Goal: Task Accomplishment & Management: Use online tool/utility

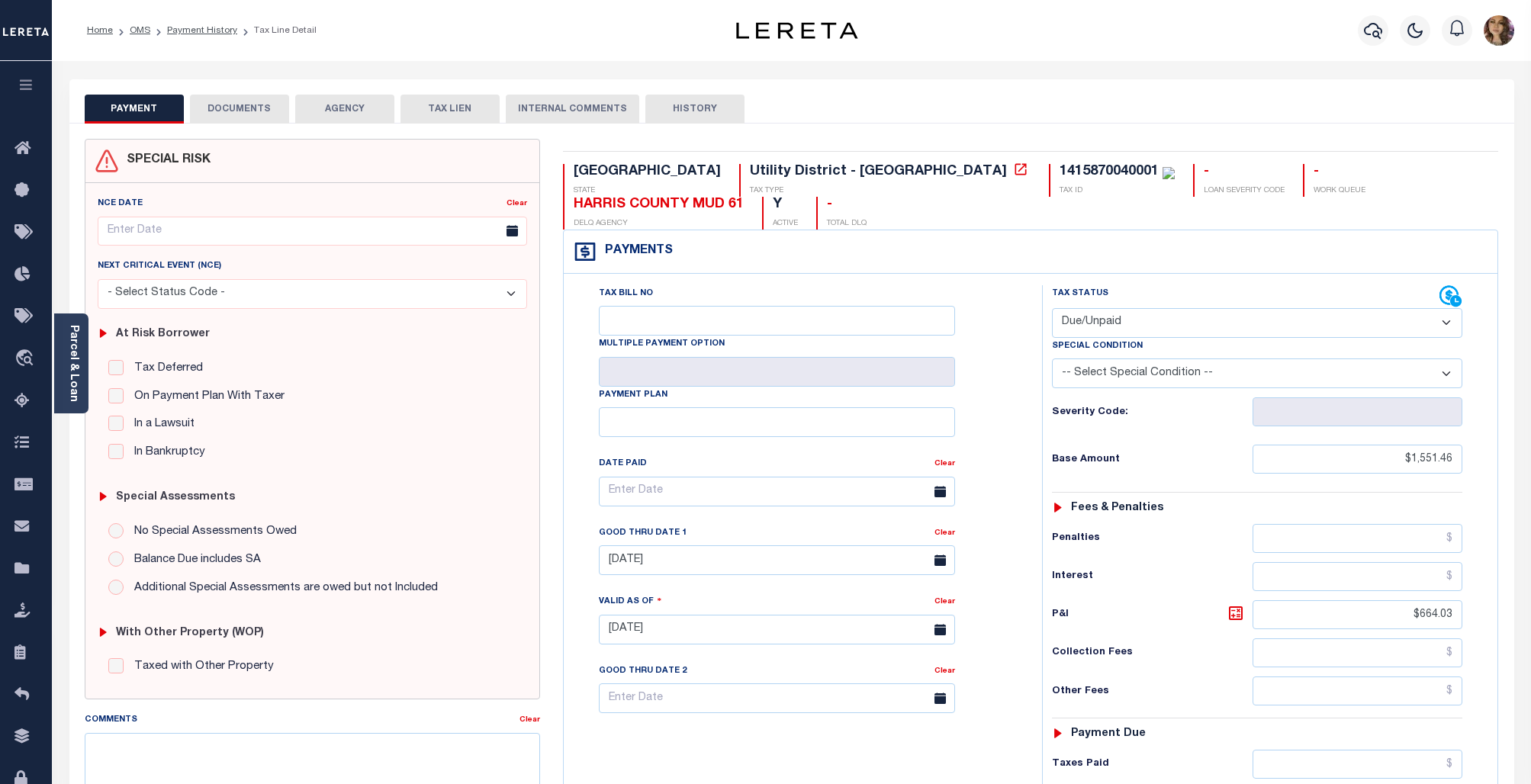
select select "DUE"
click at [123, 359] on span "Order Management System" at bounding box center [139, 359] width 186 height 42
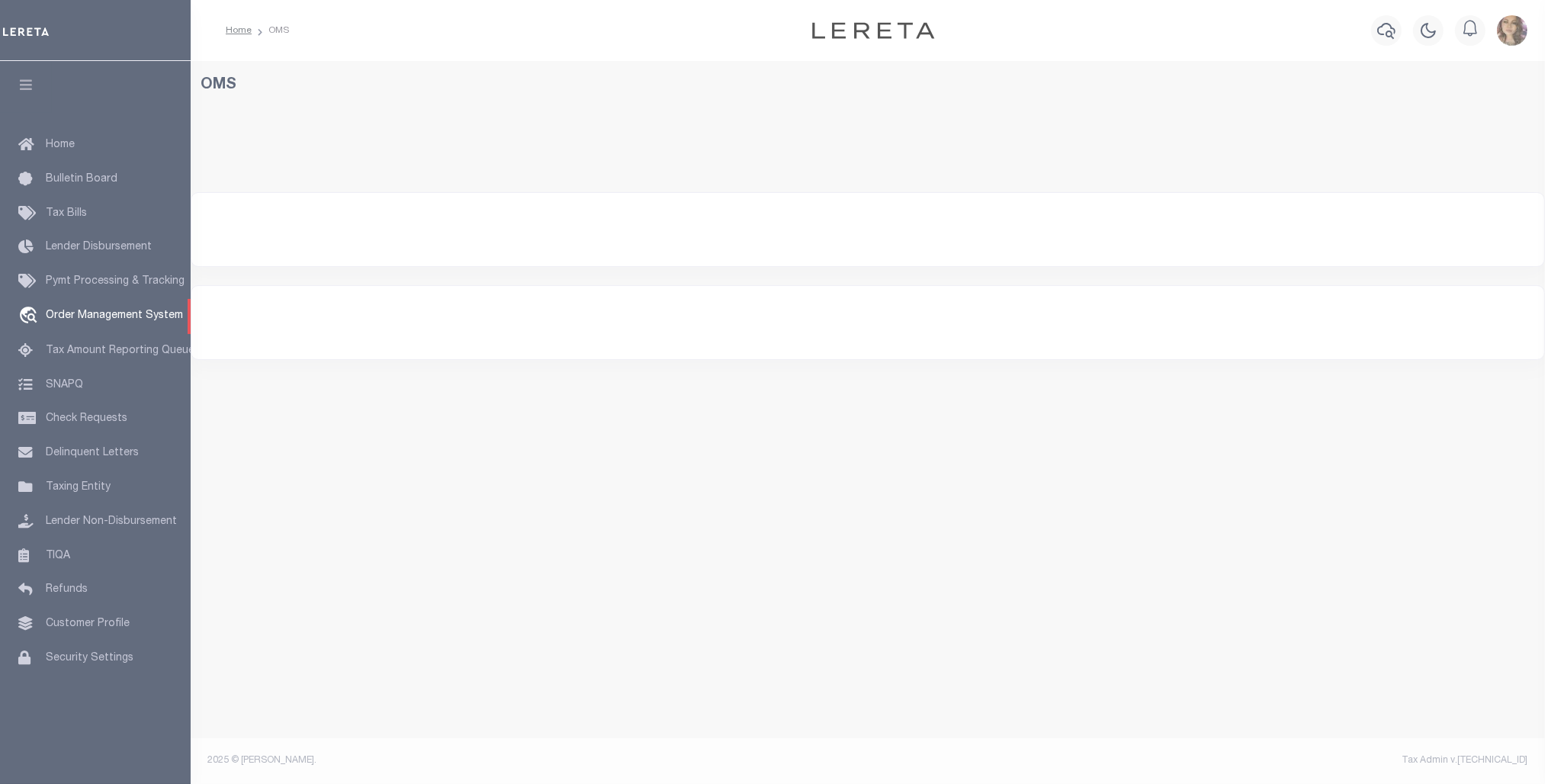
select select "200"
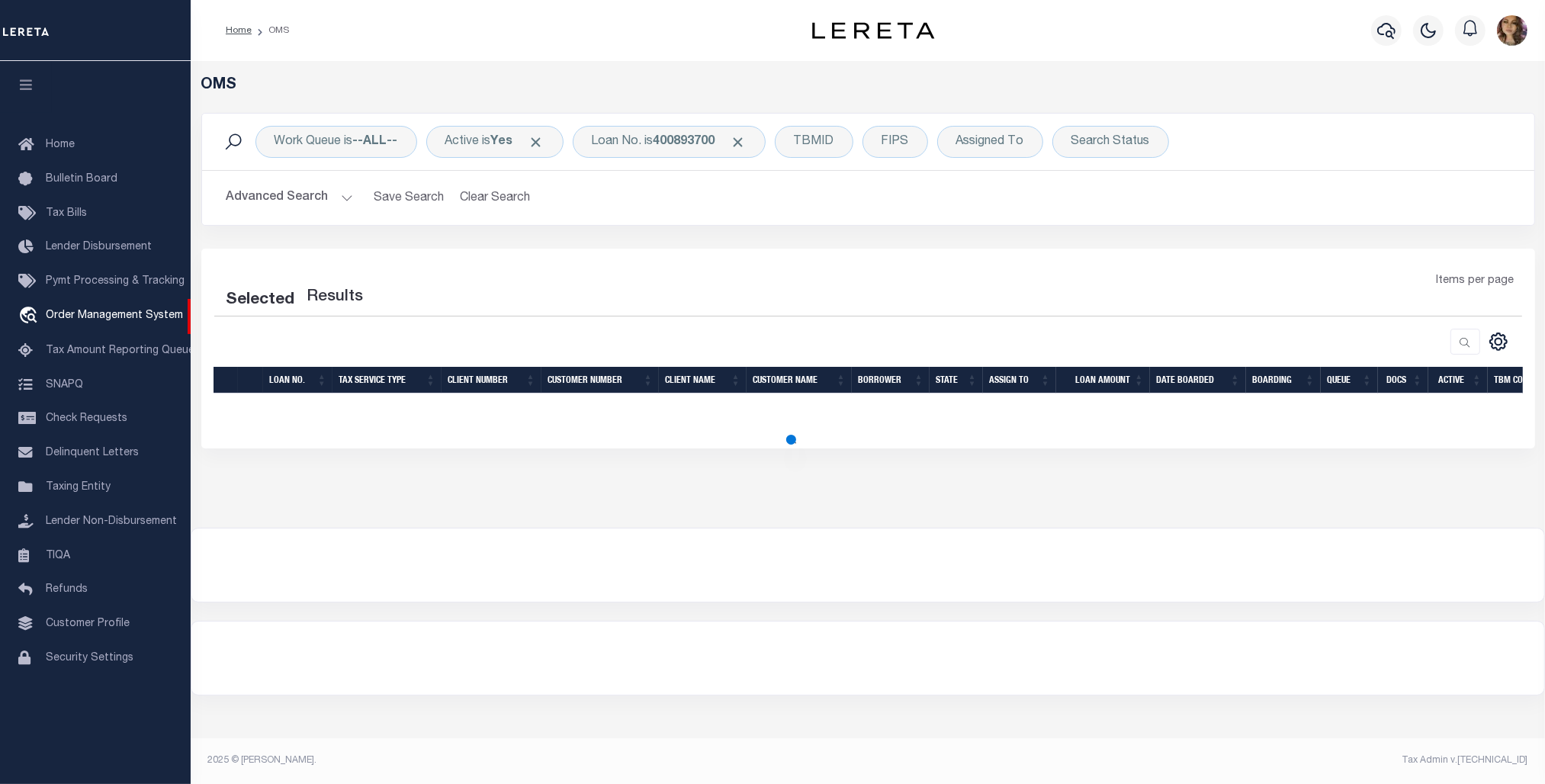
select select "200"
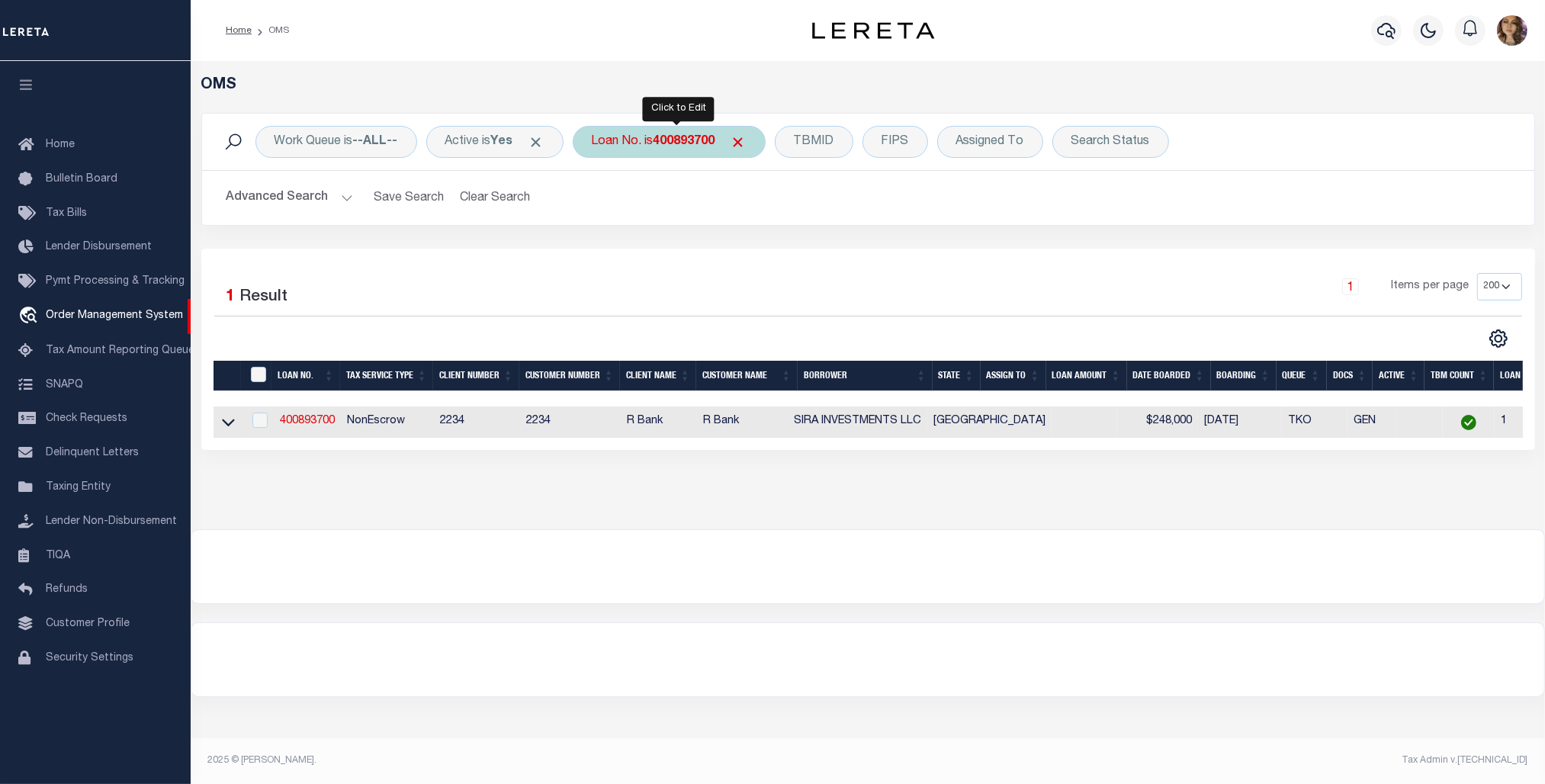
click at [673, 145] on b "400893700" at bounding box center [685, 142] width 62 height 12
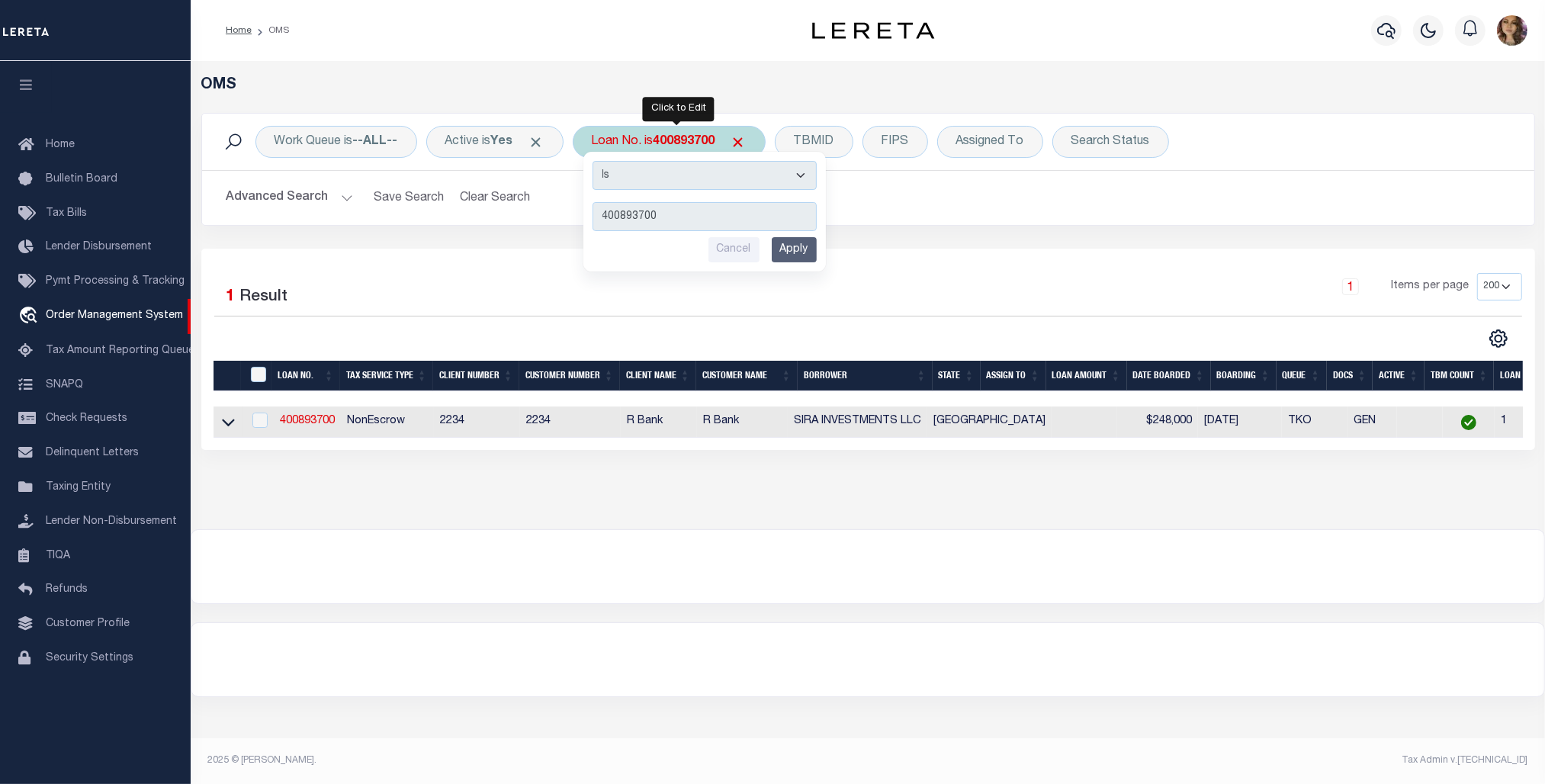
type input "8296432"
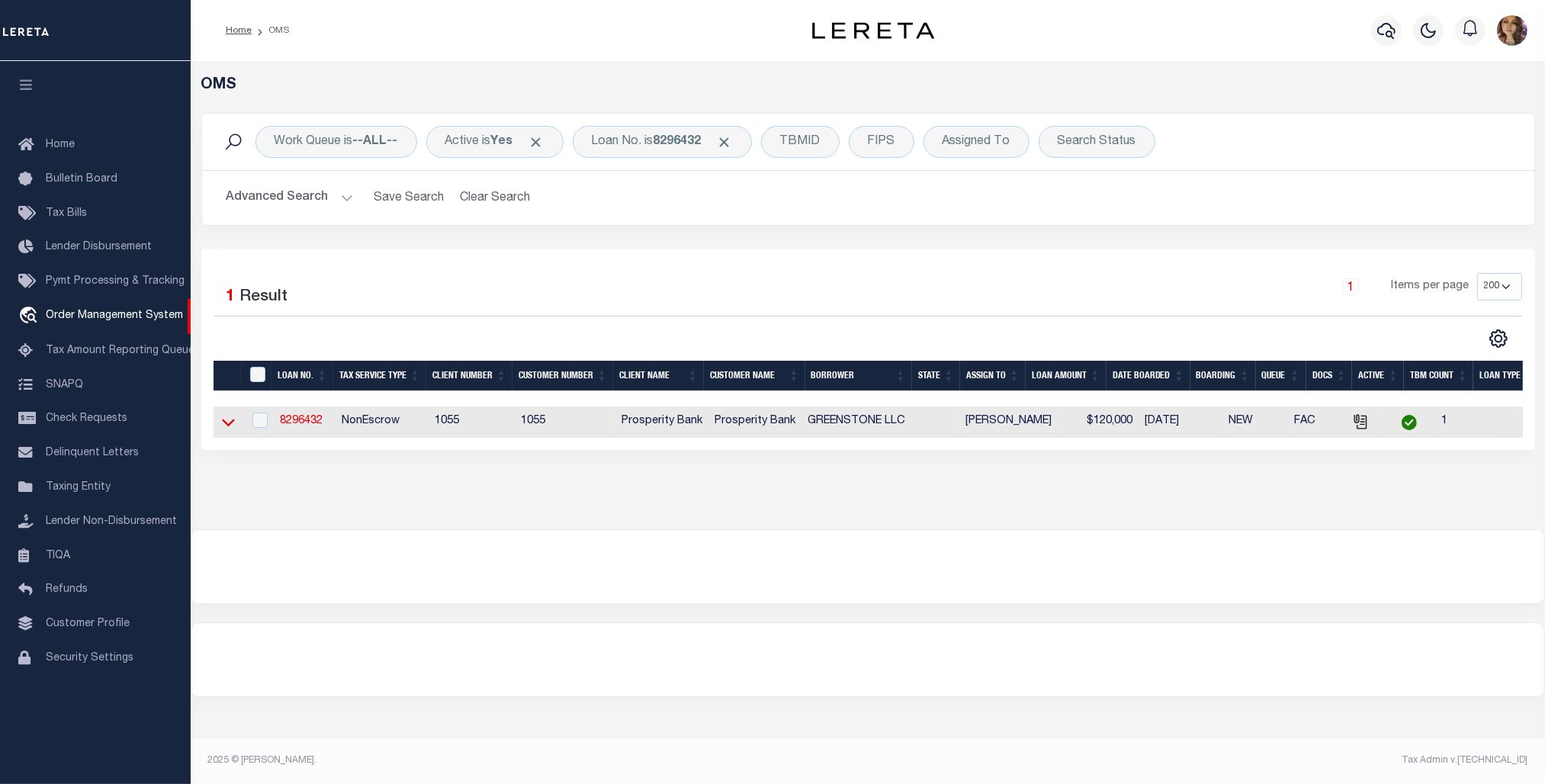
click at [225, 427] on icon at bounding box center [228, 423] width 13 height 8
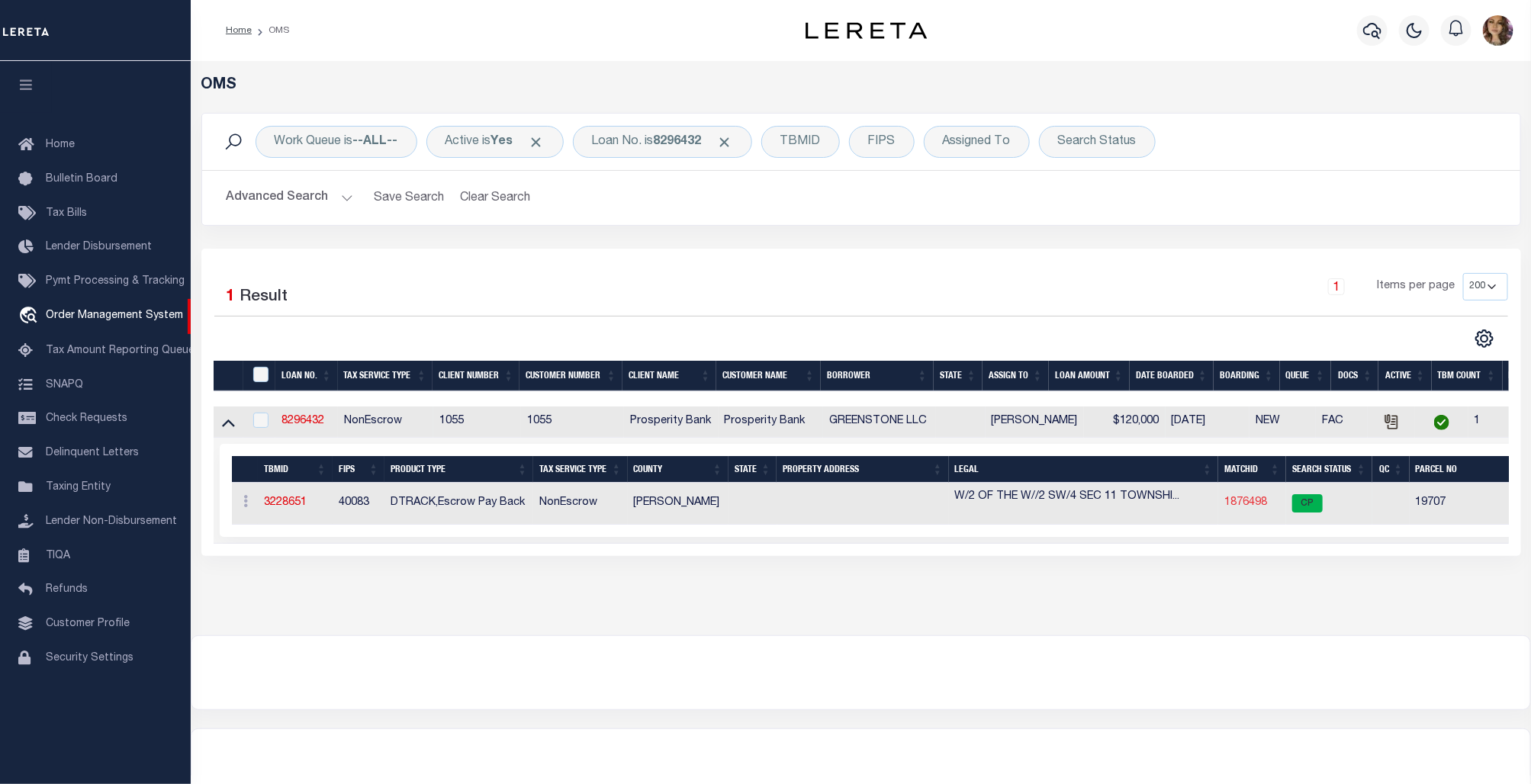
click at [1258, 505] on link "1876498" at bounding box center [1246, 503] width 43 height 11
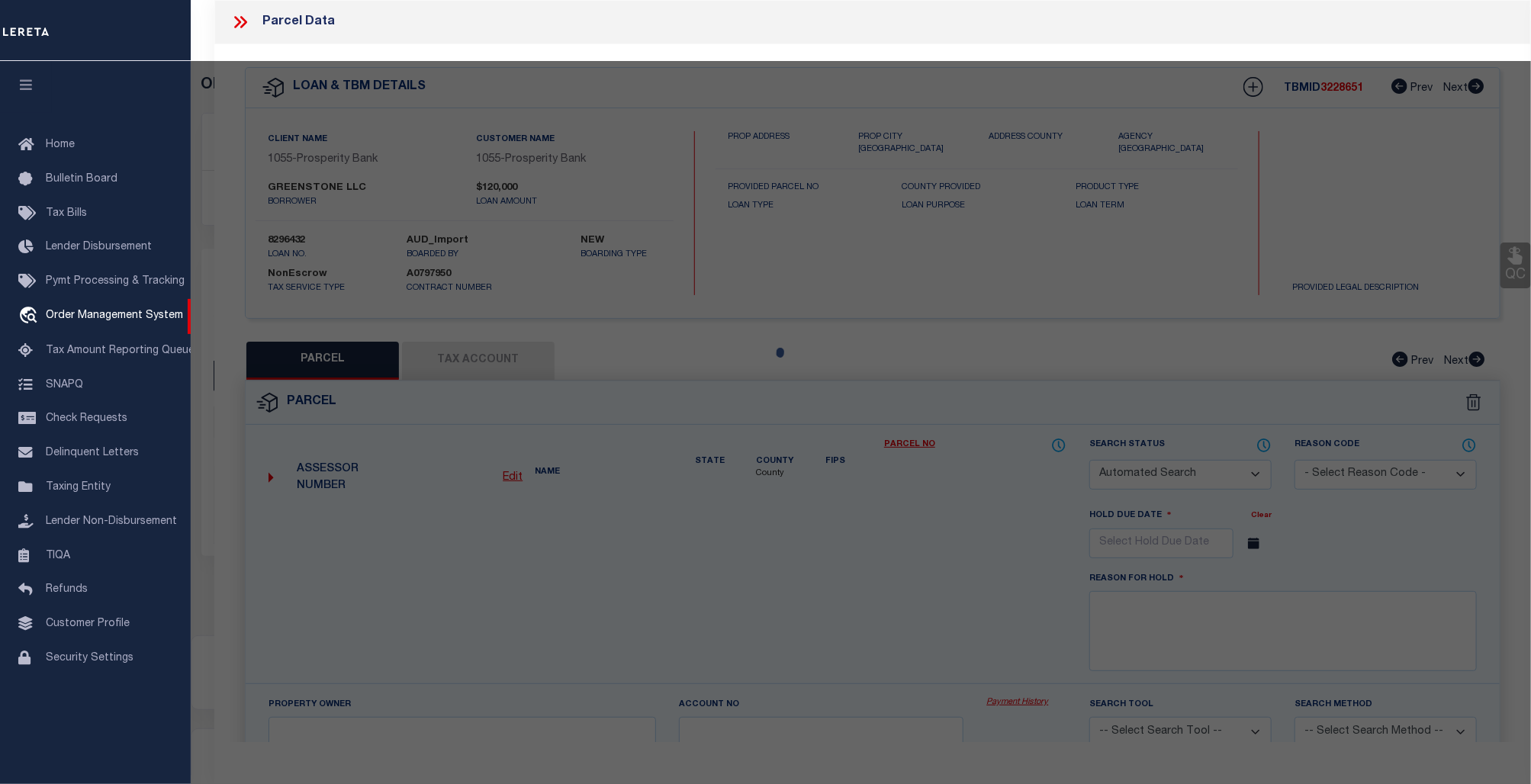
checkbox input "false"
select select "CP"
type input "JOHNSON, REGINE"
select select
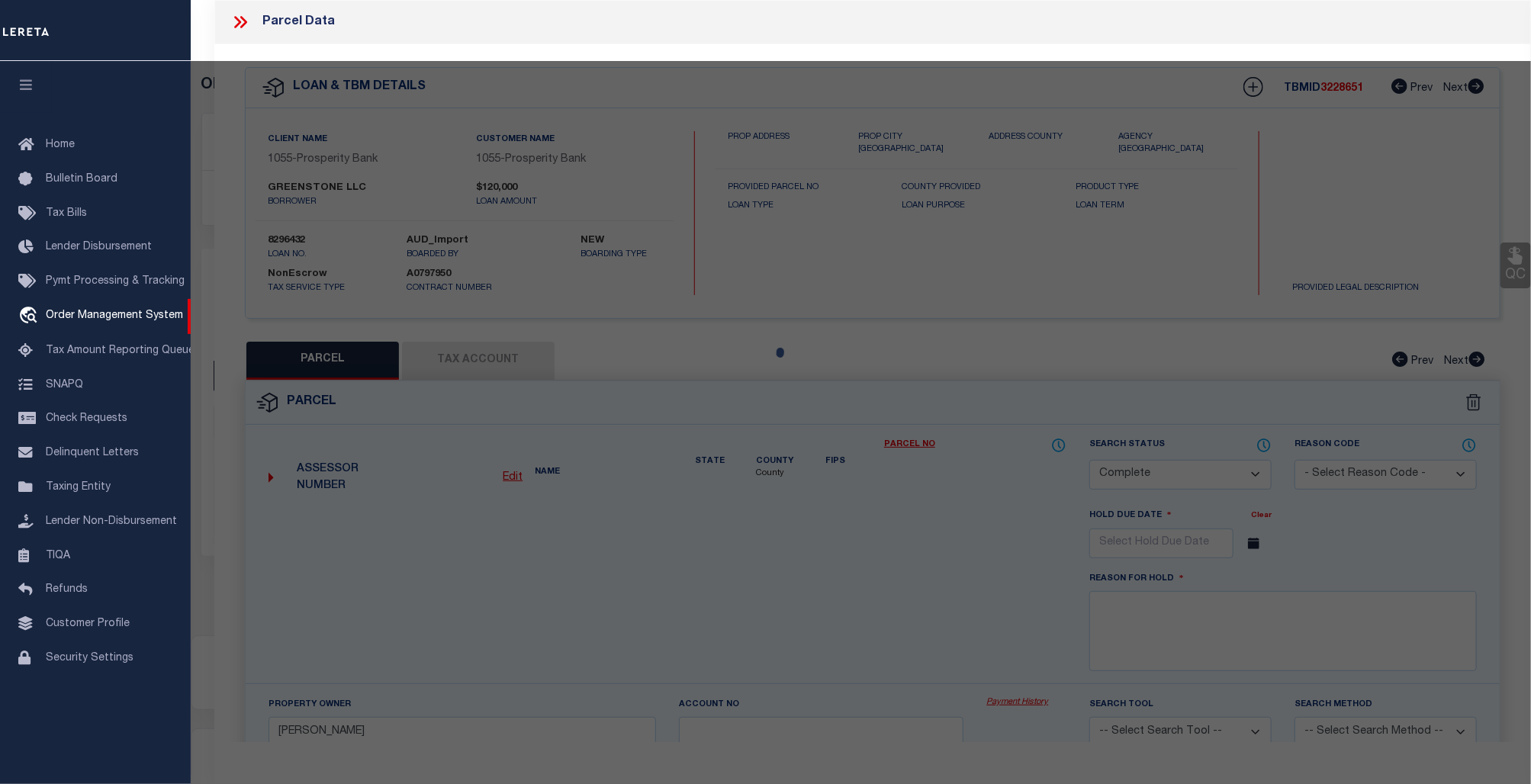
checkbox input "false"
type input "OK"
type textarea "11-18N-04W SW4; LESS AND EXCEPT E2 SW4 (ACC#61780) 80.00 Acres"
type textarea "Tax ID Special Project"
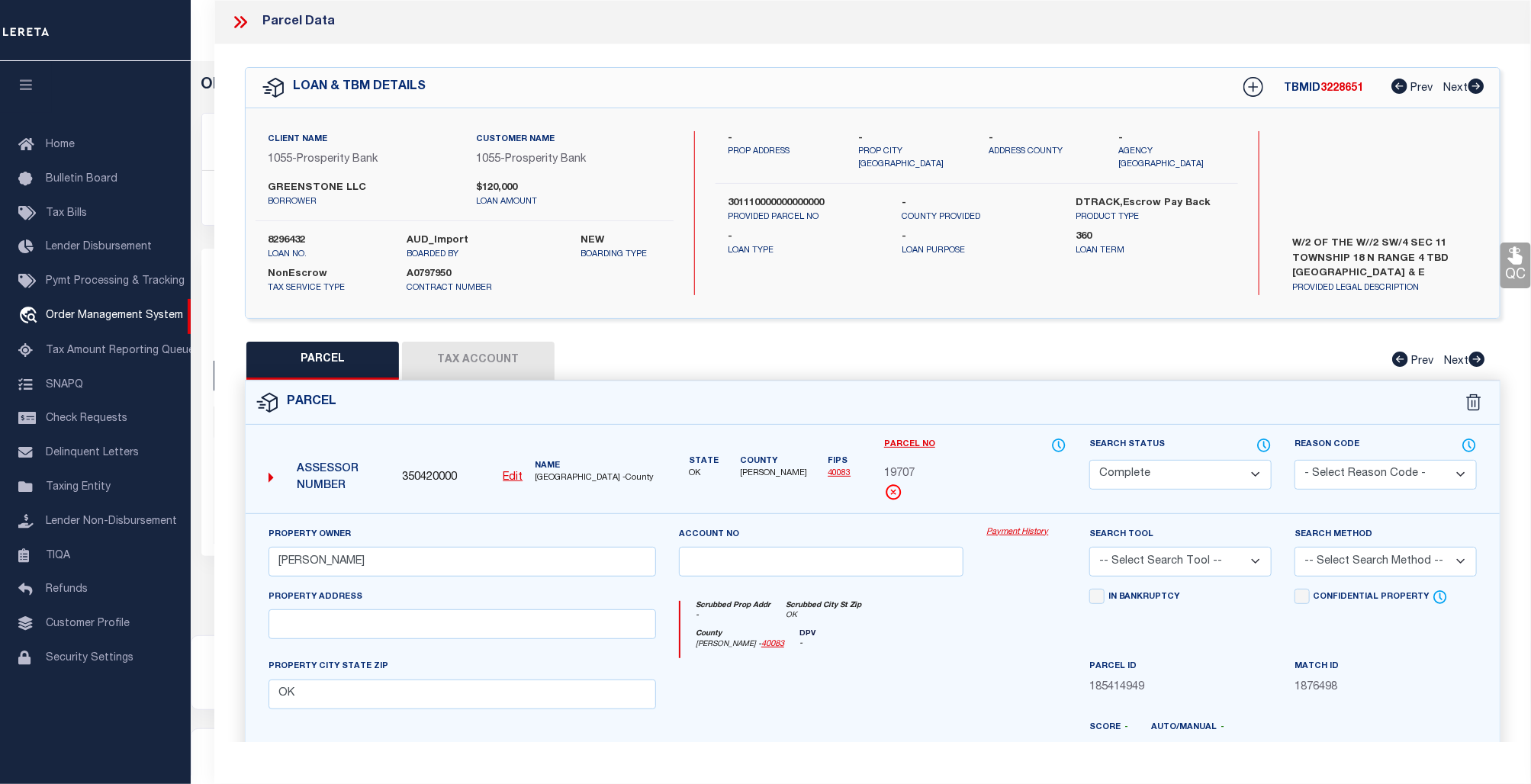
click at [238, 24] on icon at bounding box center [237, 22] width 7 height 12
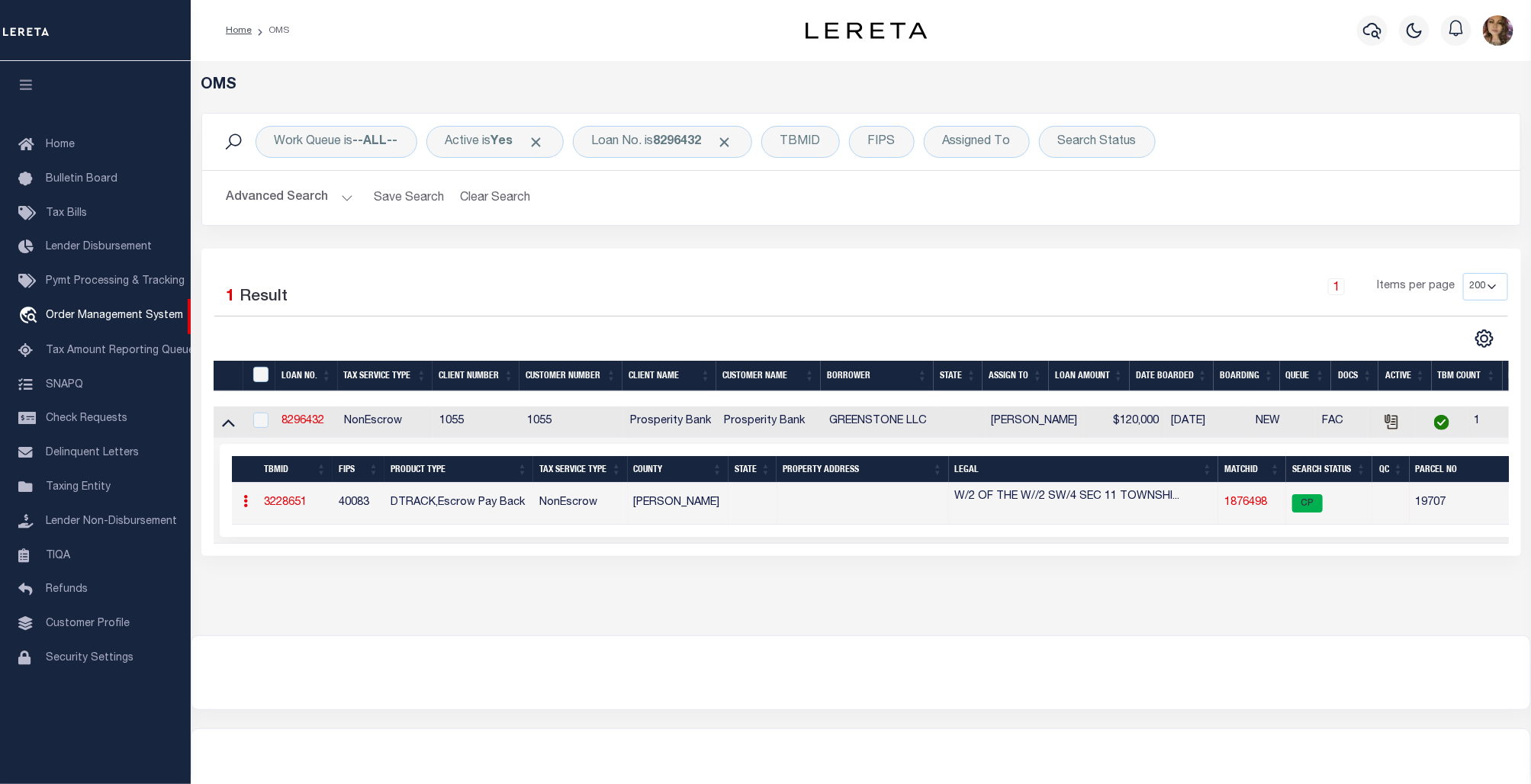
click at [1254, 505] on link "1876498" at bounding box center [1246, 503] width 43 height 11
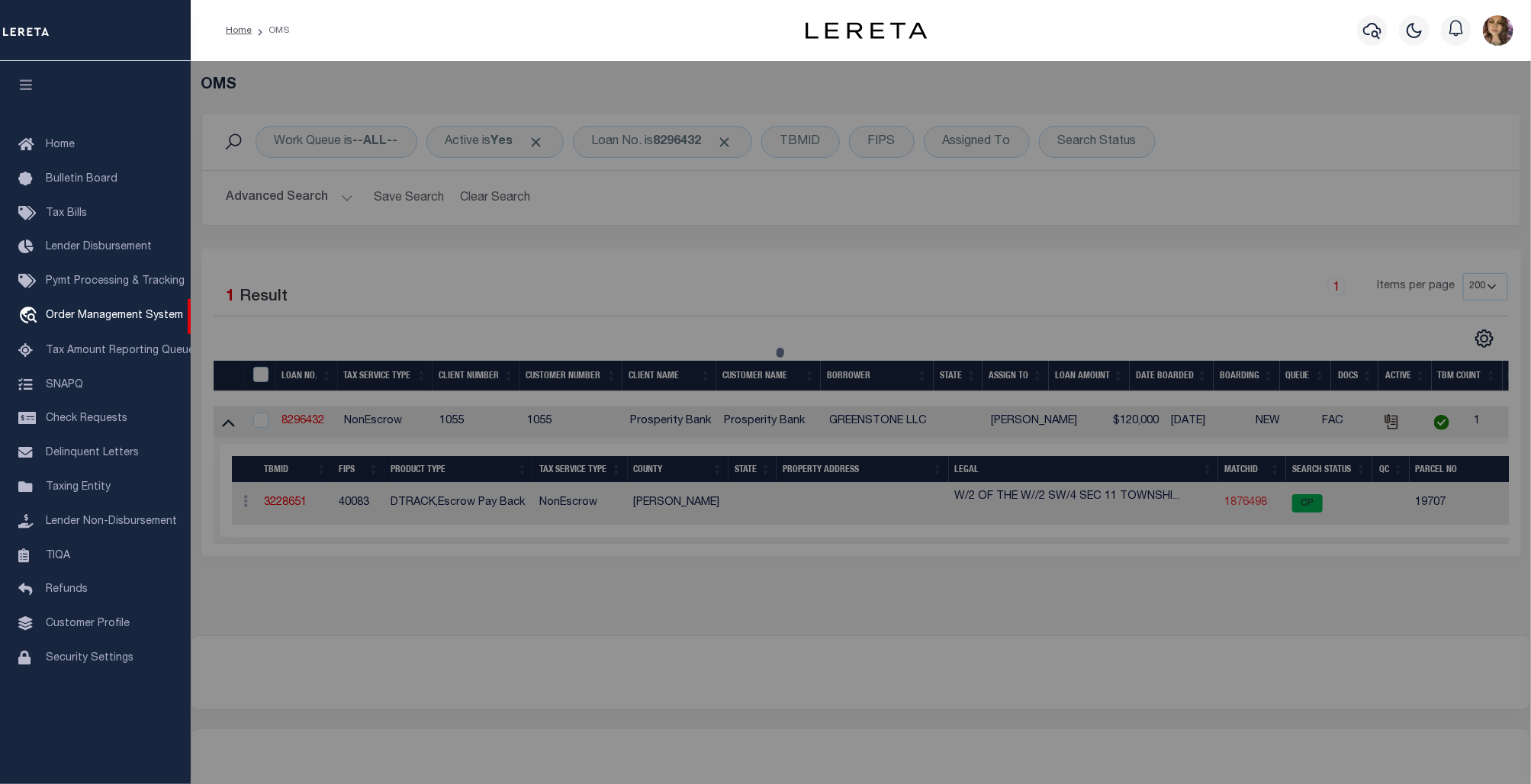
select select "AS"
checkbox input "false"
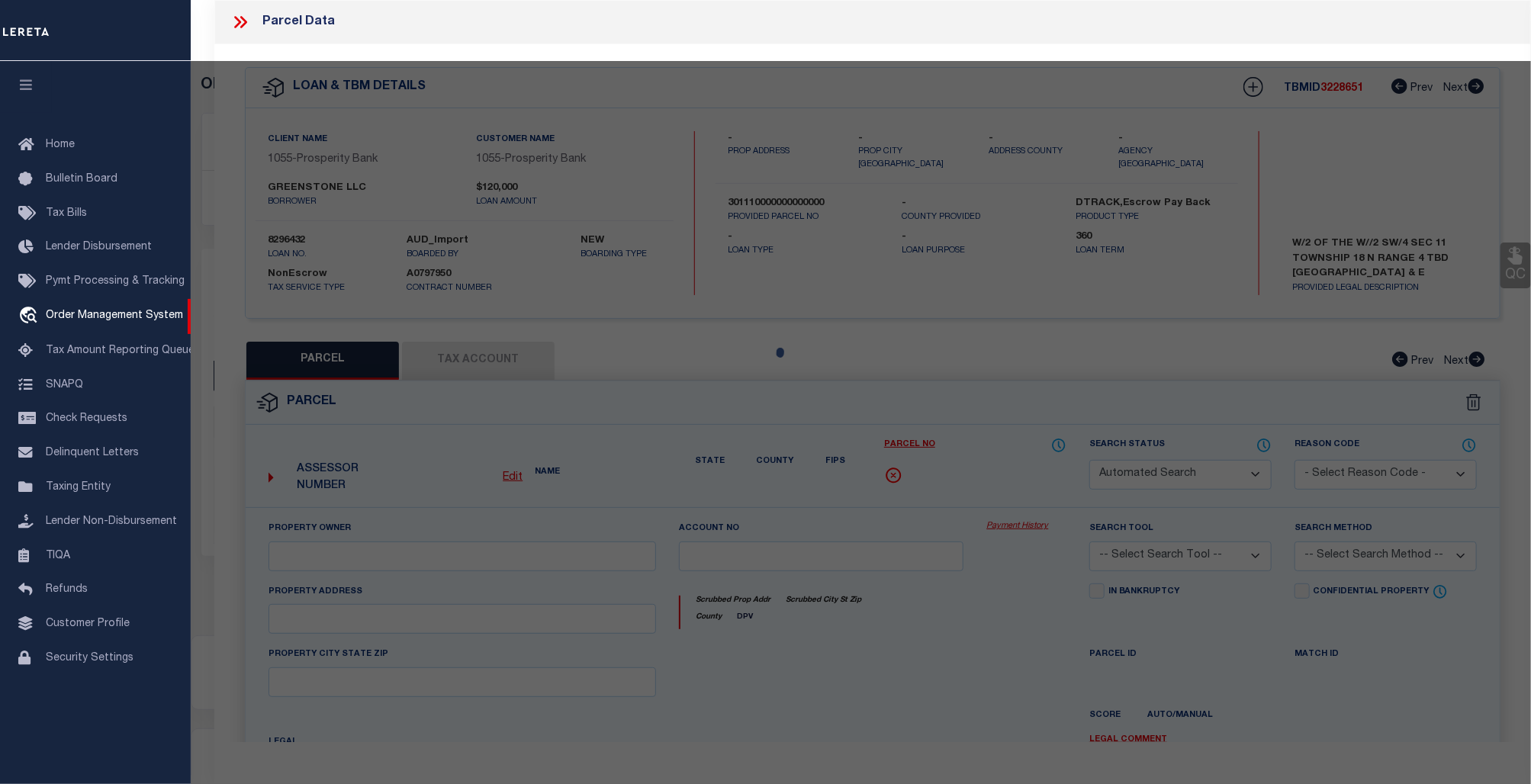
select select "CP"
type input "JOHNSON, REGINE"
select select
checkbox input "false"
type input "OK"
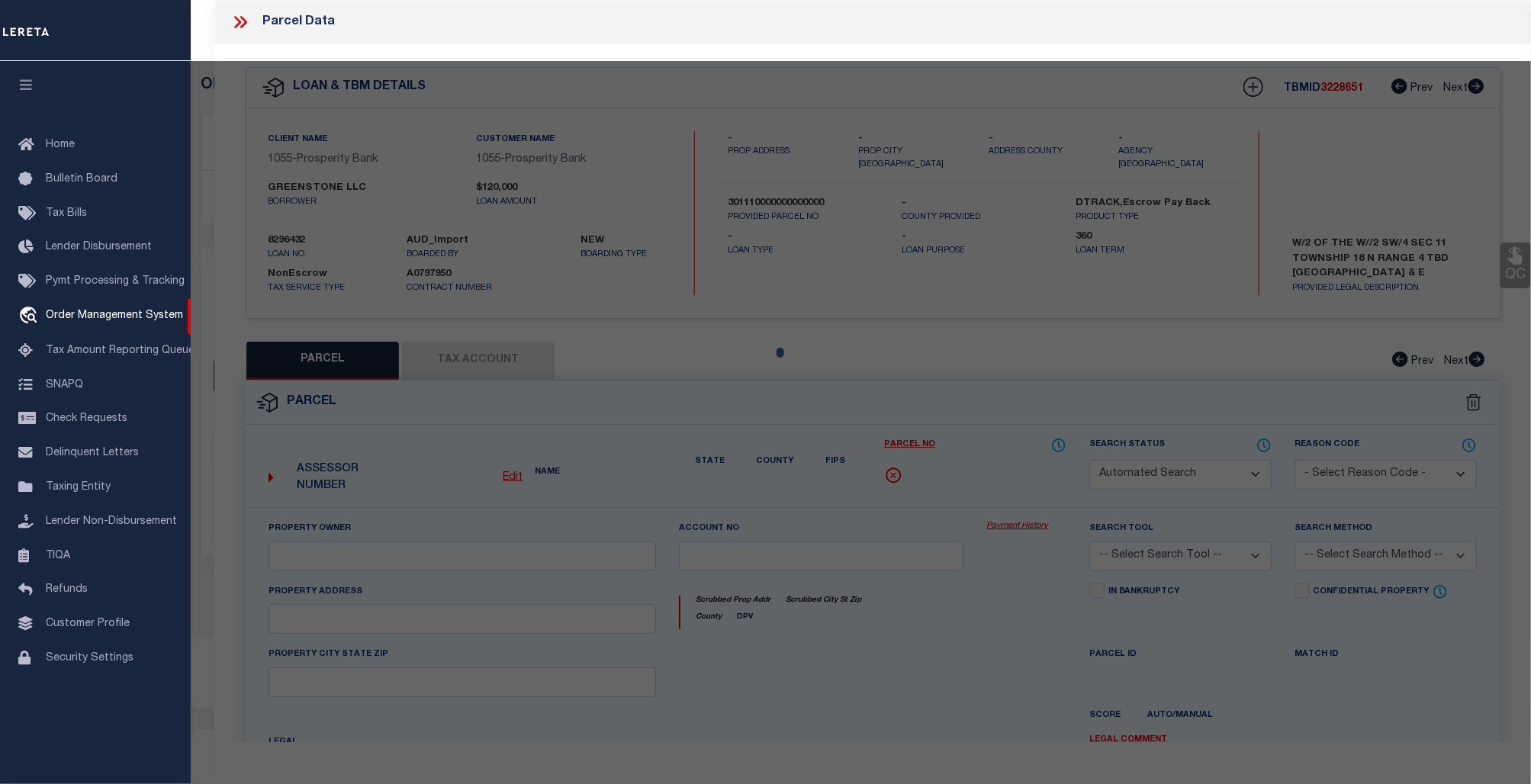
type textarea "11-18N-04W SW4; LESS AND EXCEPT E2 SW4 (ACC#61780) 80.00 Acres"
type textarea "Tax ID Special Project"
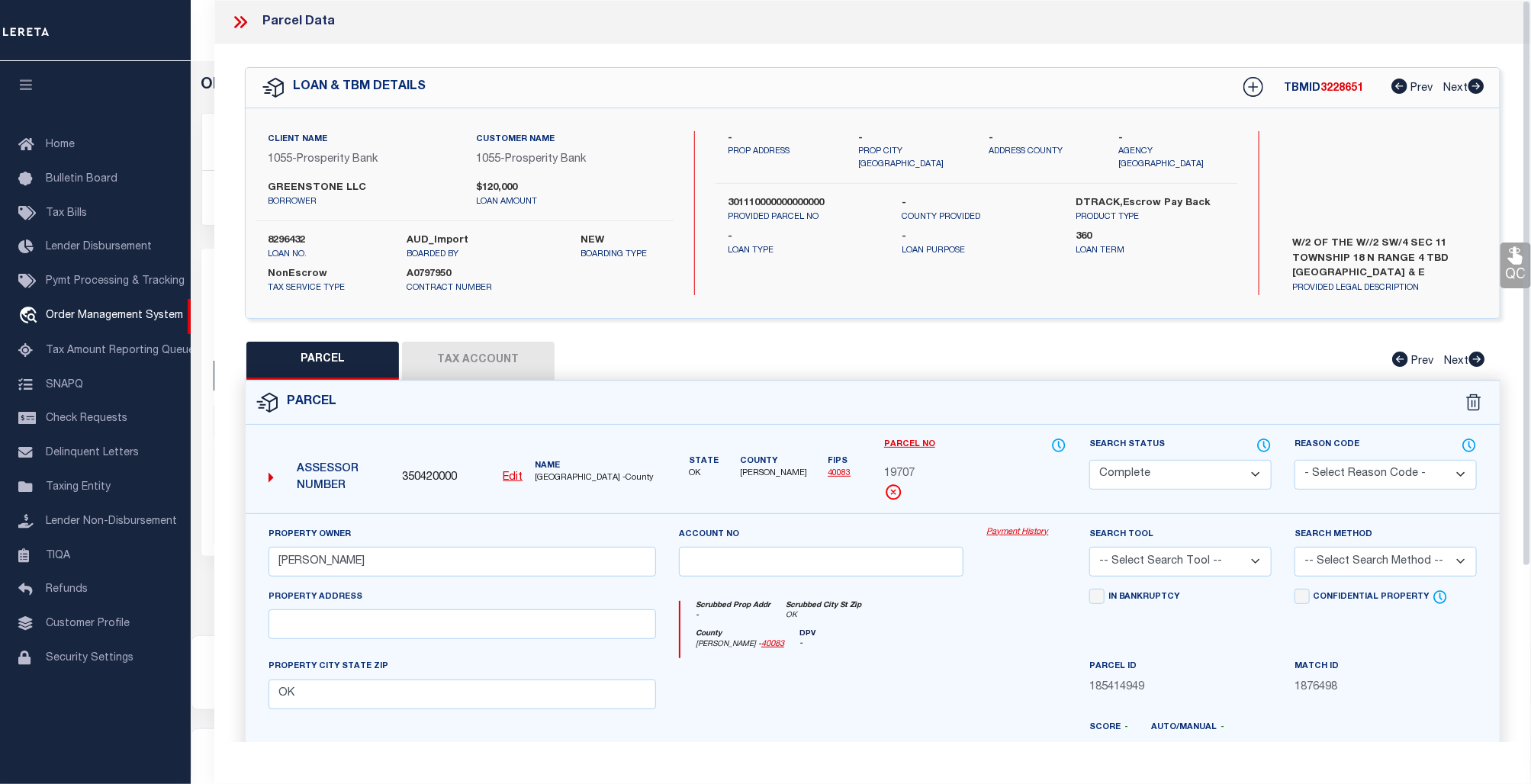
click at [1000, 527] on link "Payment History" at bounding box center [1026, 532] width 80 height 13
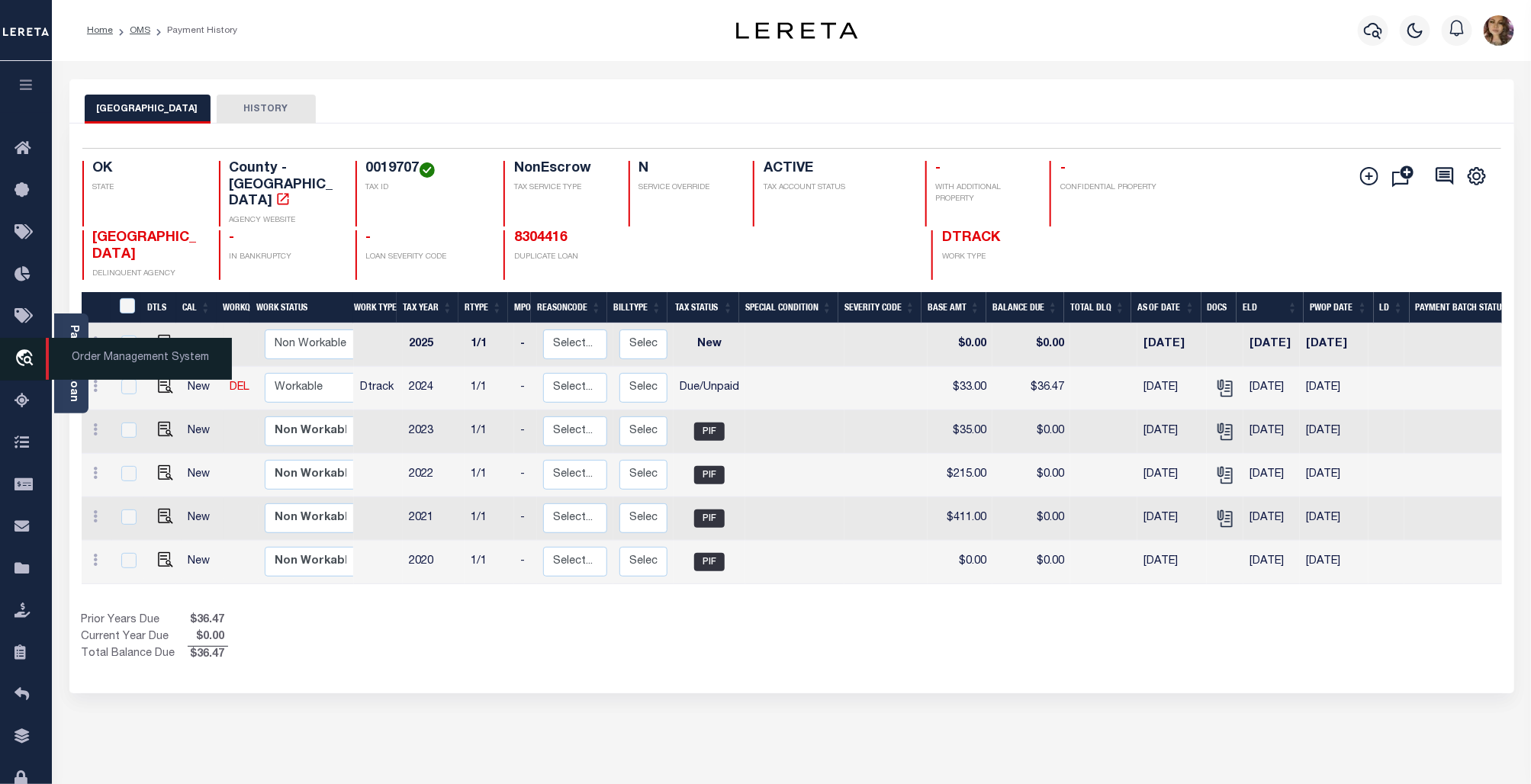
click at [113, 357] on span "Order Management System" at bounding box center [139, 359] width 186 height 42
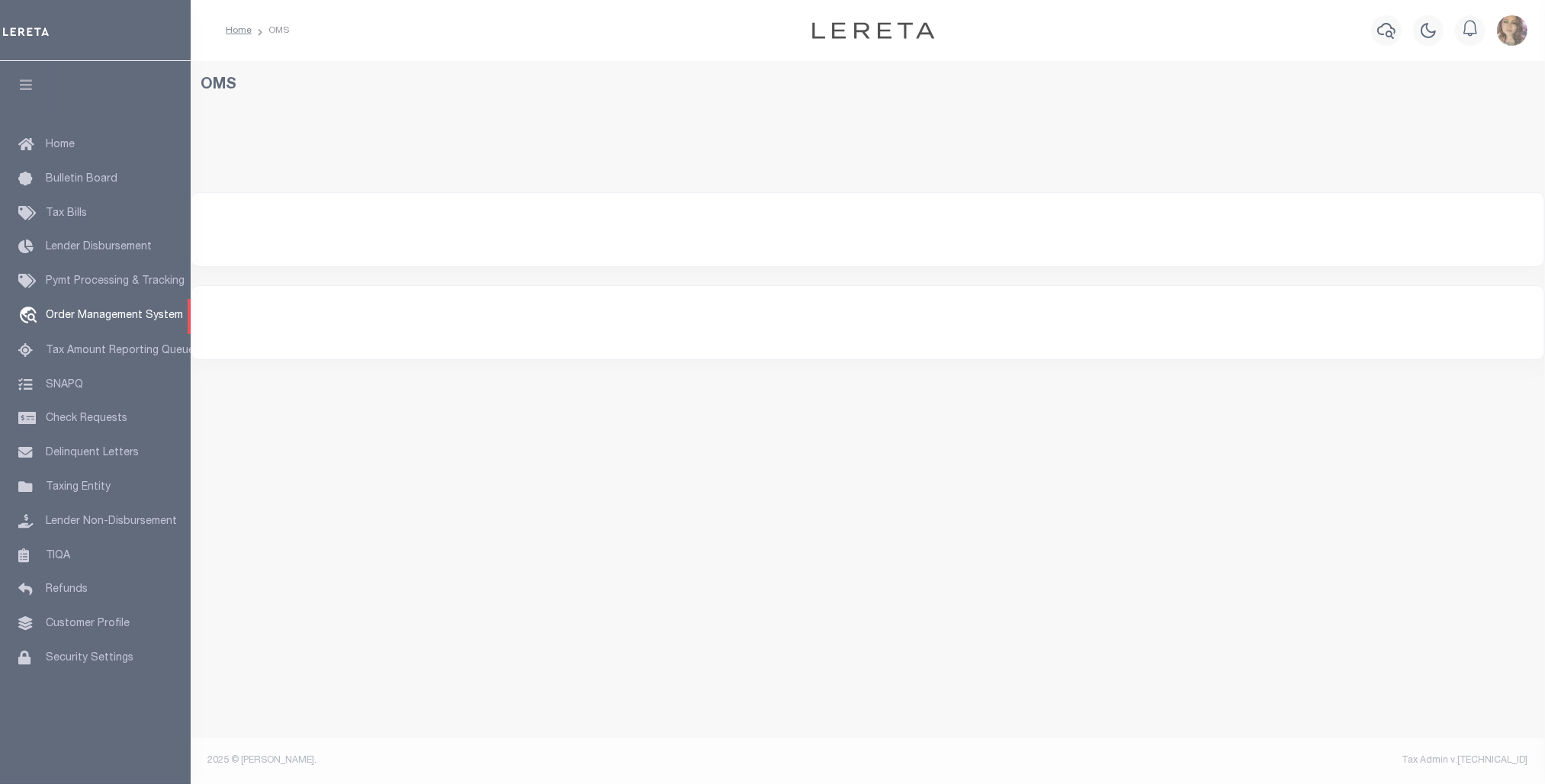
select select "200"
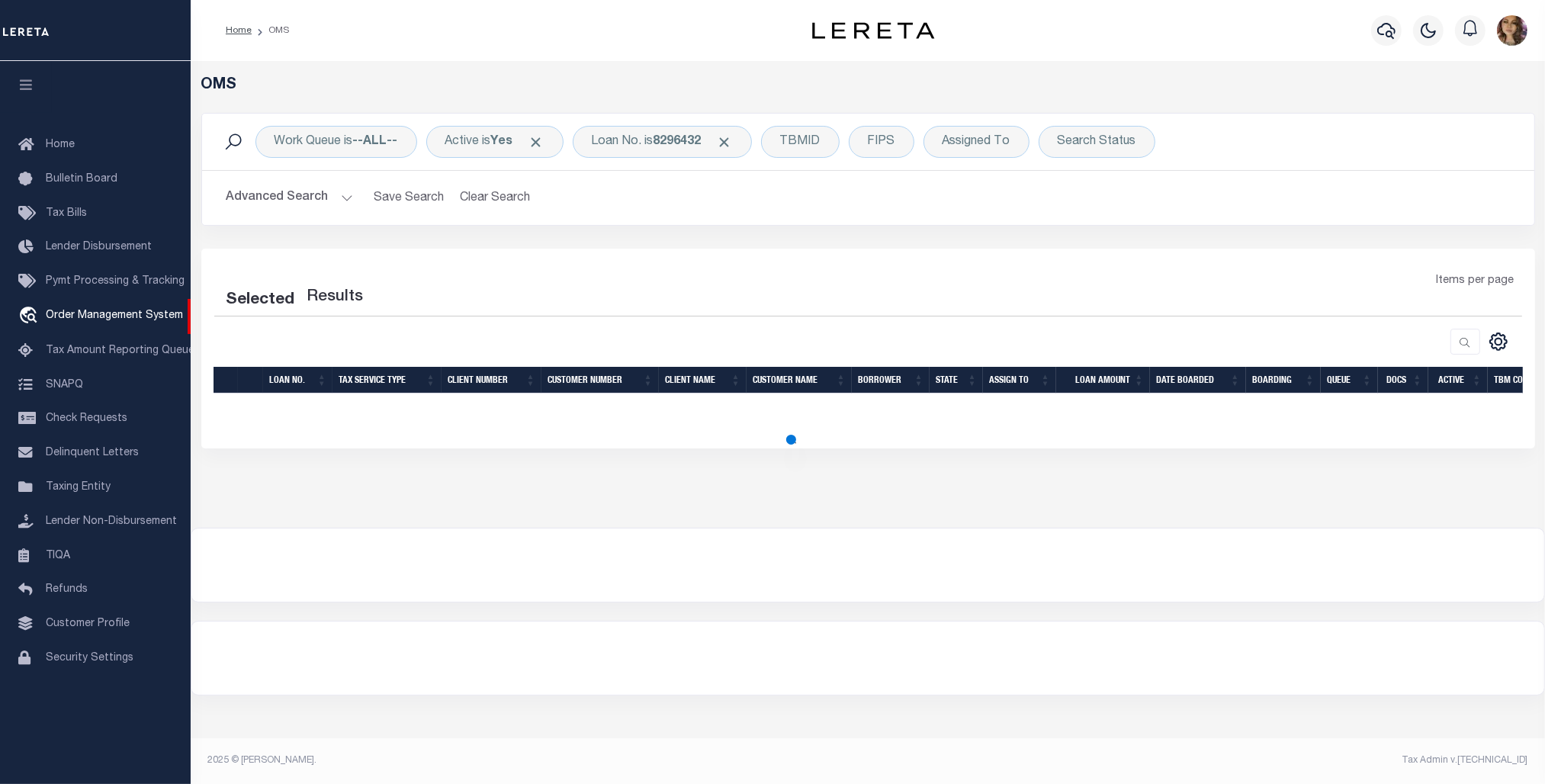
select select "200"
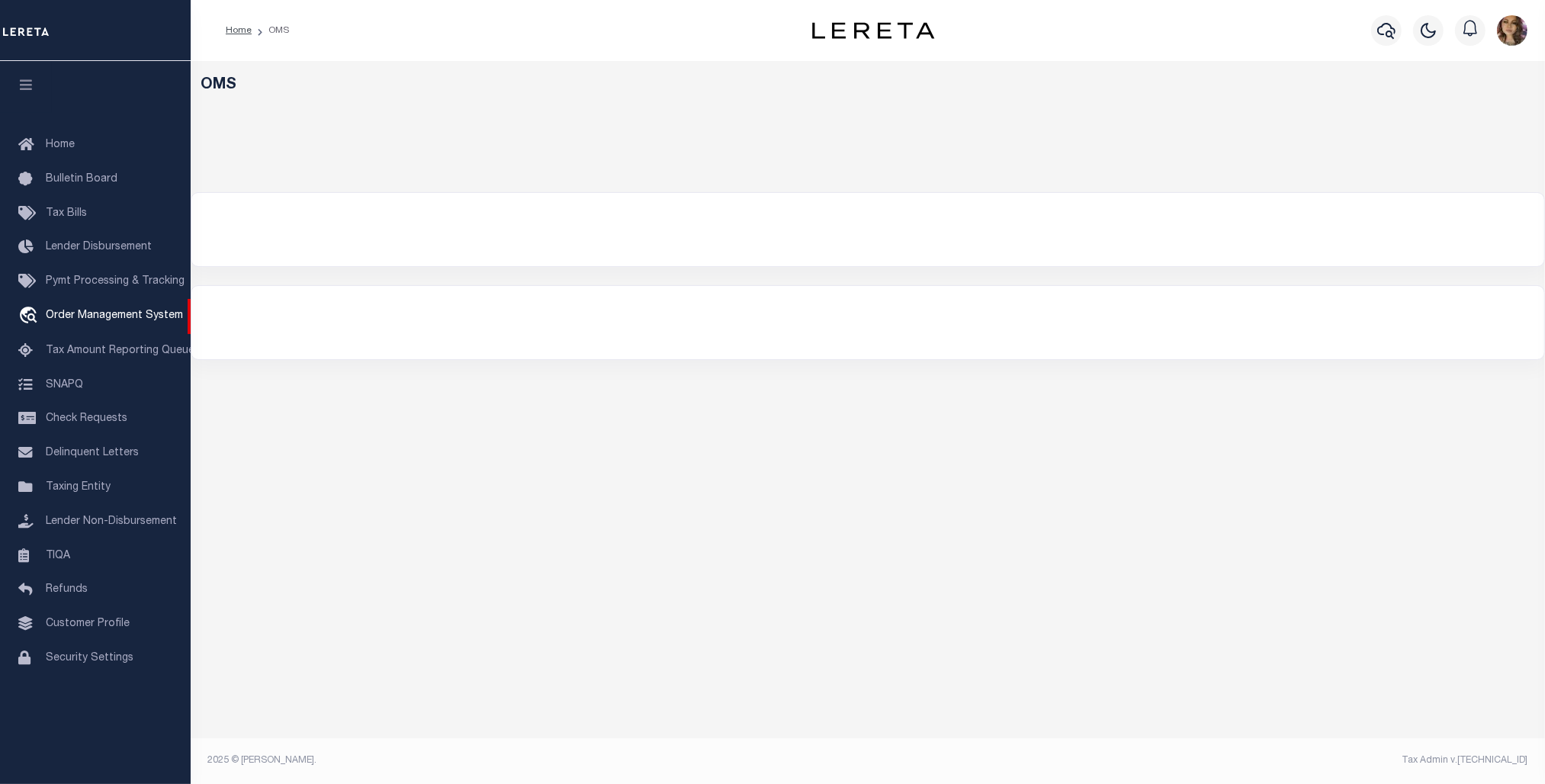
select select "200"
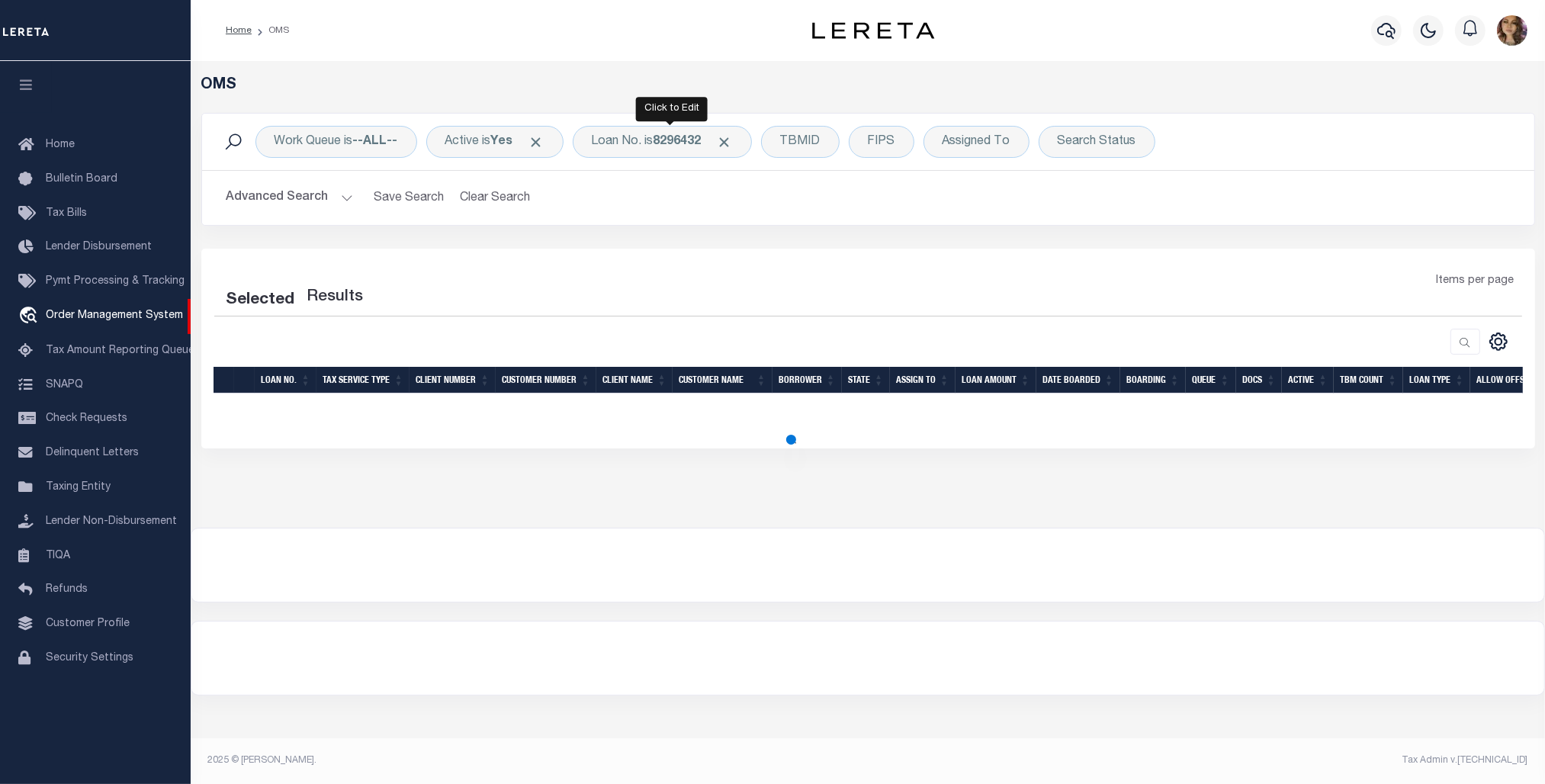
select select "200"
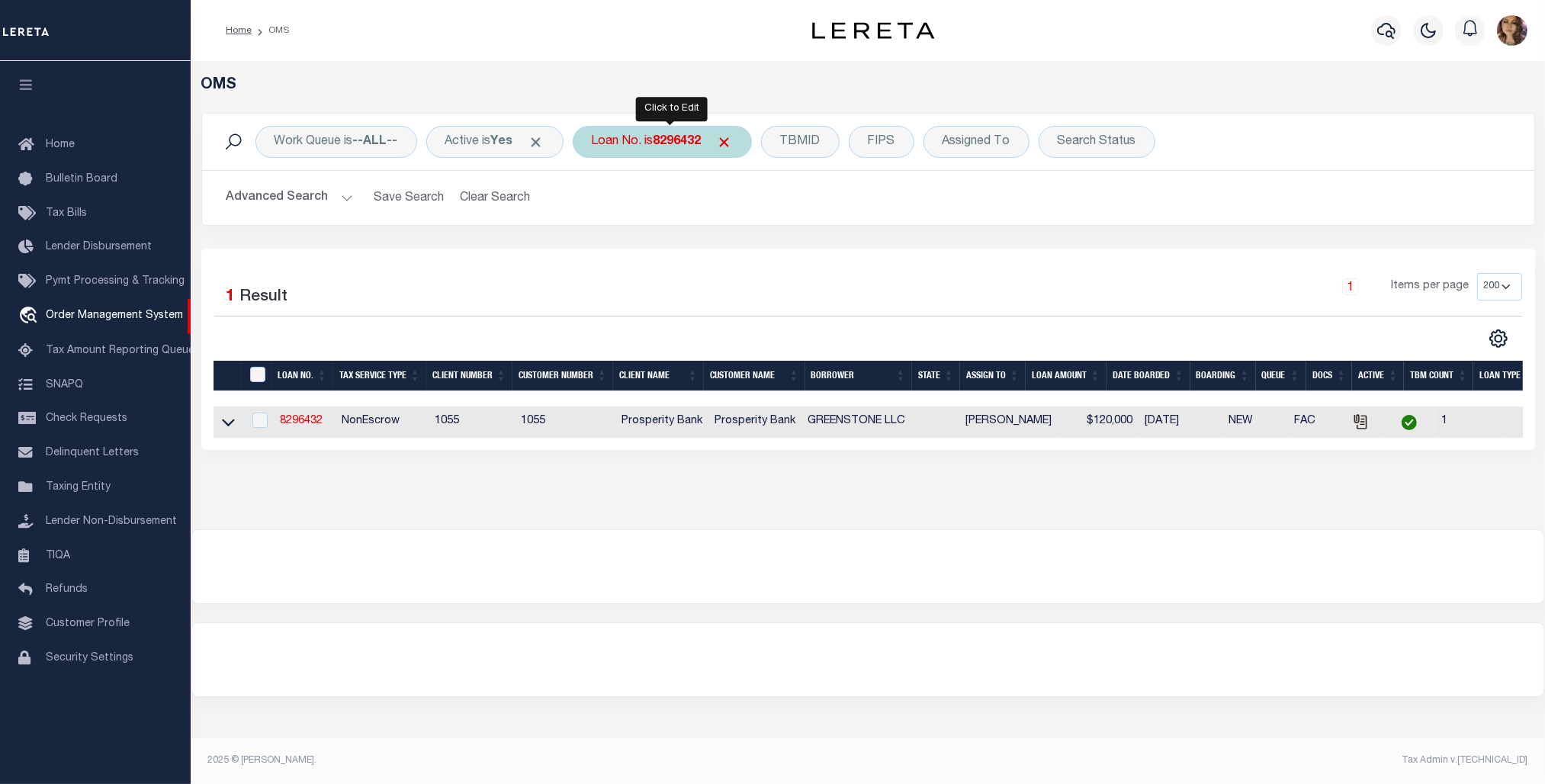
click at [628, 143] on div "Loan No. is 8296432" at bounding box center [662, 142] width 179 height 32
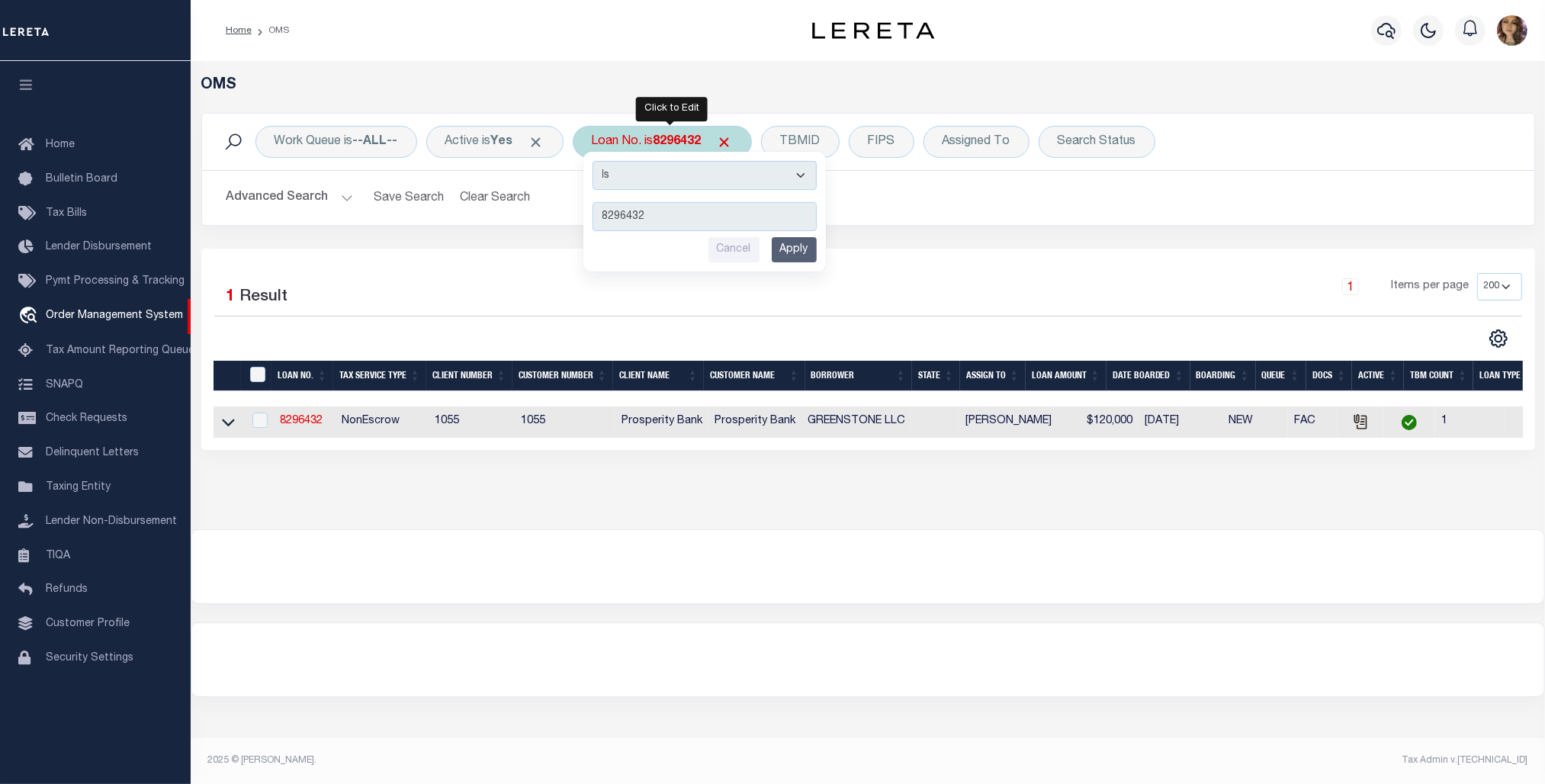
type input "40000102"
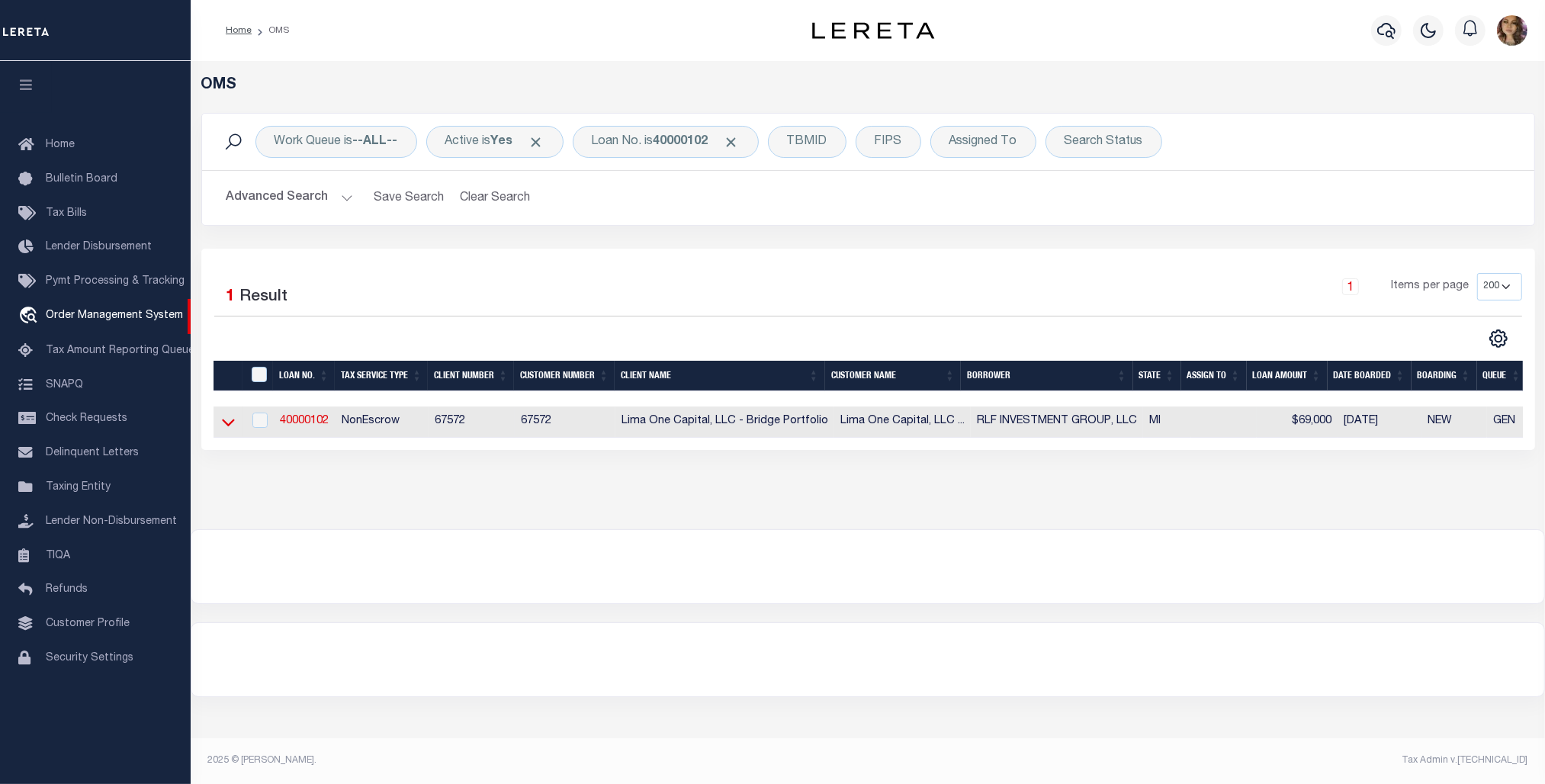
click at [222, 418] on icon at bounding box center [228, 422] width 13 height 16
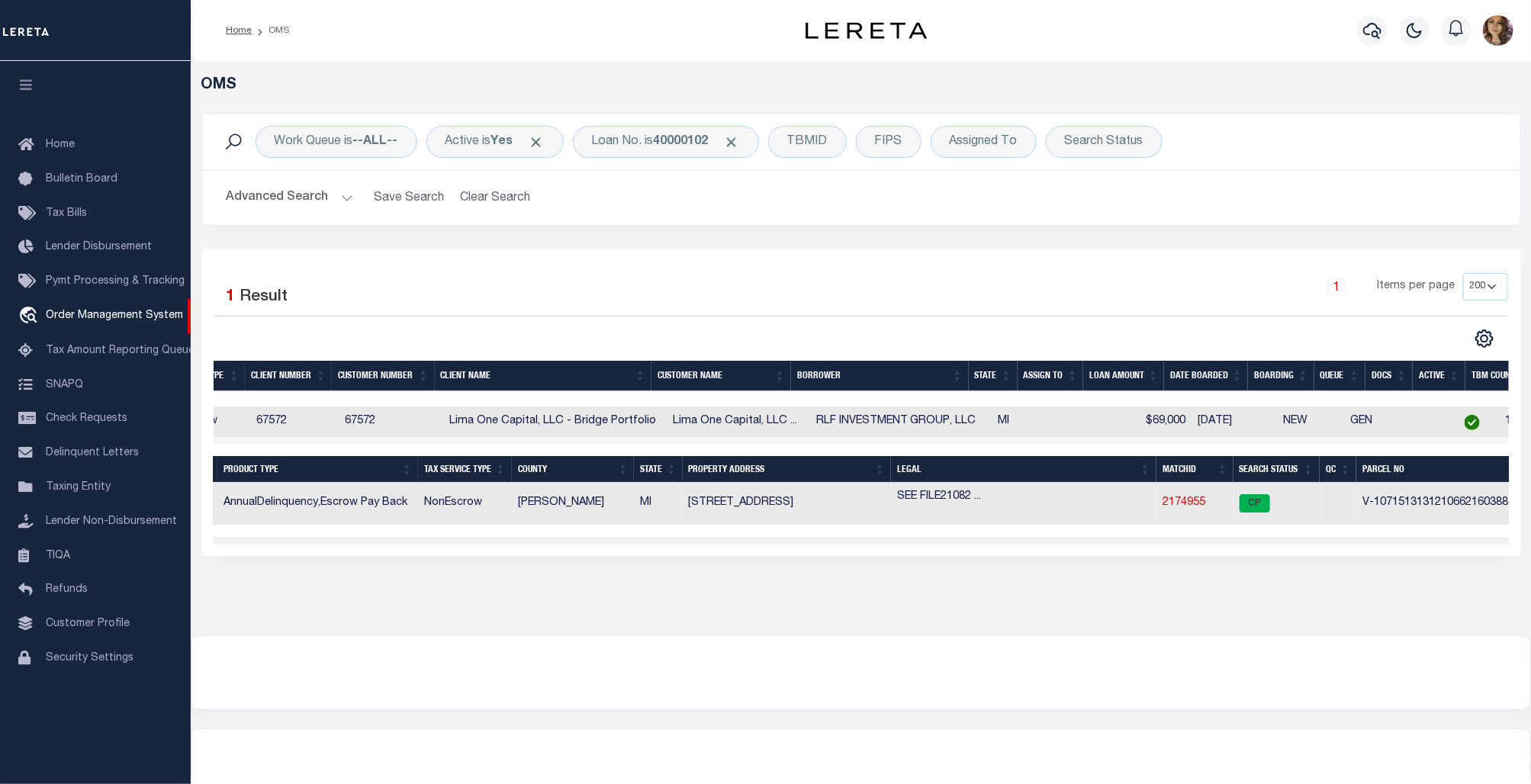
scroll to position [0, 195]
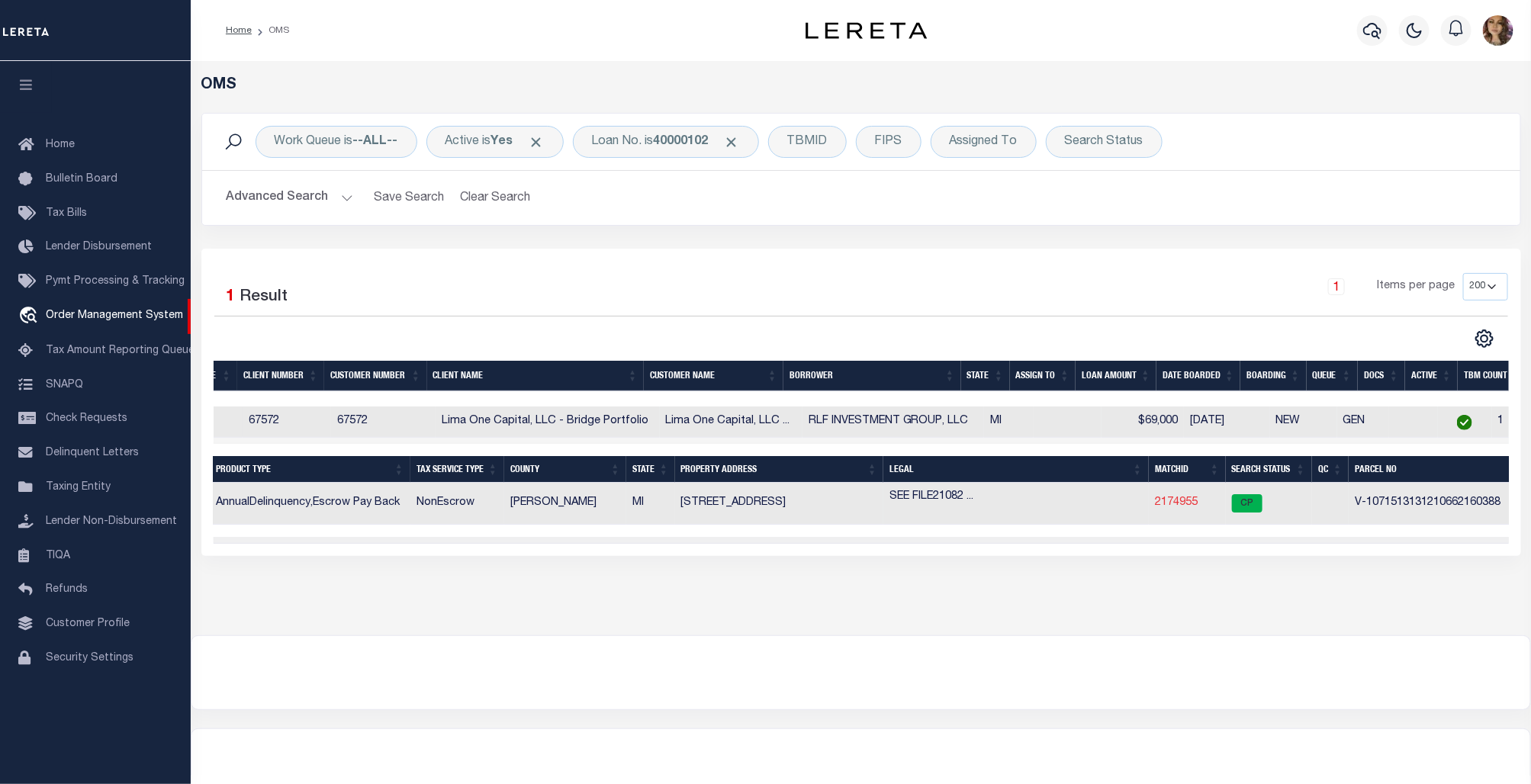
click at [1182, 500] on link "2174955" at bounding box center [1176, 503] width 43 height 11
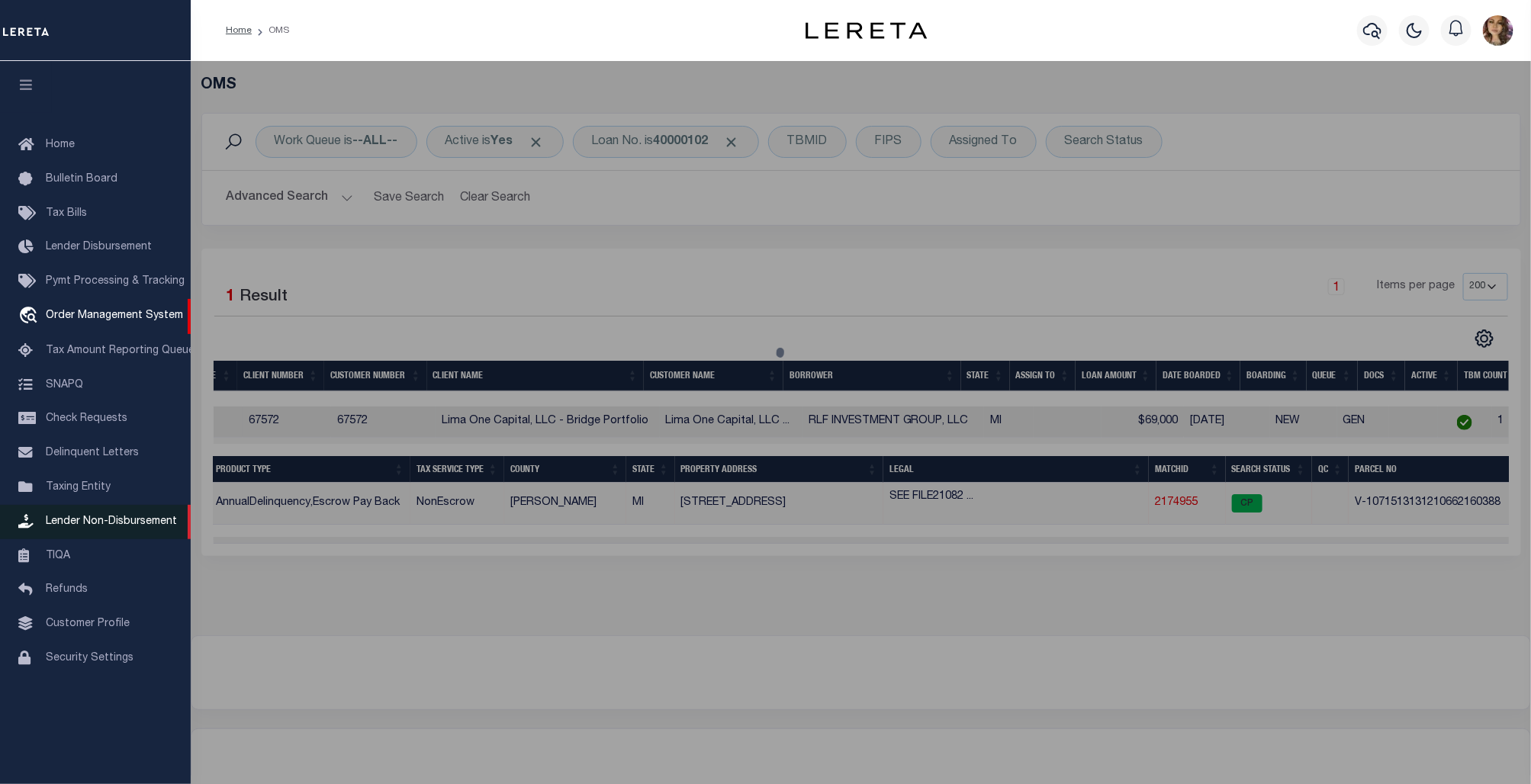
checkbox input "false"
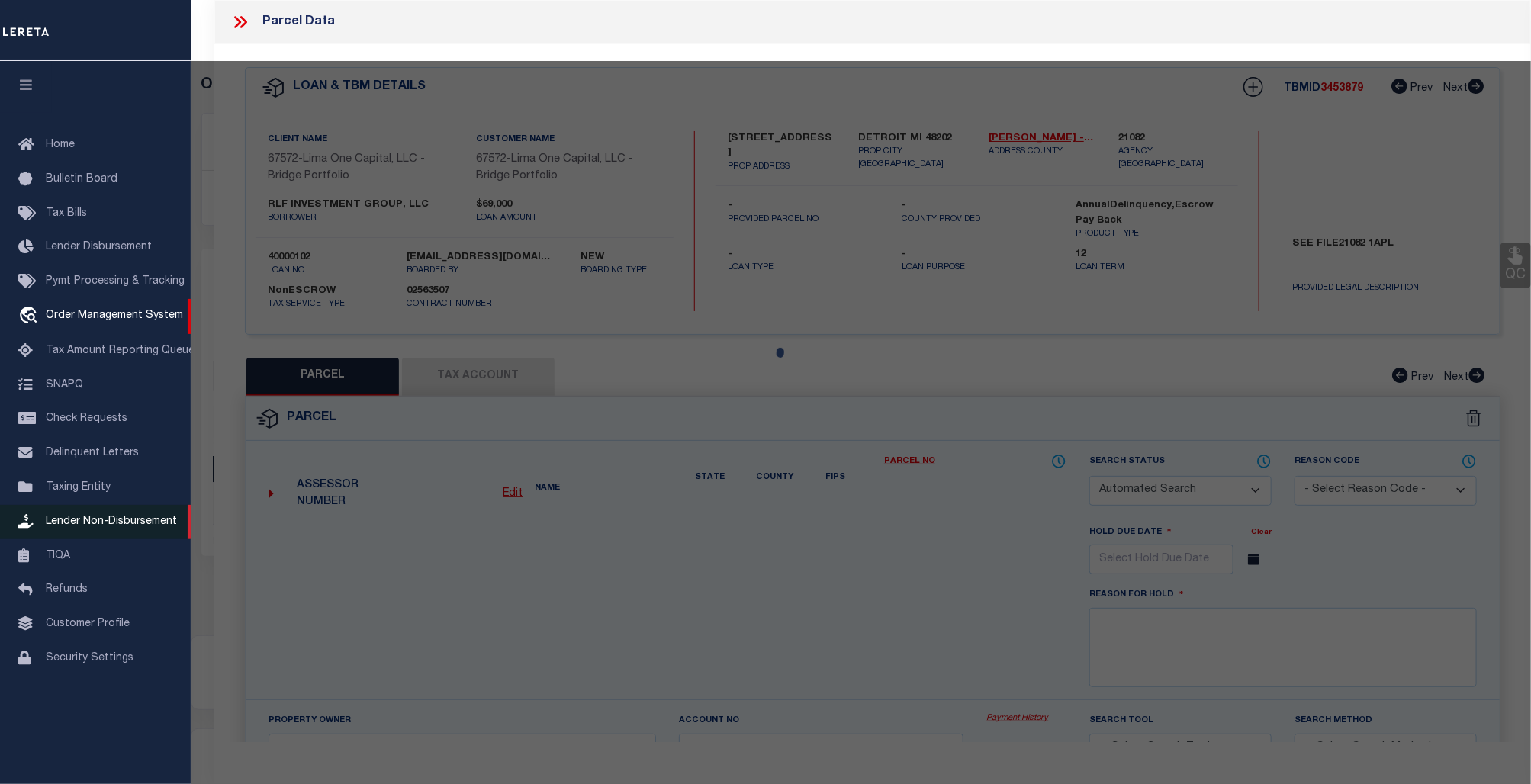
select select "CP"
select select "AGW"
select select
type input "8716 3RD AVENUE"
checkbox input "false"
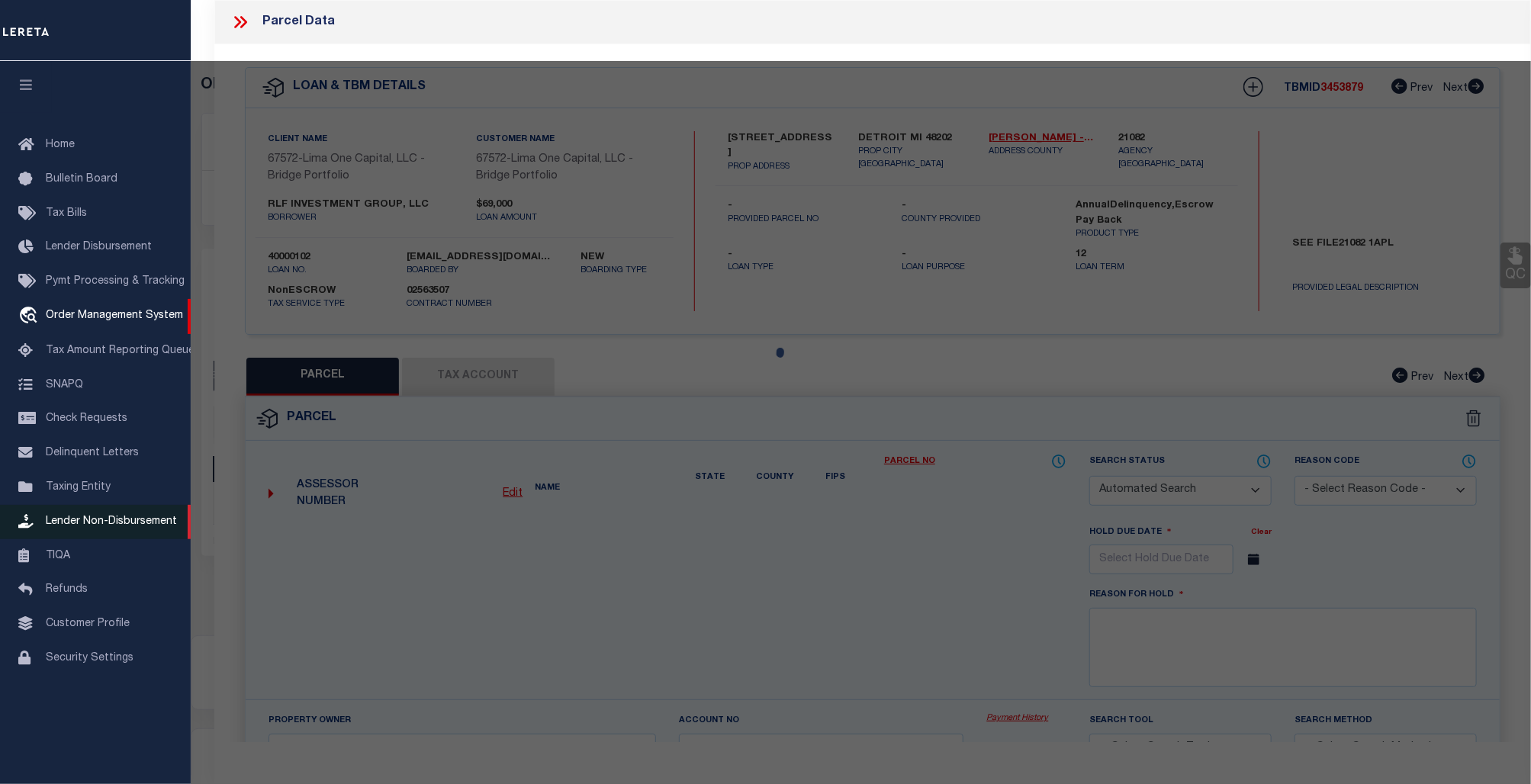
type input "DETROIT MI 48202"
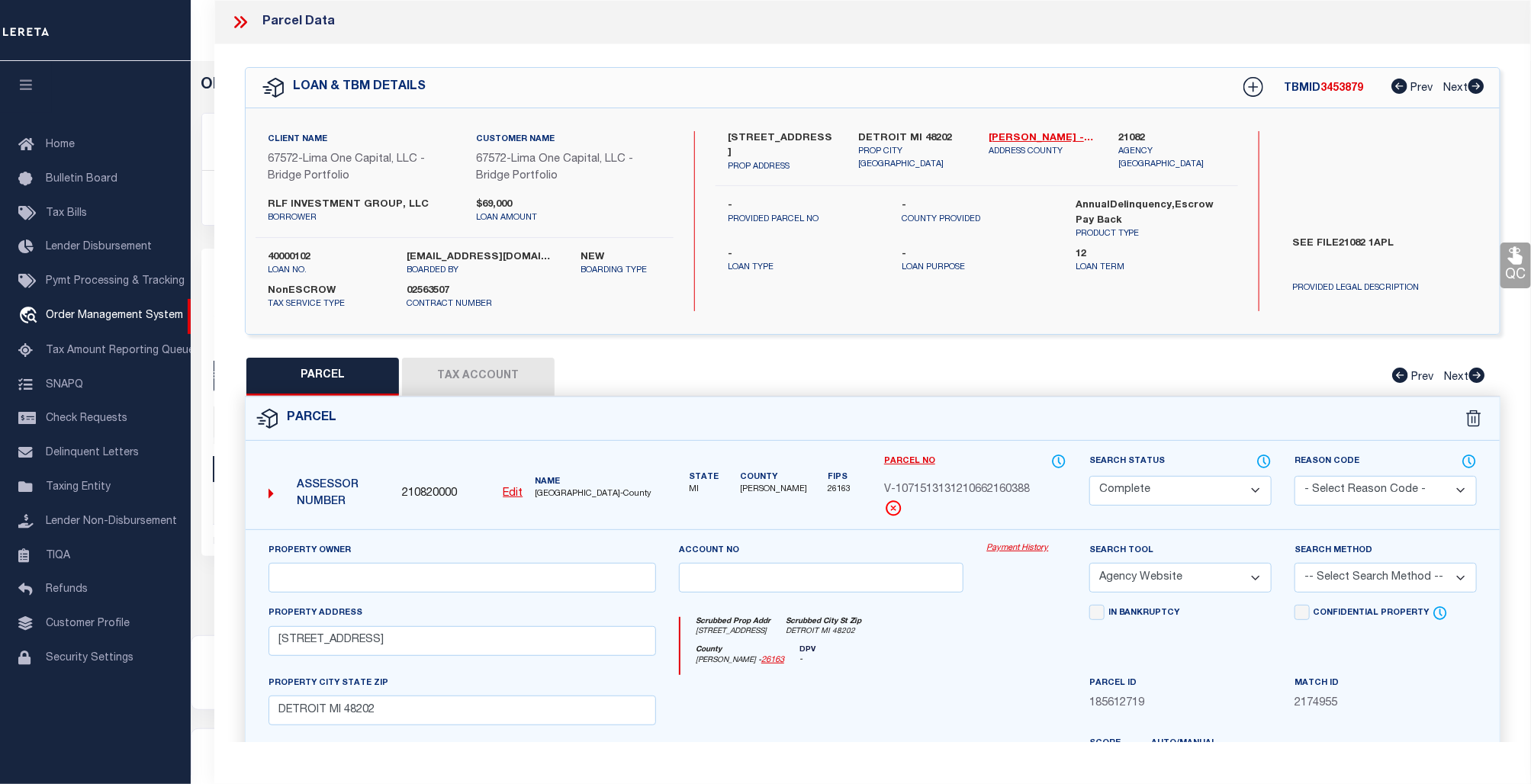
click at [1008, 545] on link "Payment History" at bounding box center [1026, 548] width 80 height 13
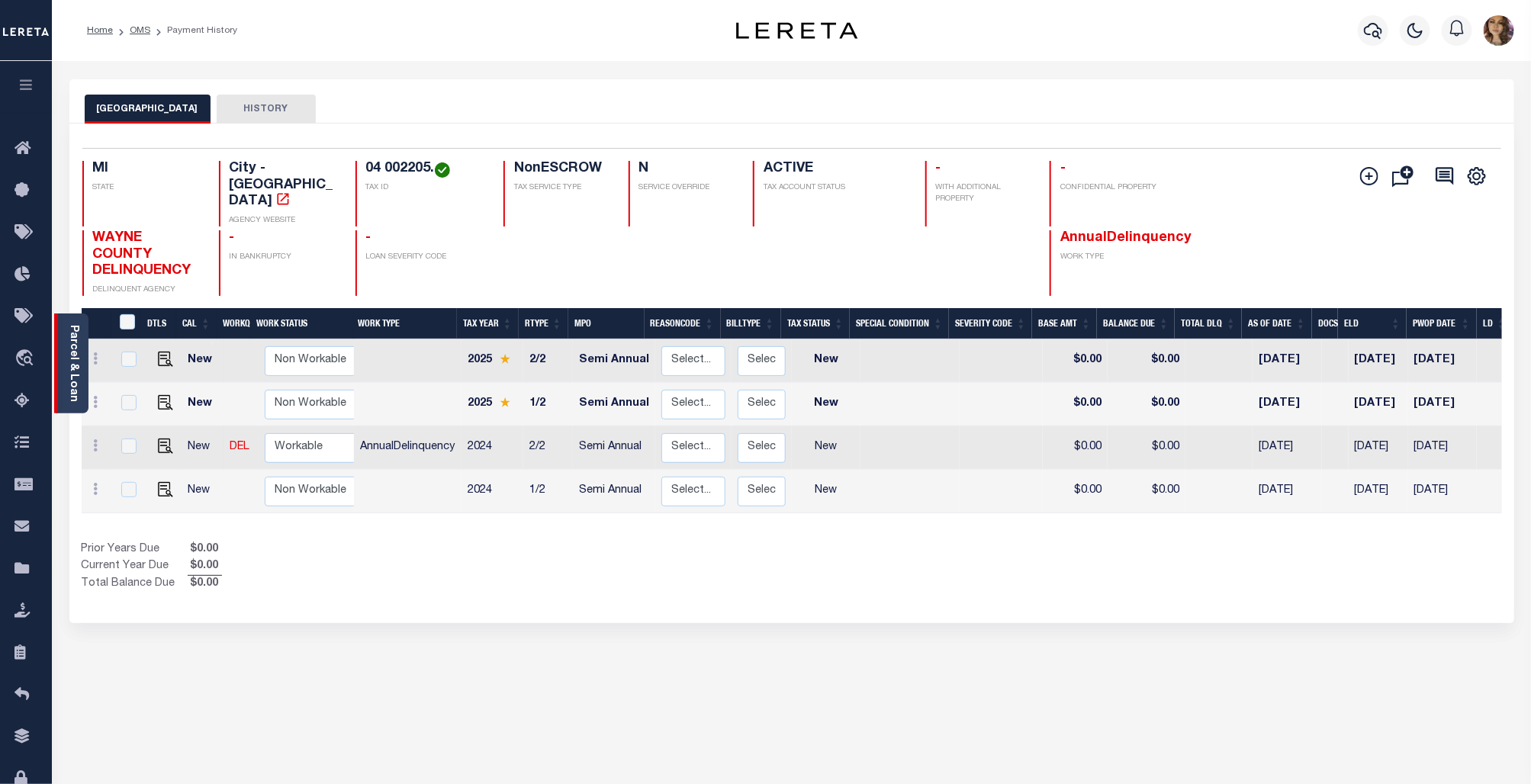
click at [71, 356] on link "Parcel & Loan" at bounding box center [74, 363] width 11 height 77
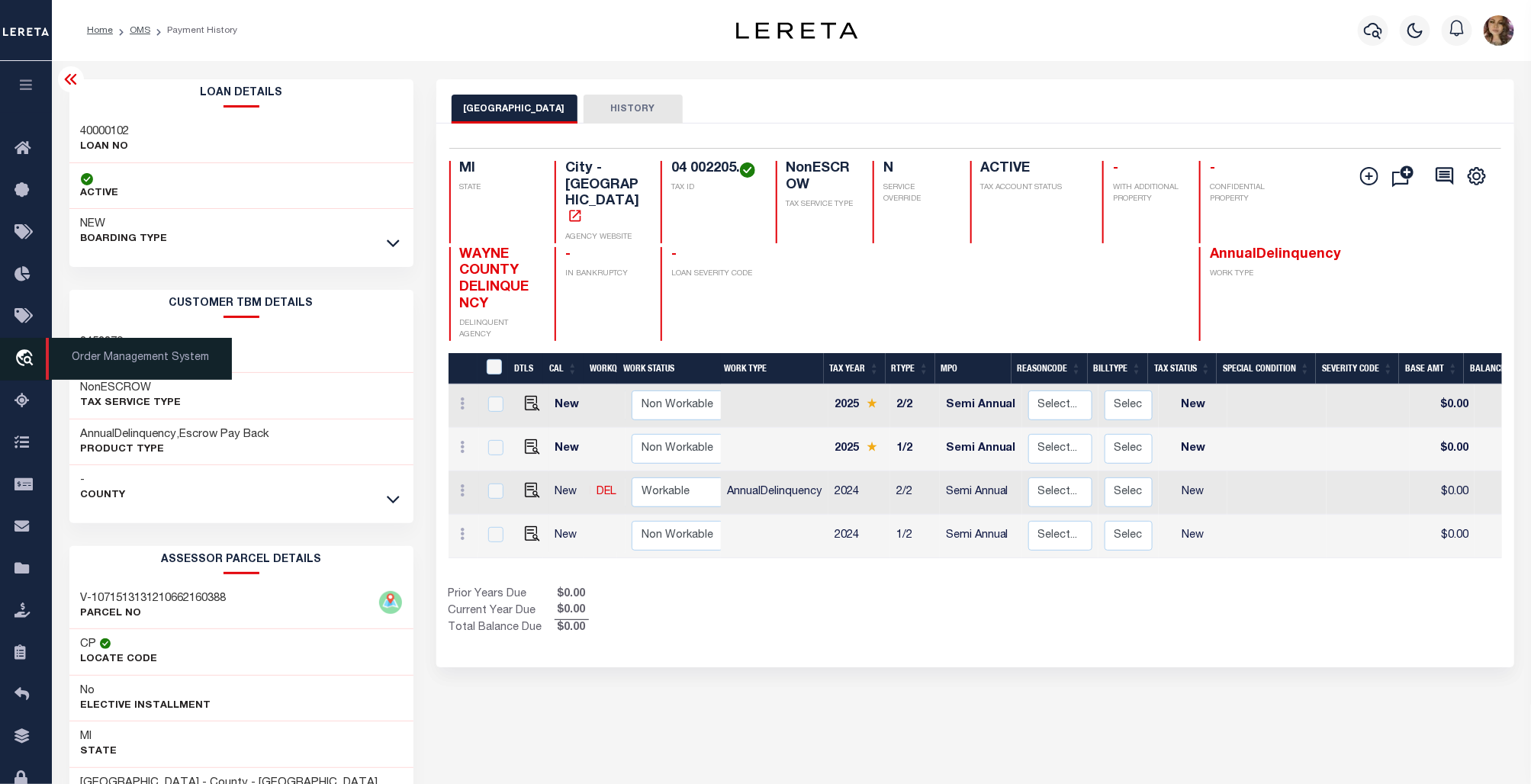
click at [126, 363] on span "Order Management System" at bounding box center [139, 359] width 186 height 42
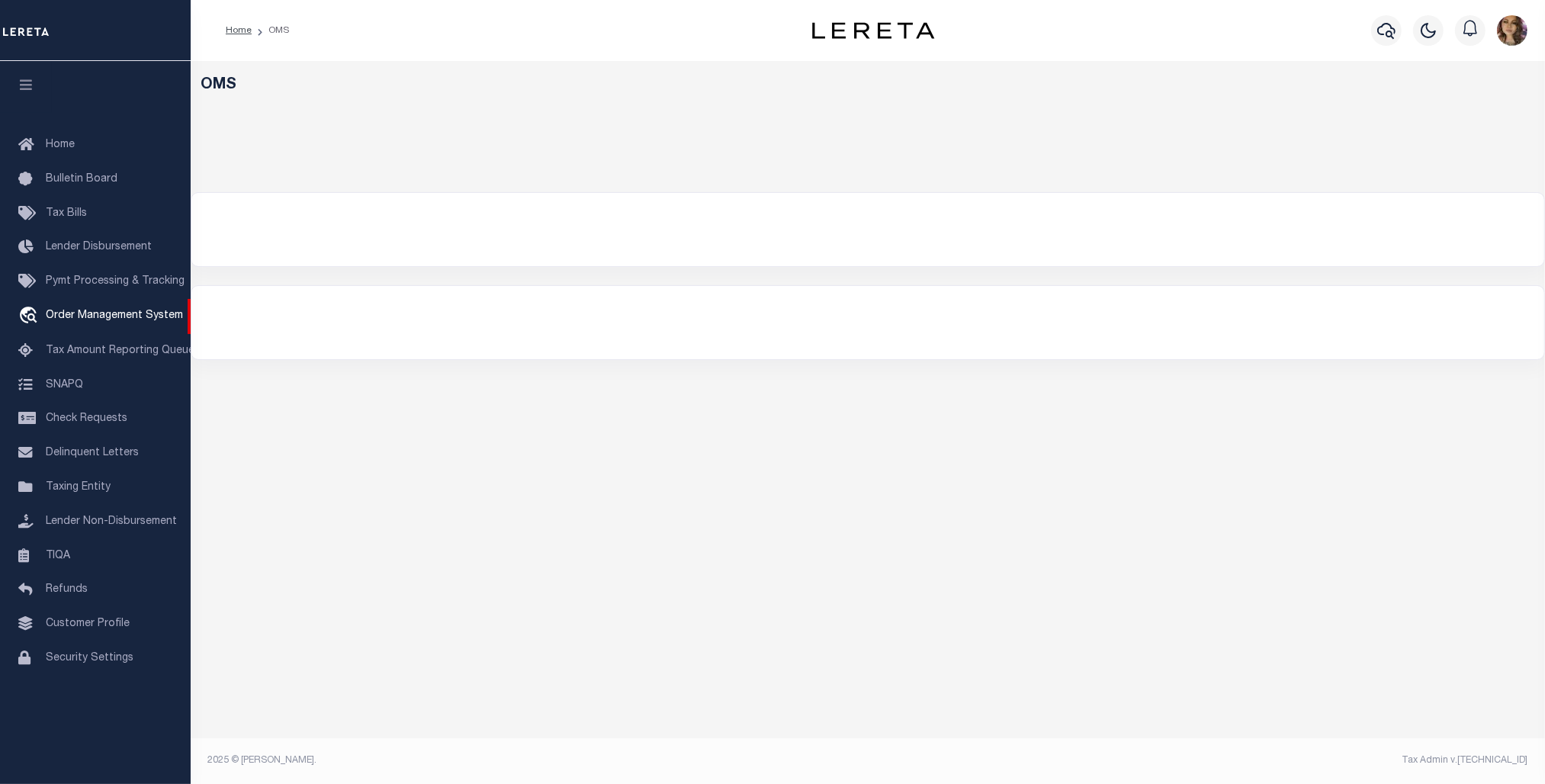
select select "200"
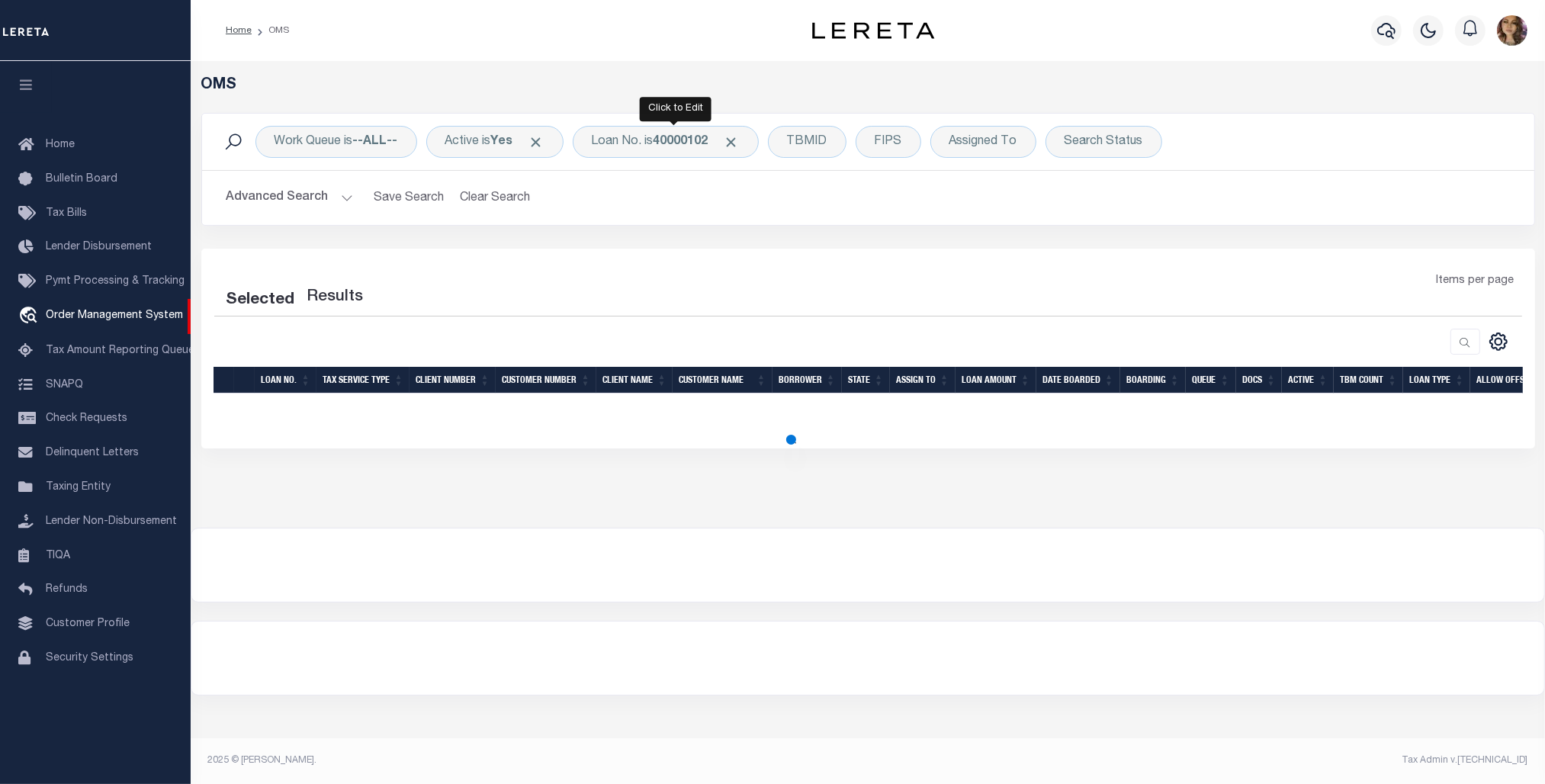
select select "200"
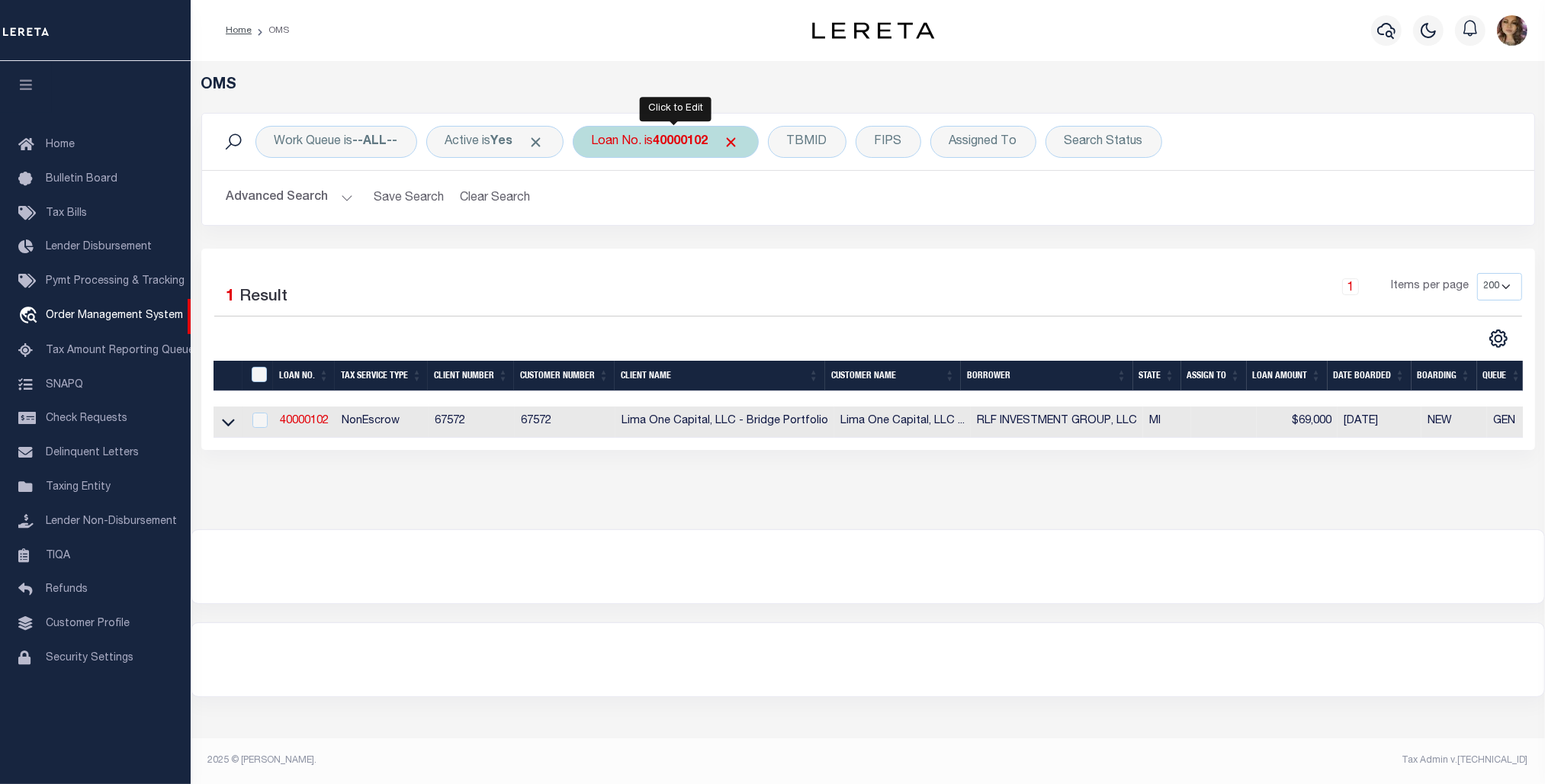
click at [669, 143] on b "40000102" at bounding box center [682, 142] width 55 height 12
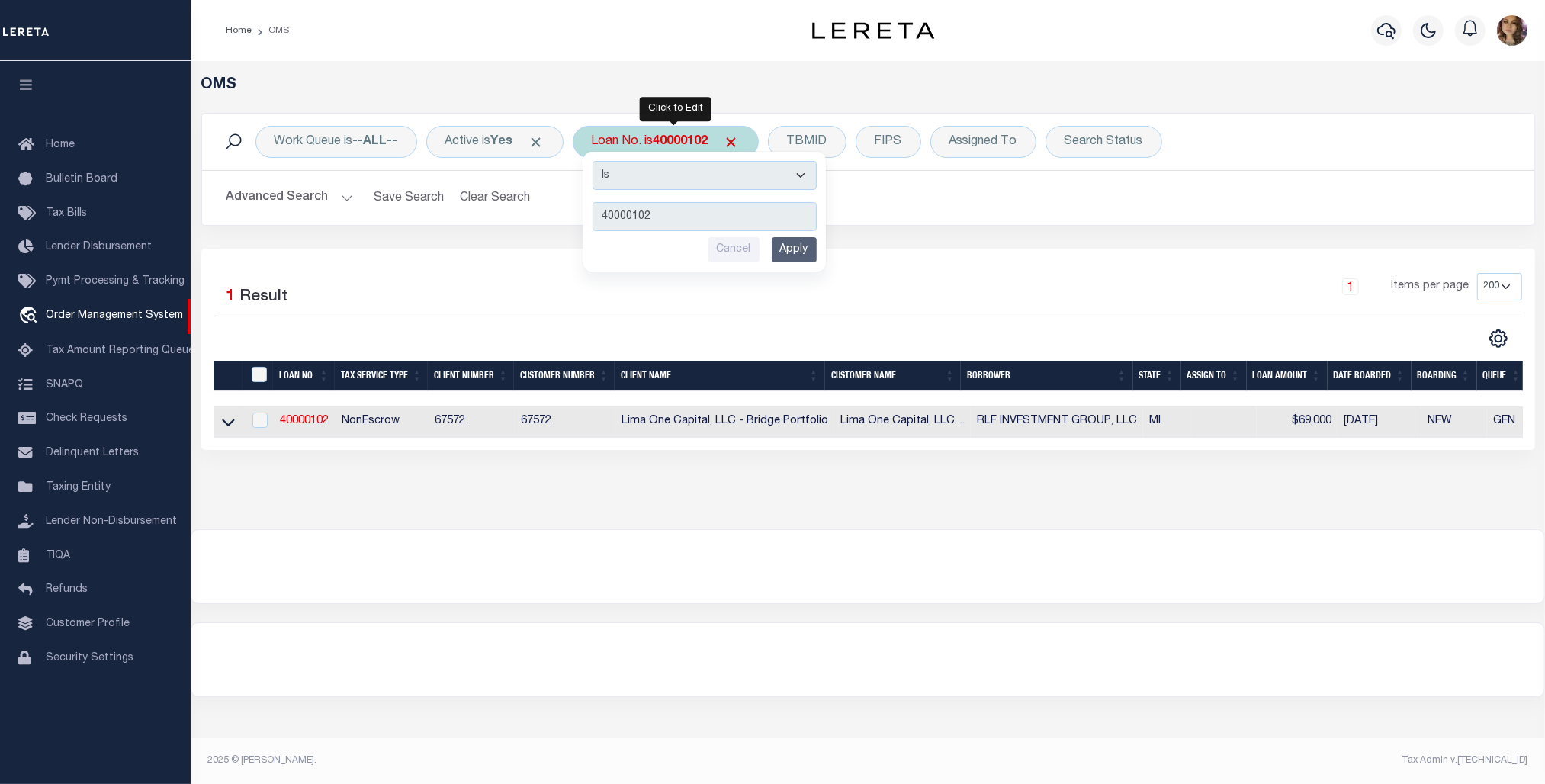
type input "9019"
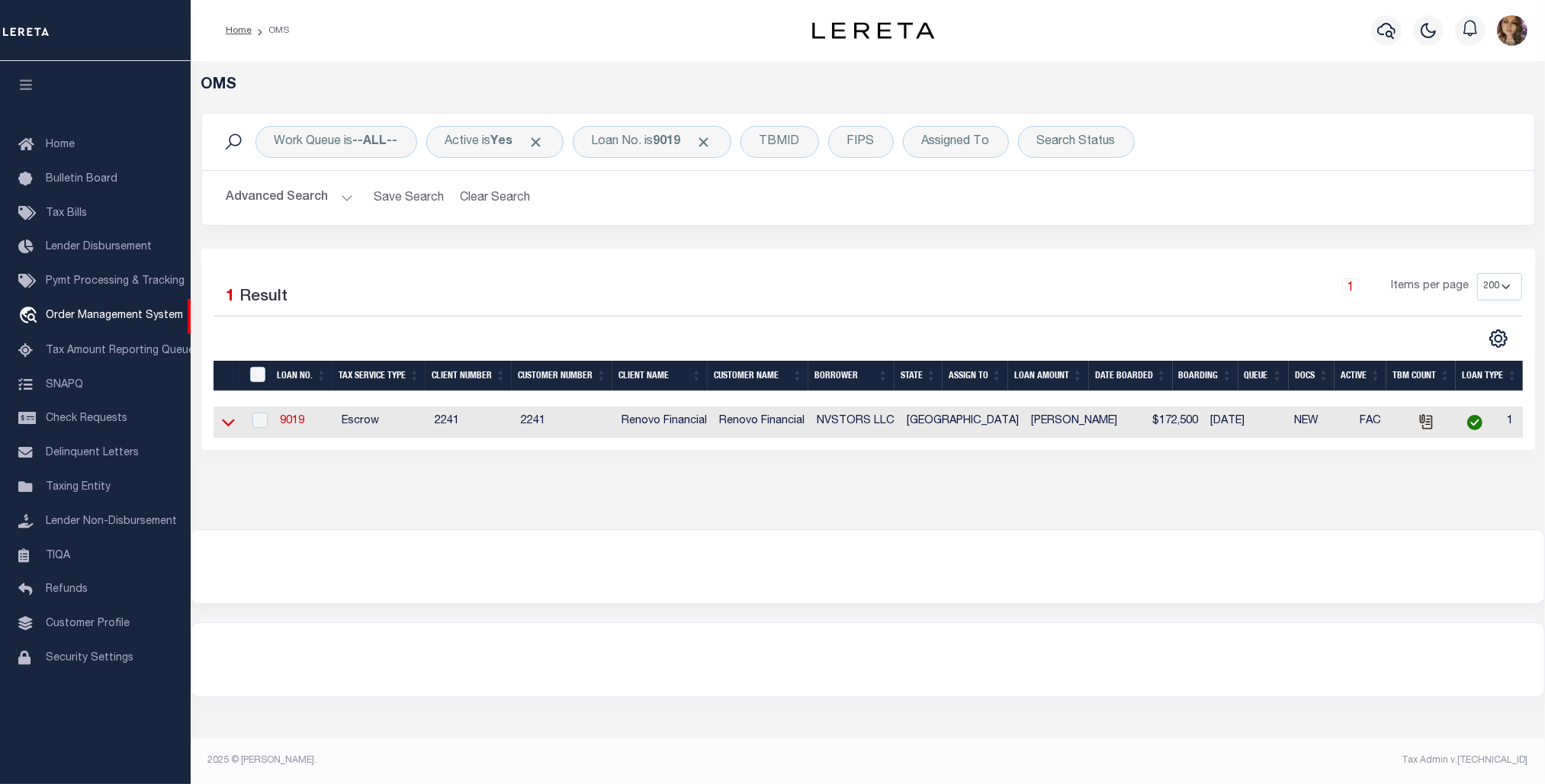
click at [222, 425] on icon at bounding box center [228, 423] width 13 height 8
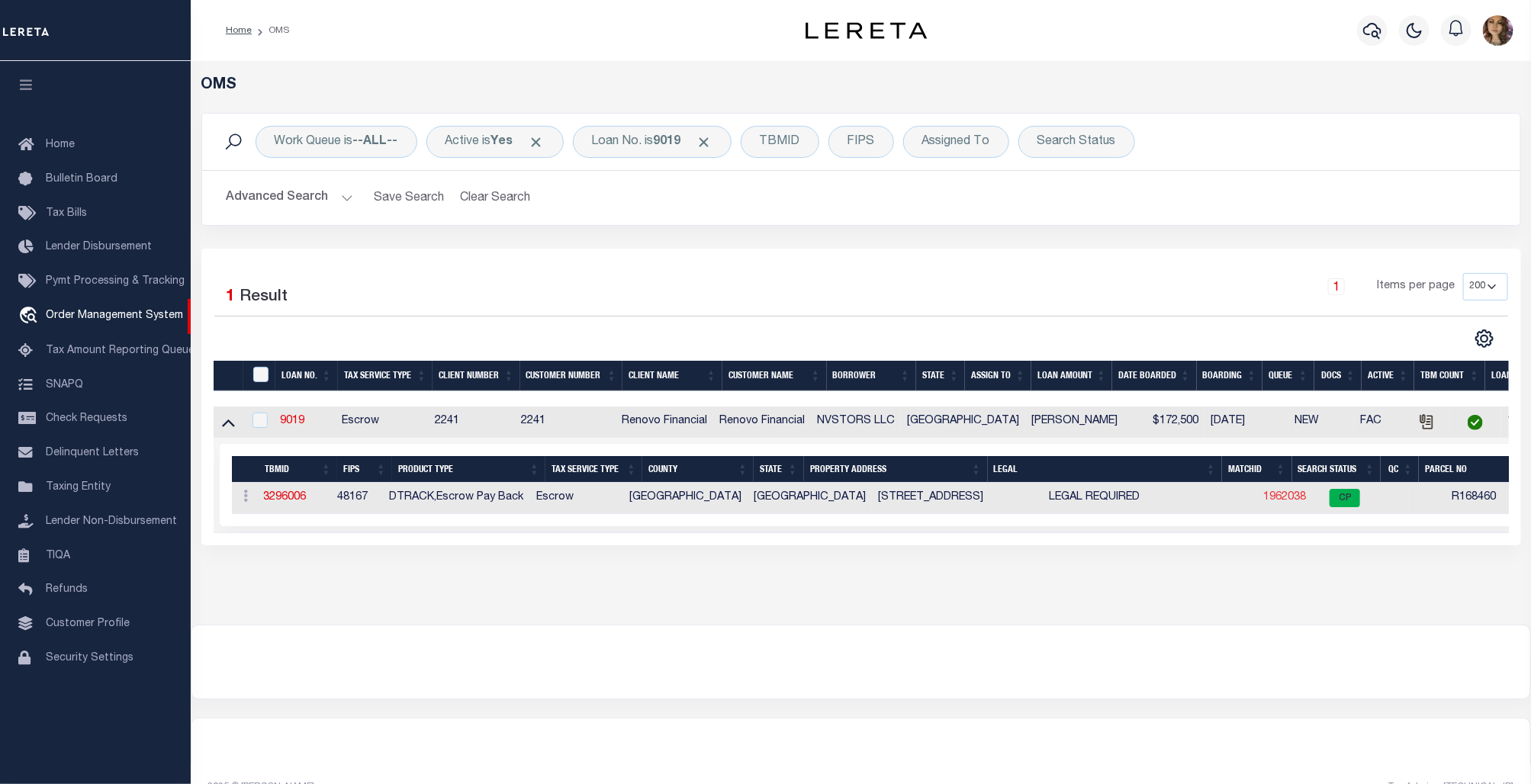
click at [1263, 502] on link "1962038" at bounding box center [1284, 497] width 43 height 11
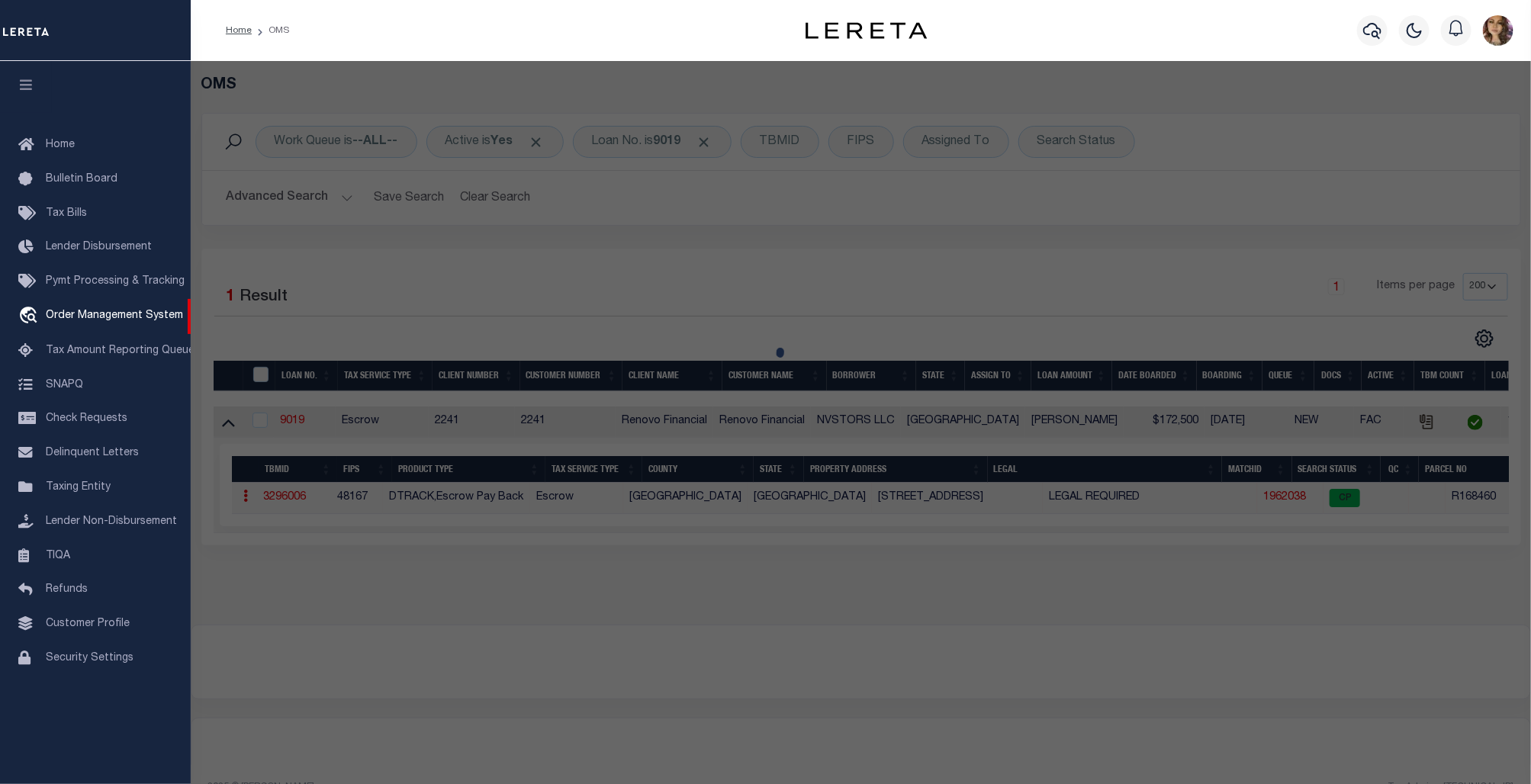
checkbox input "false"
select select "CP"
type input "NVSTORS LLC"
select select
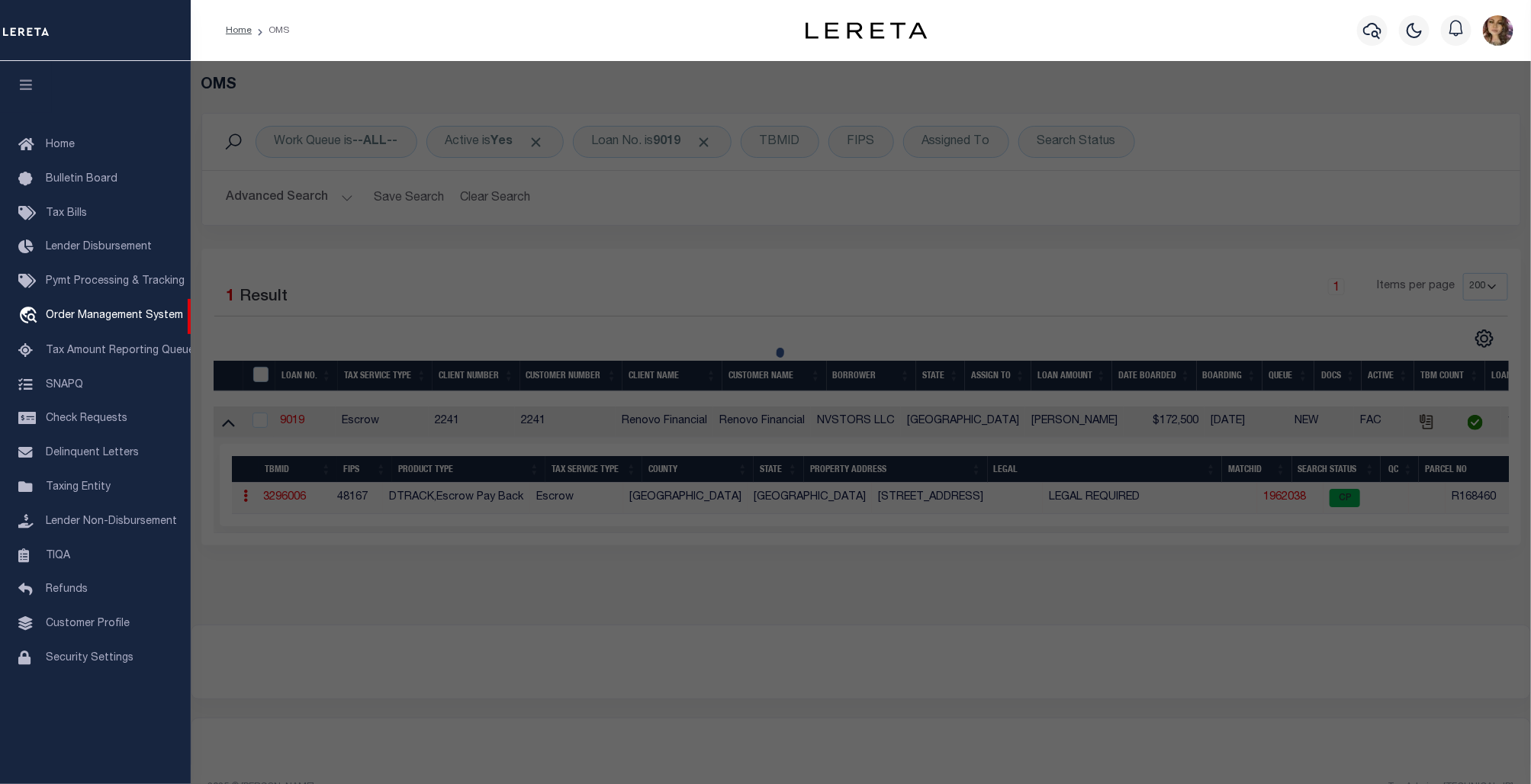
type input "415 BELLMAR LN"
checkbox input "false"
type input "FRIENDSWOOD, TX 77546"
type textarea "ABST 20 PERRY & AUSTIN SUR NW 7 FT OF LOT 30 & SE 49 FT OF LOT 31 (31-2) BLK 10…"
type textarea "Tax ID Special Project"
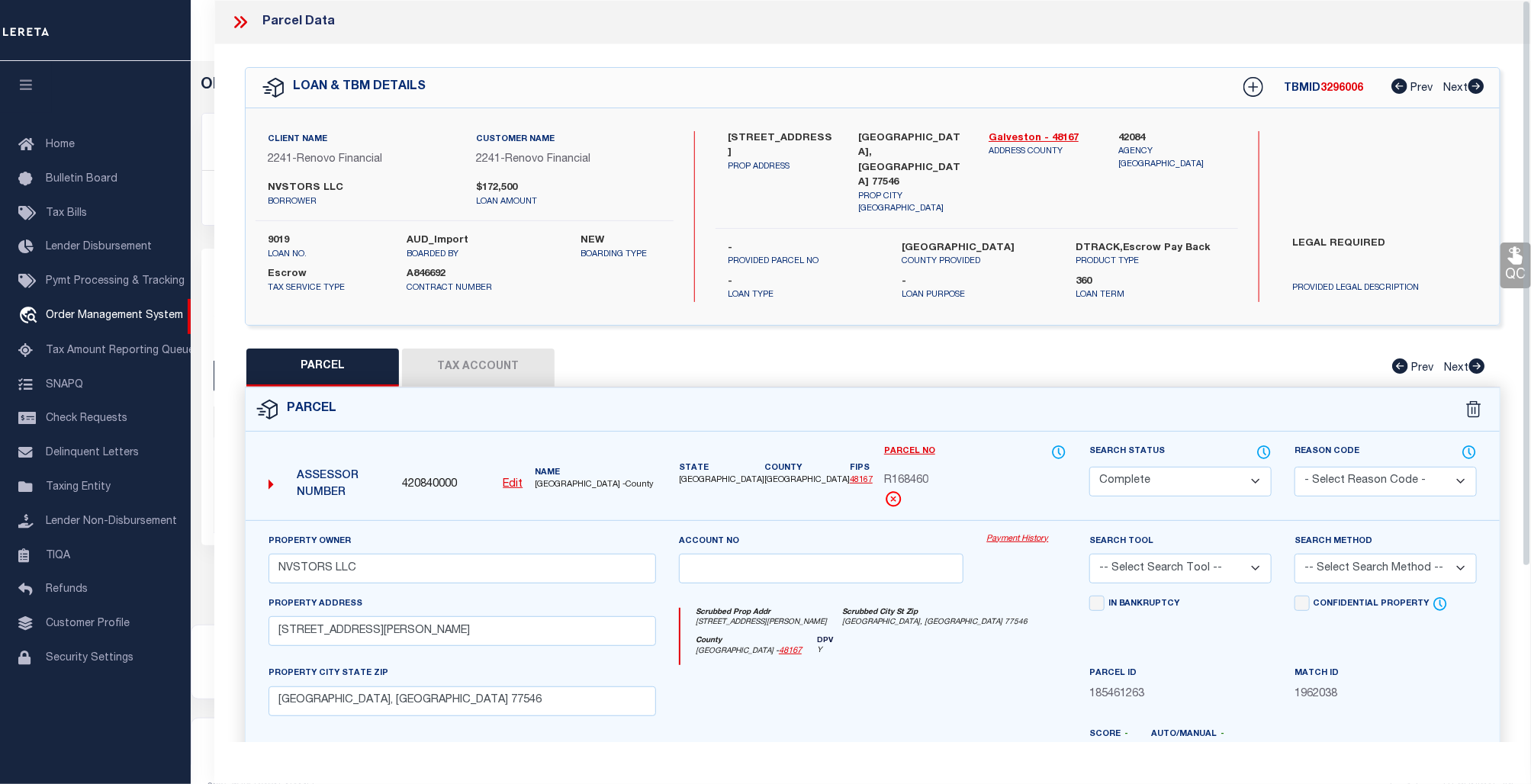
click at [1024, 533] on link "Payment History" at bounding box center [1026, 539] width 80 height 13
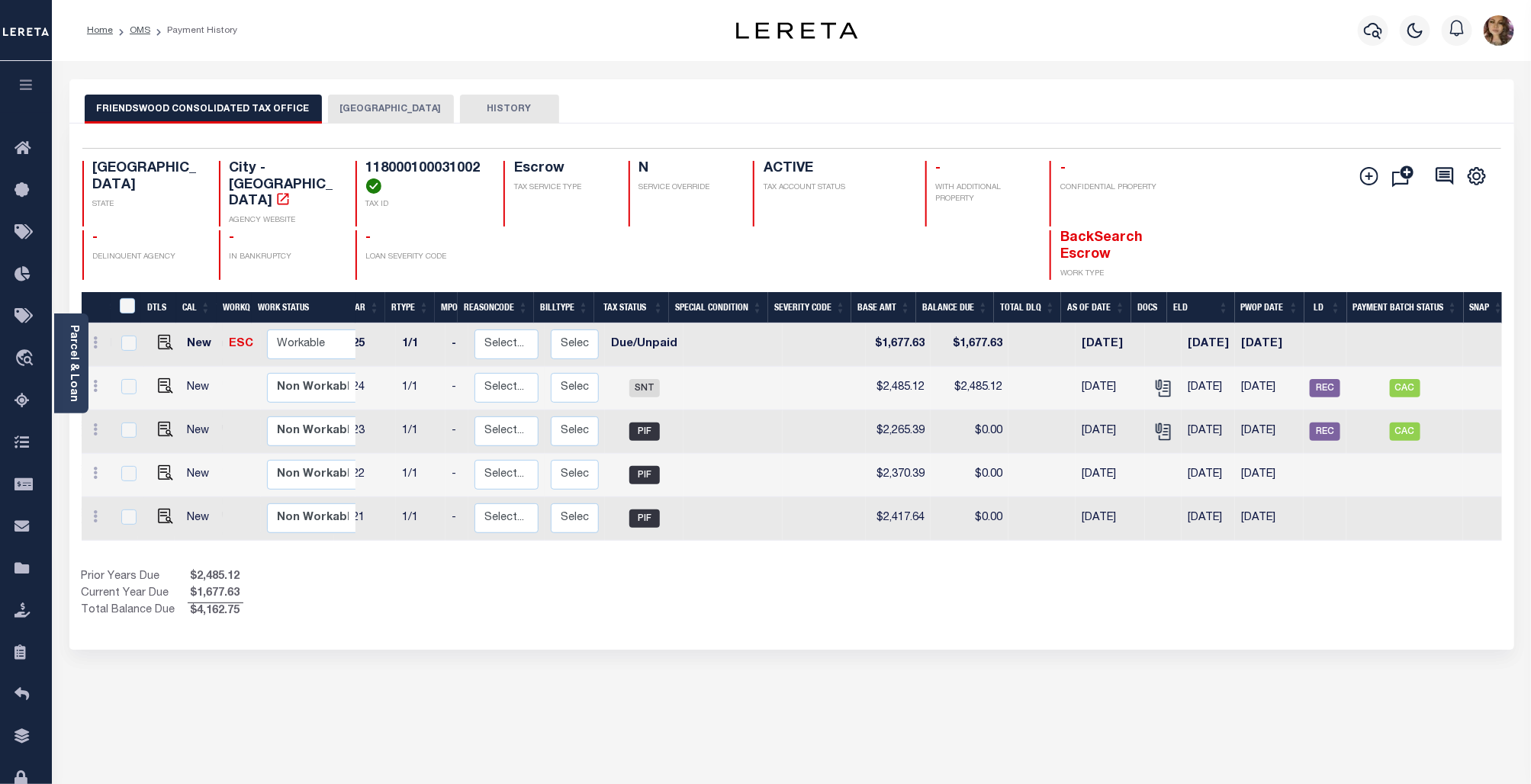
scroll to position [0, 85]
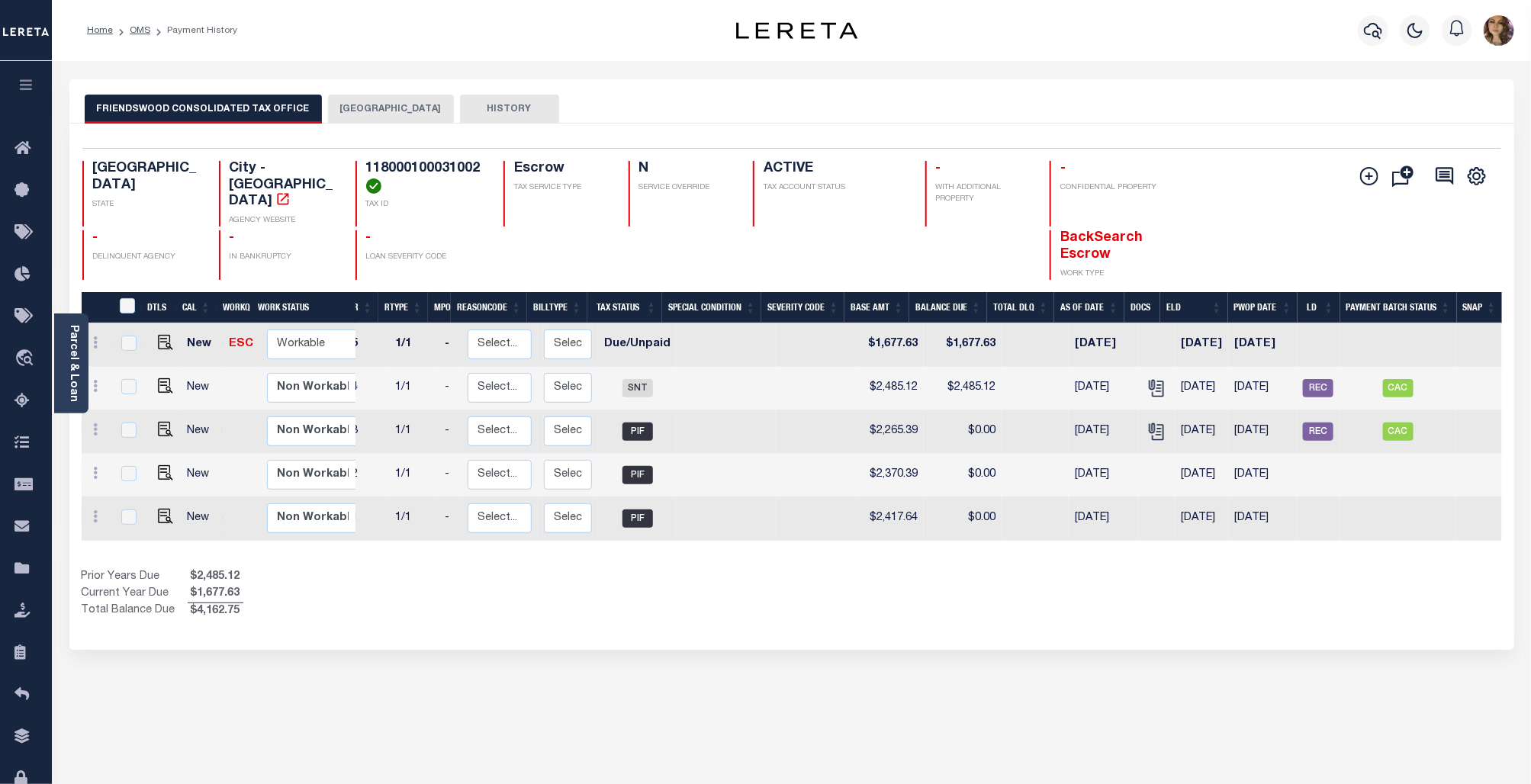
click at [365, 105] on button "[GEOGRAPHIC_DATA]" at bounding box center [391, 109] width 126 height 29
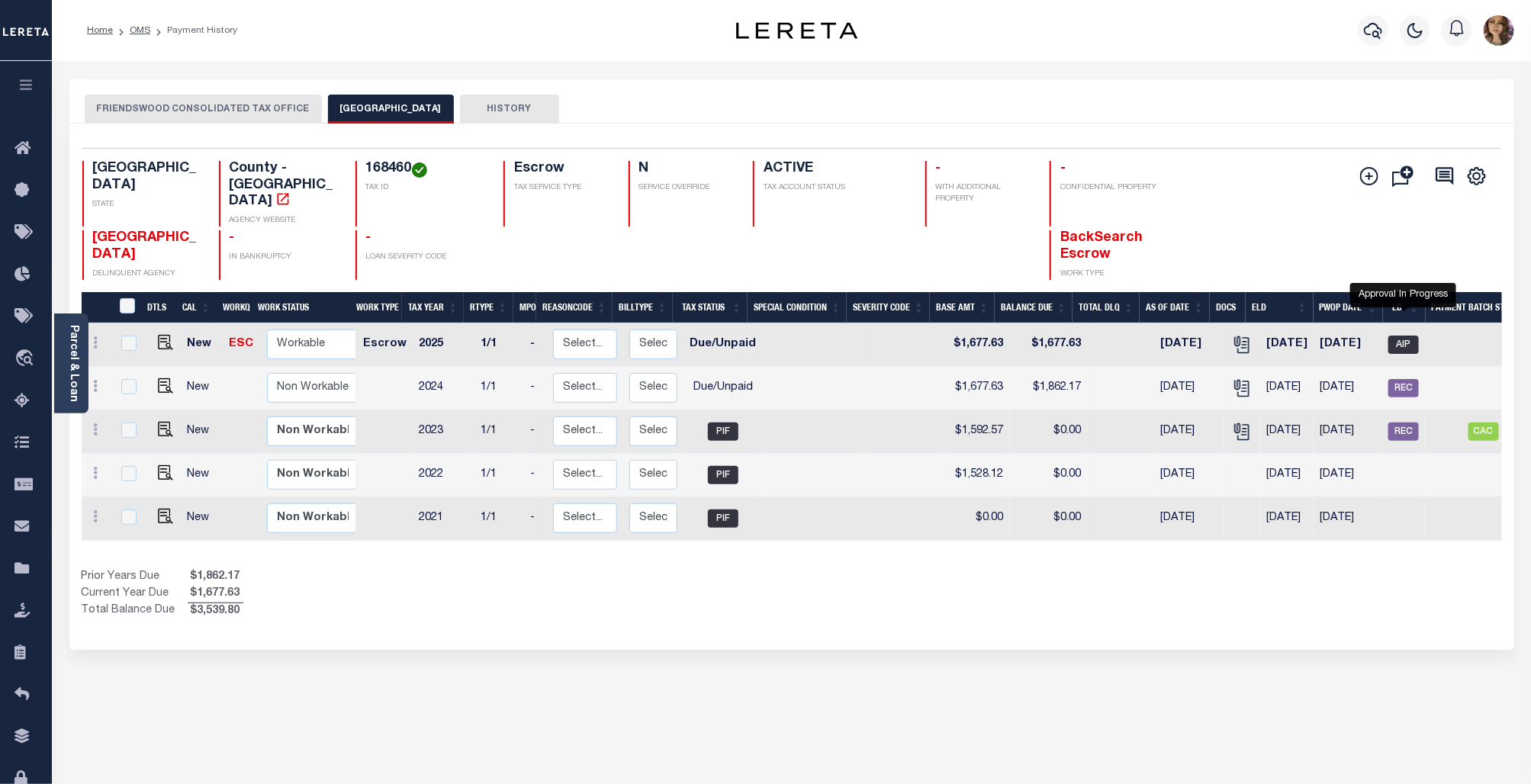
click at [1411, 336] on span "AIP" at bounding box center [1404, 345] width 31 height 18
checkbox input "true"
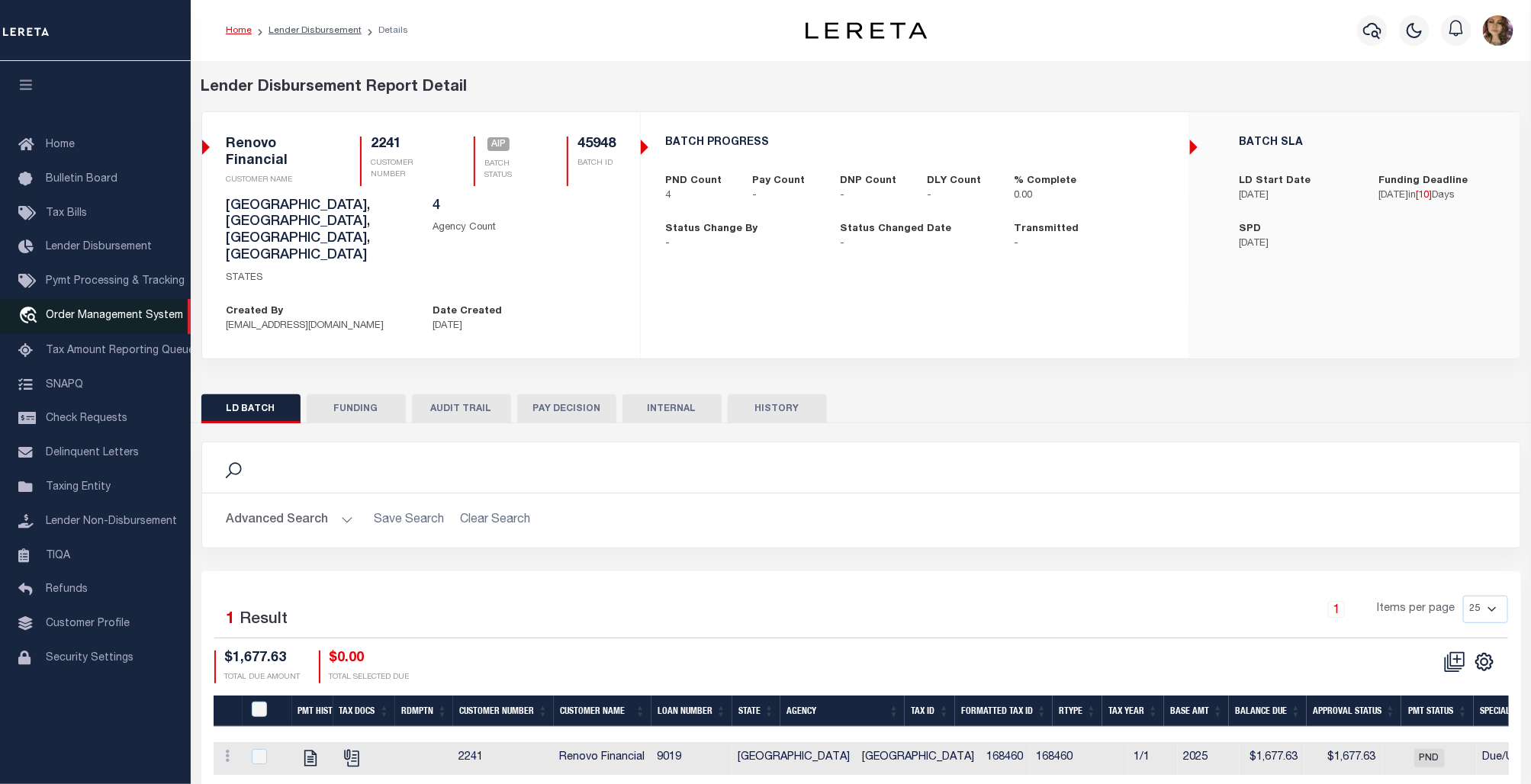
click at [89, 318] on span "Order Management System" at bounding box center [114, 316] width 137 height 11
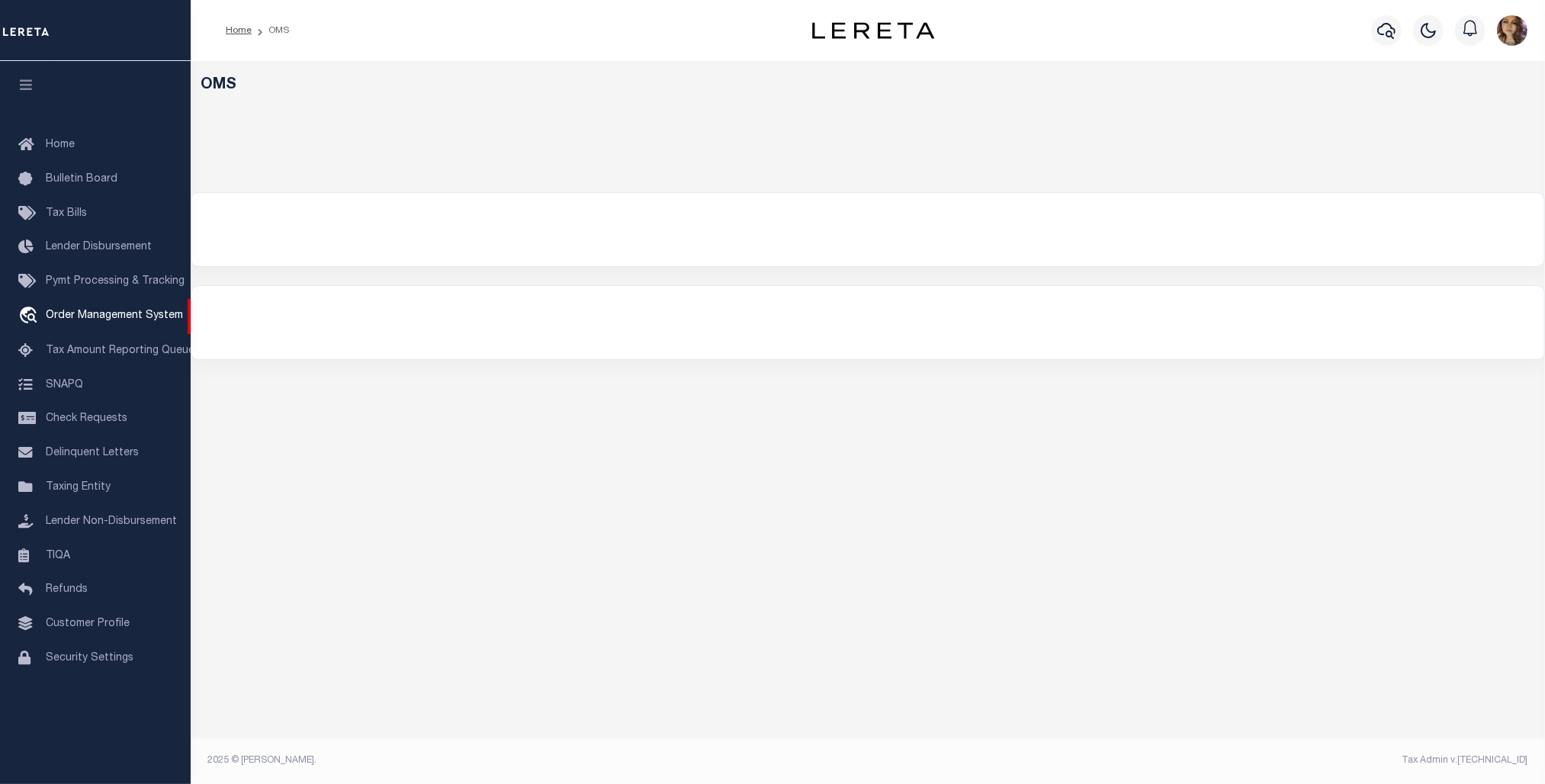
select select "200"
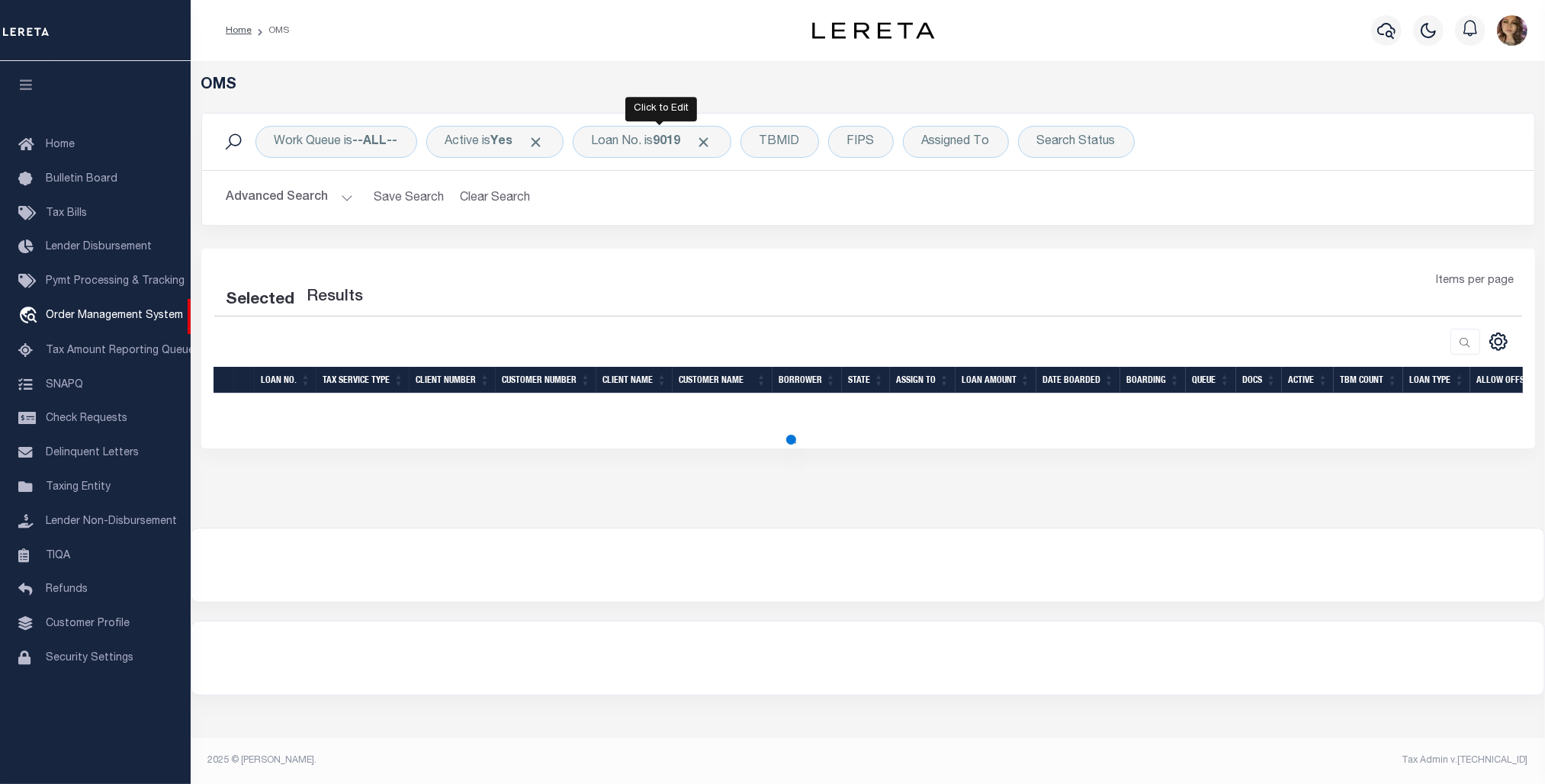
select select "200"
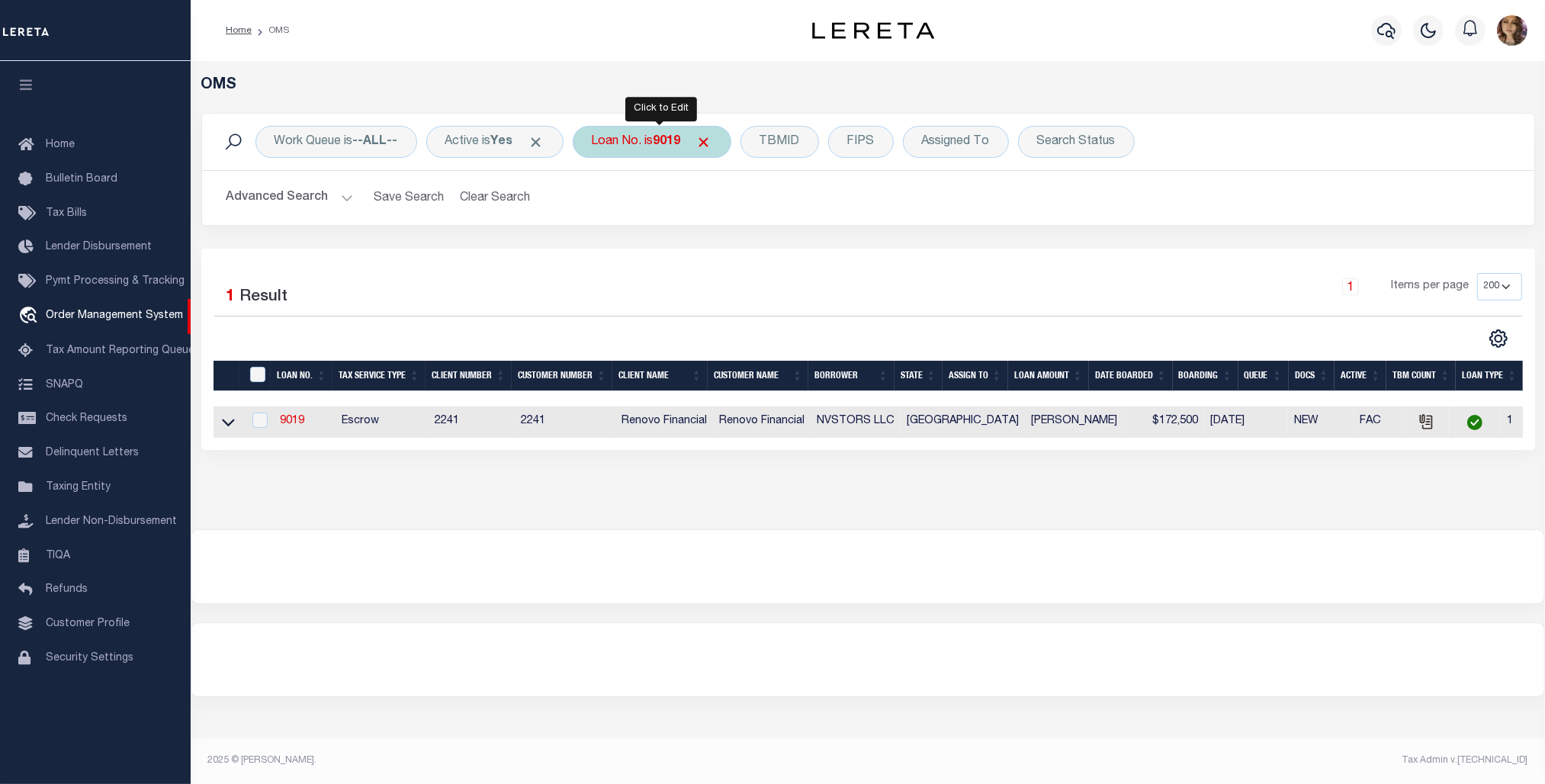
click at [643, 131] on div "Loan No. is 9019" at bounding box center [652, 142] width 159 height 32
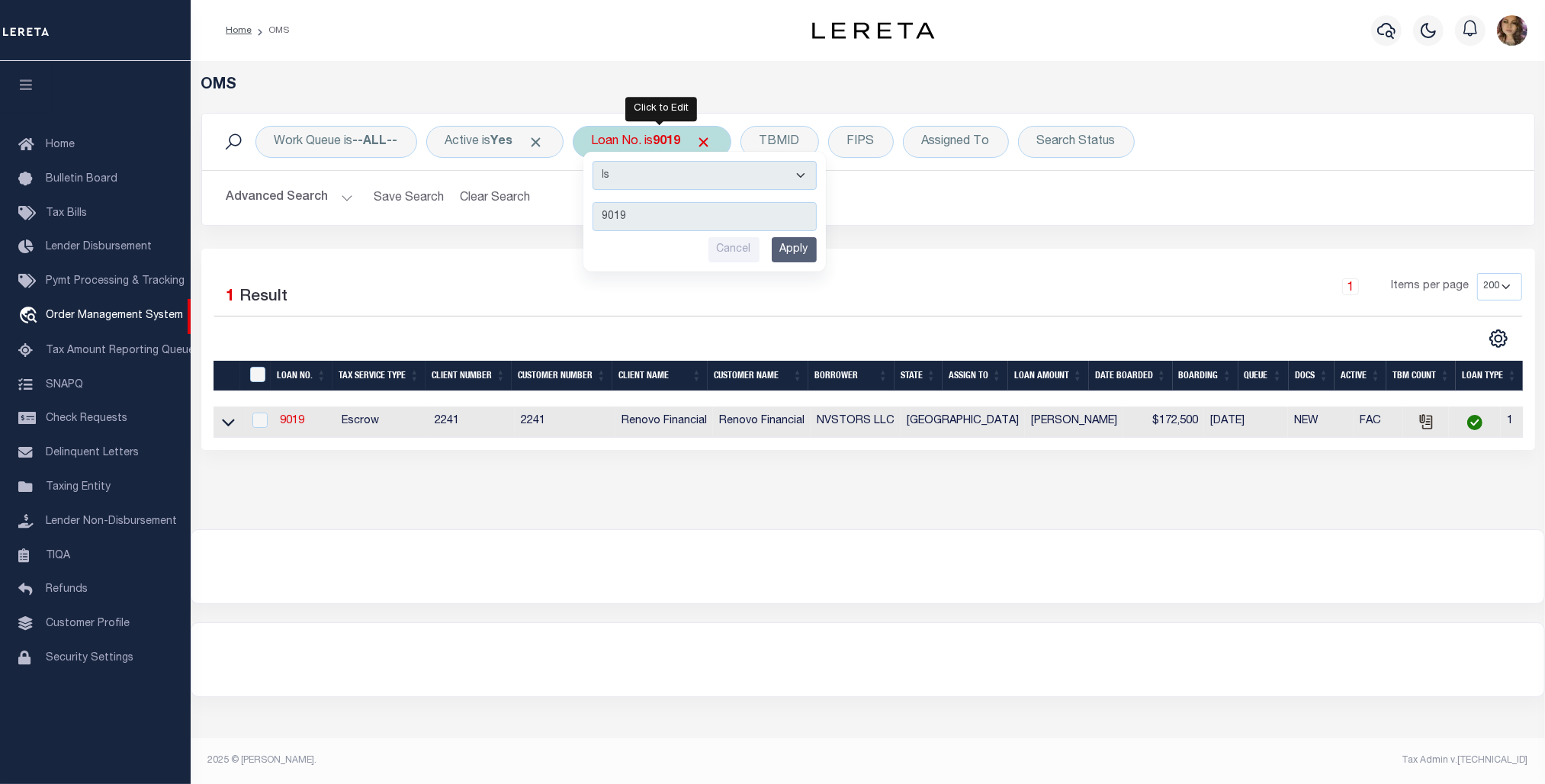
type input "202373366"
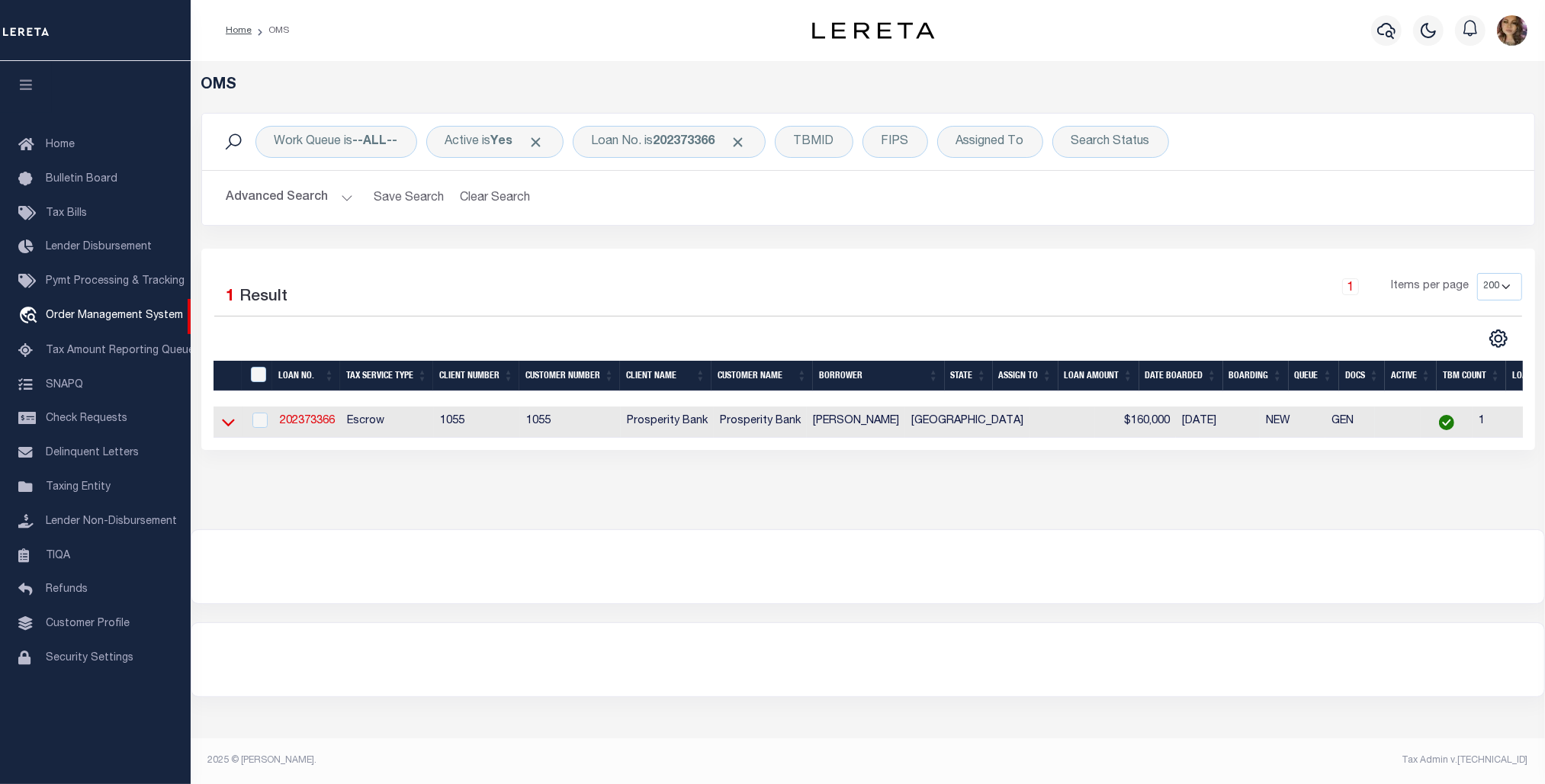
click at [222, 424] on icon at bounding box center [228, 423] width 13 height 8
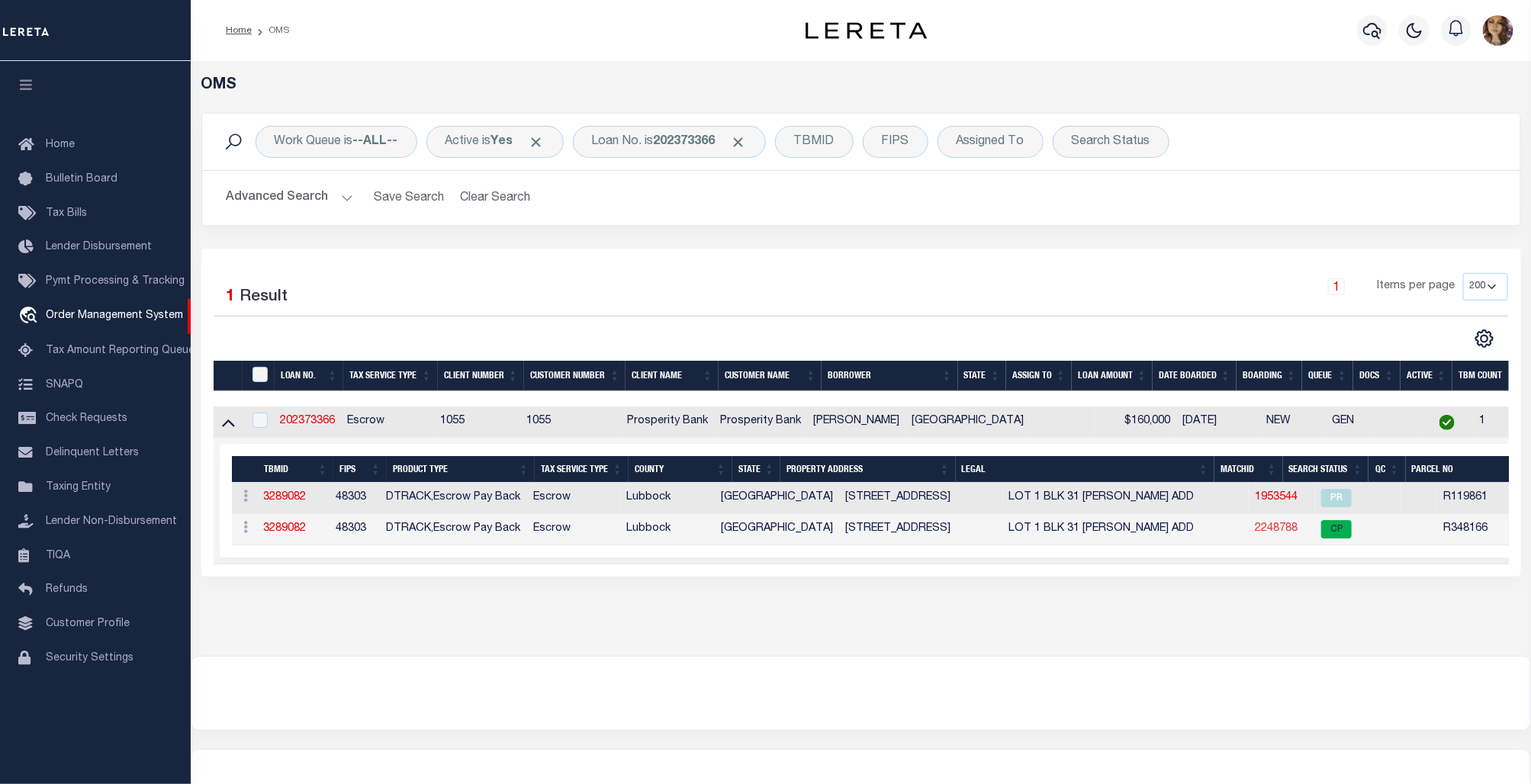
click at [1254, 533] on link "2248788" at bounding box center [1276, 528] width 43 height 11
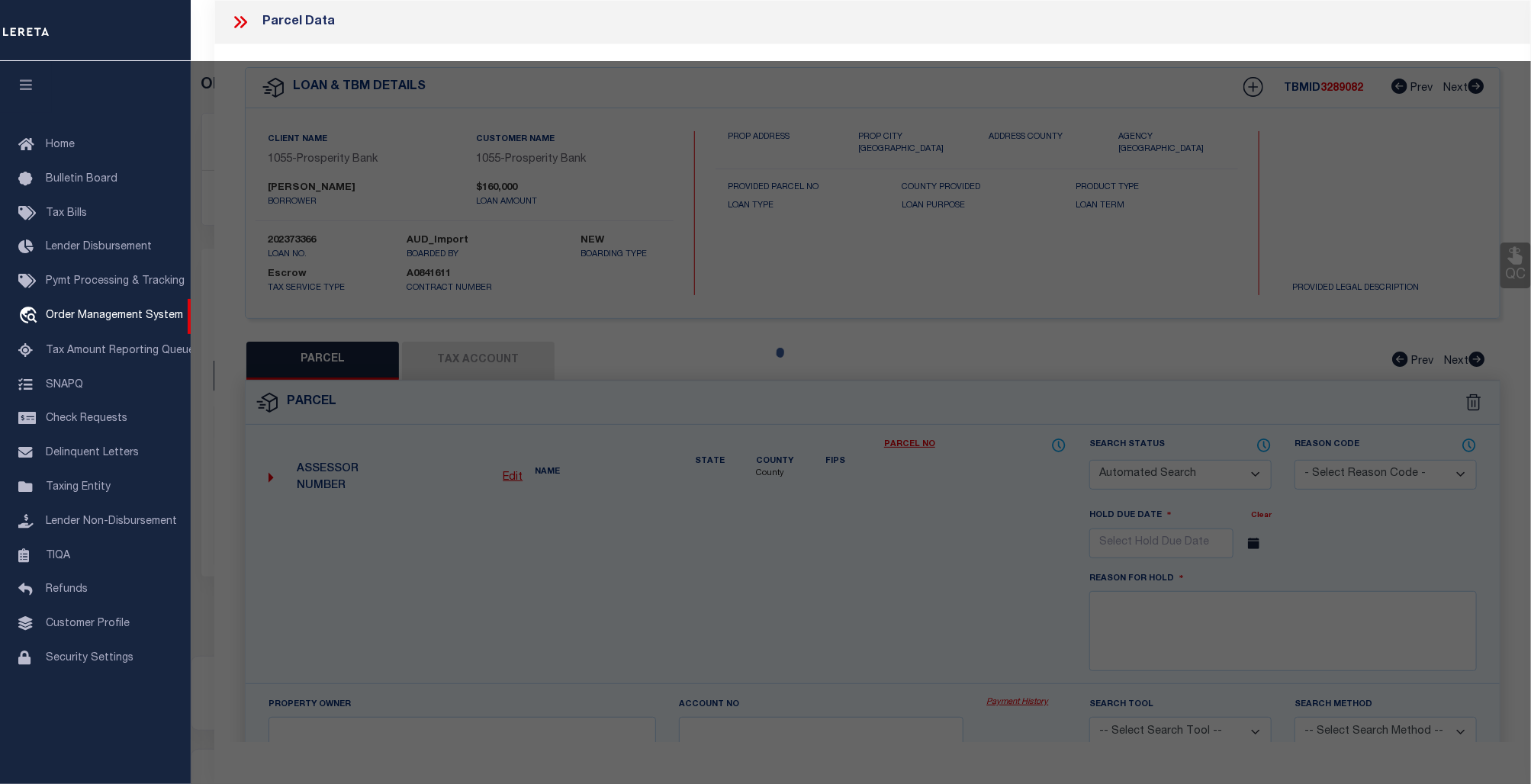
checkbox input "false"
select select "CP"
select select "ACT"
type input "ESCAMILLA, RICHARD LEE"
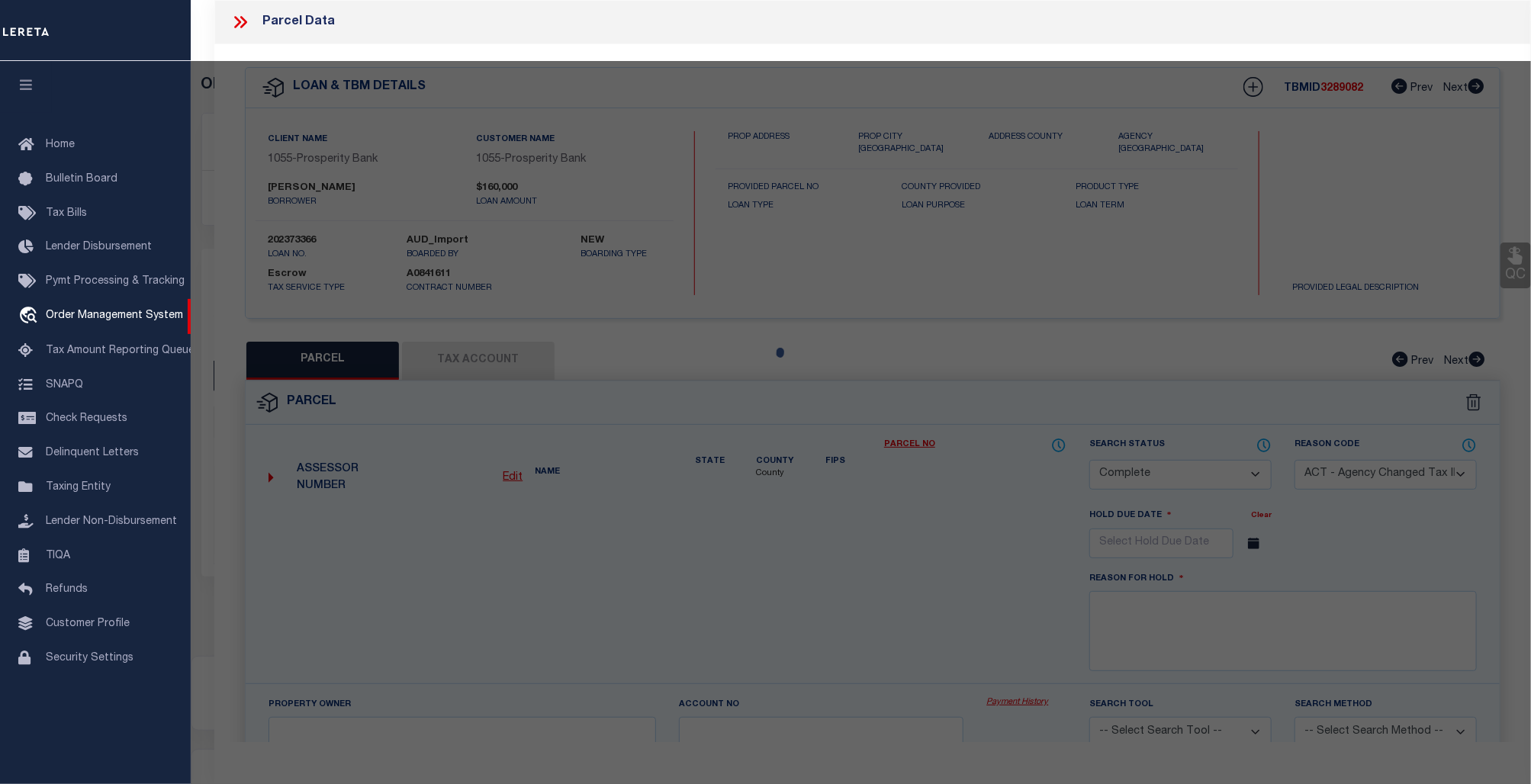
select select "AGW"
select select
type input "1320 E RICE ST,"
type textarea "[PERSON_NAME] BLK 31 L 1"
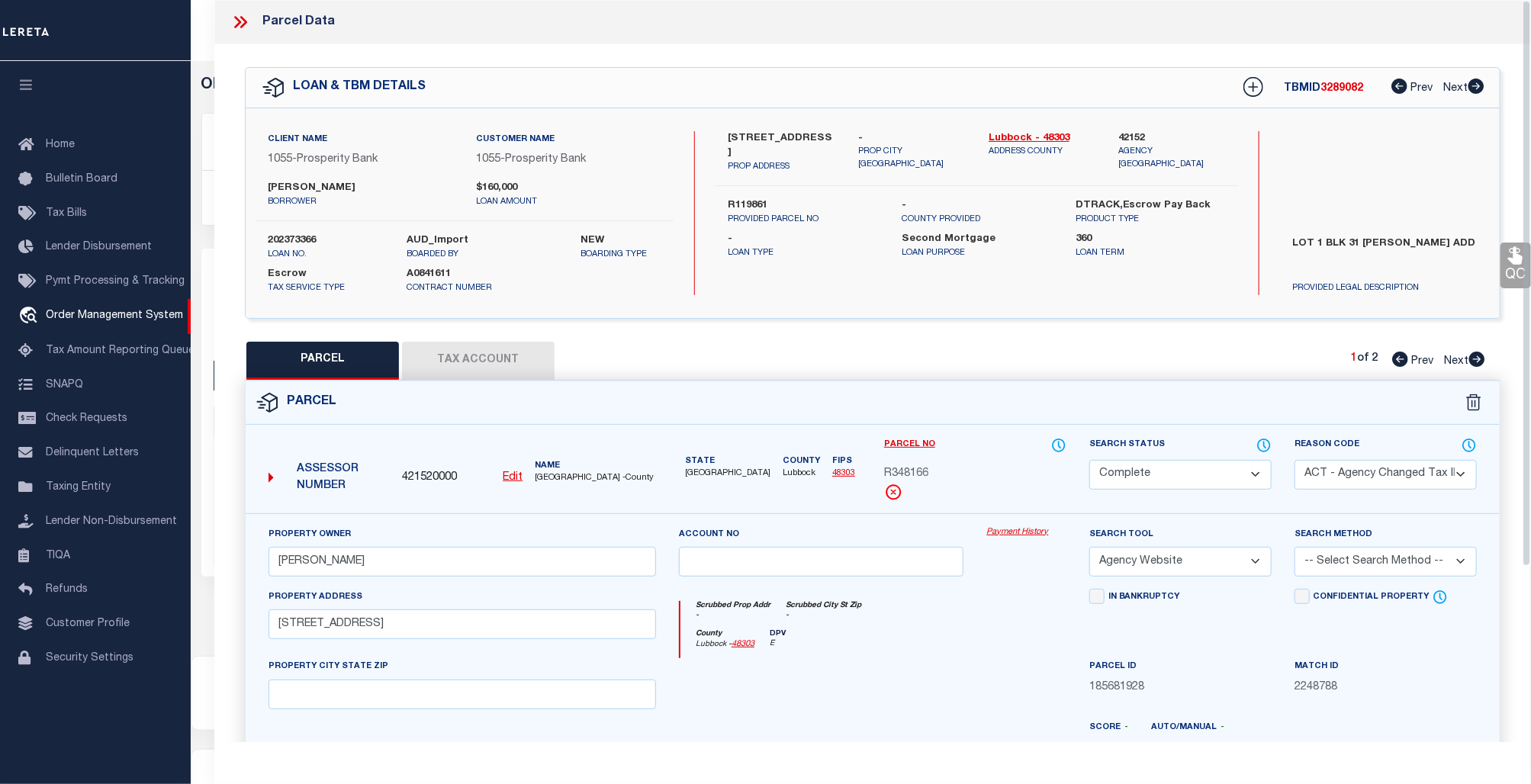
click at [234, 27] on icon at bounding box center [240, 22] width 20 height 20
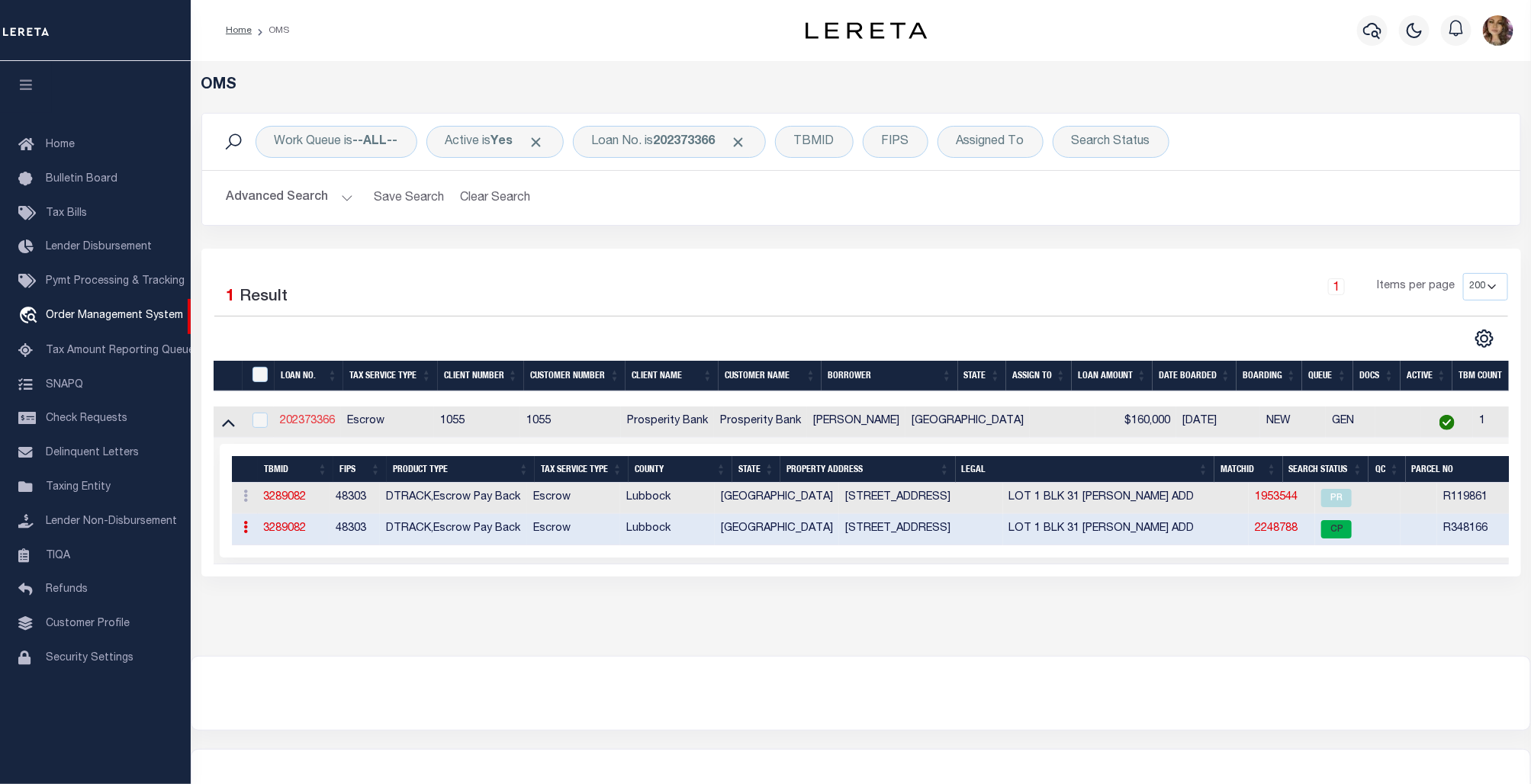
click at [313, 423] on link "202373366" at bounding box center [307, 421] width 55 height 11
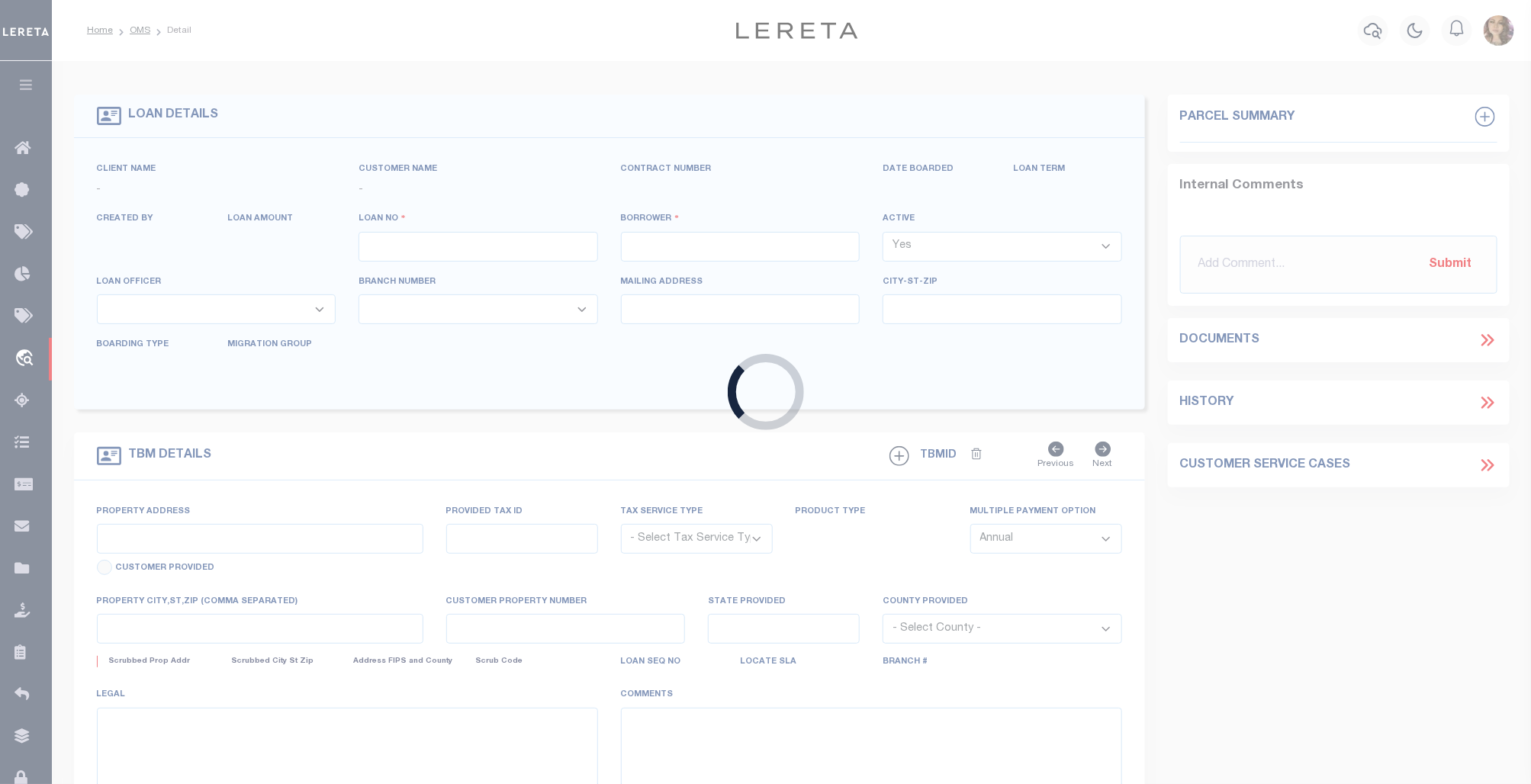
type input "202373366"
type input "[PERSON_NAME]"
select select
type input "5428 31ST ST"
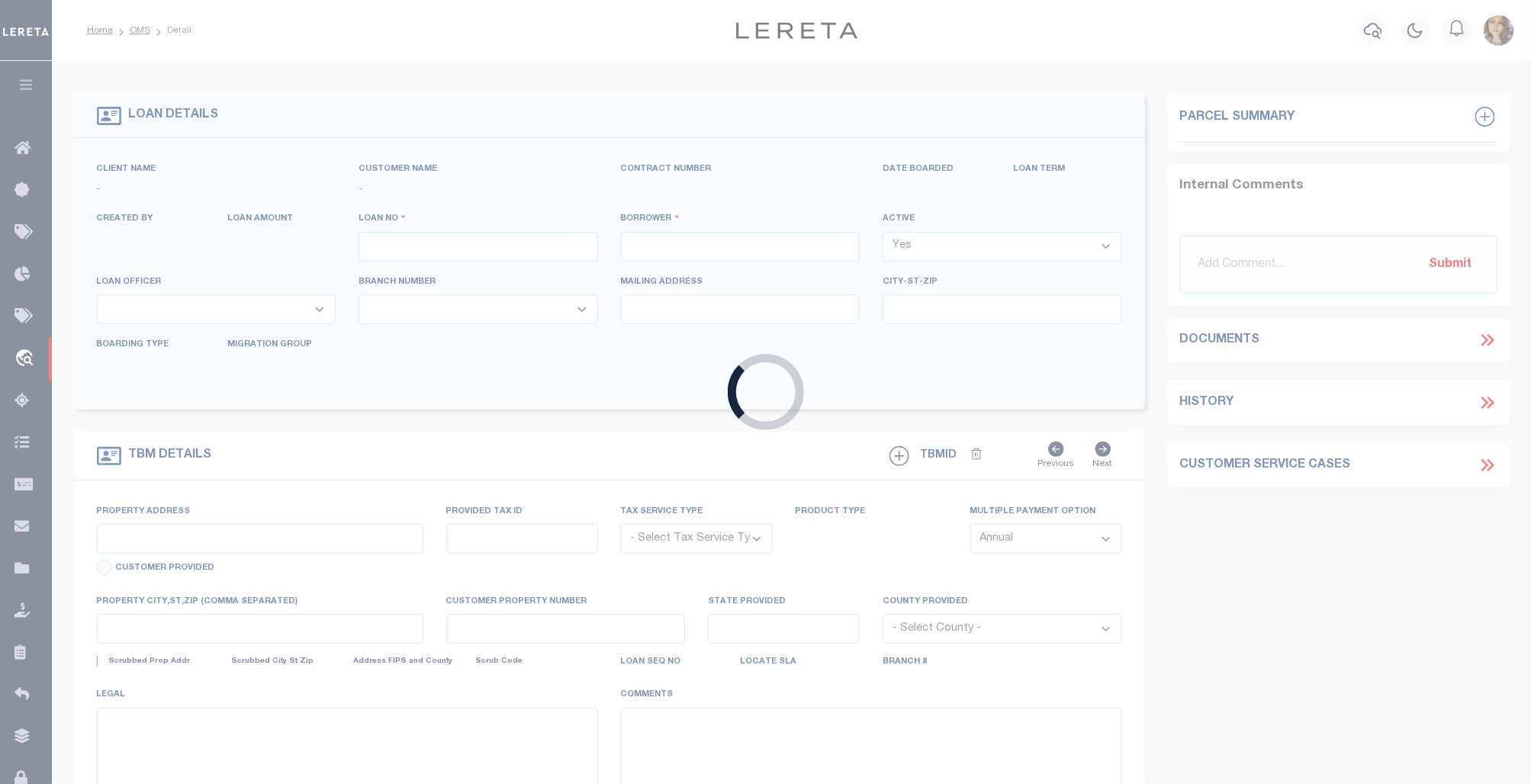
type input "LUBBOCK TX 79407"
select select "100"
select select "Escrow"
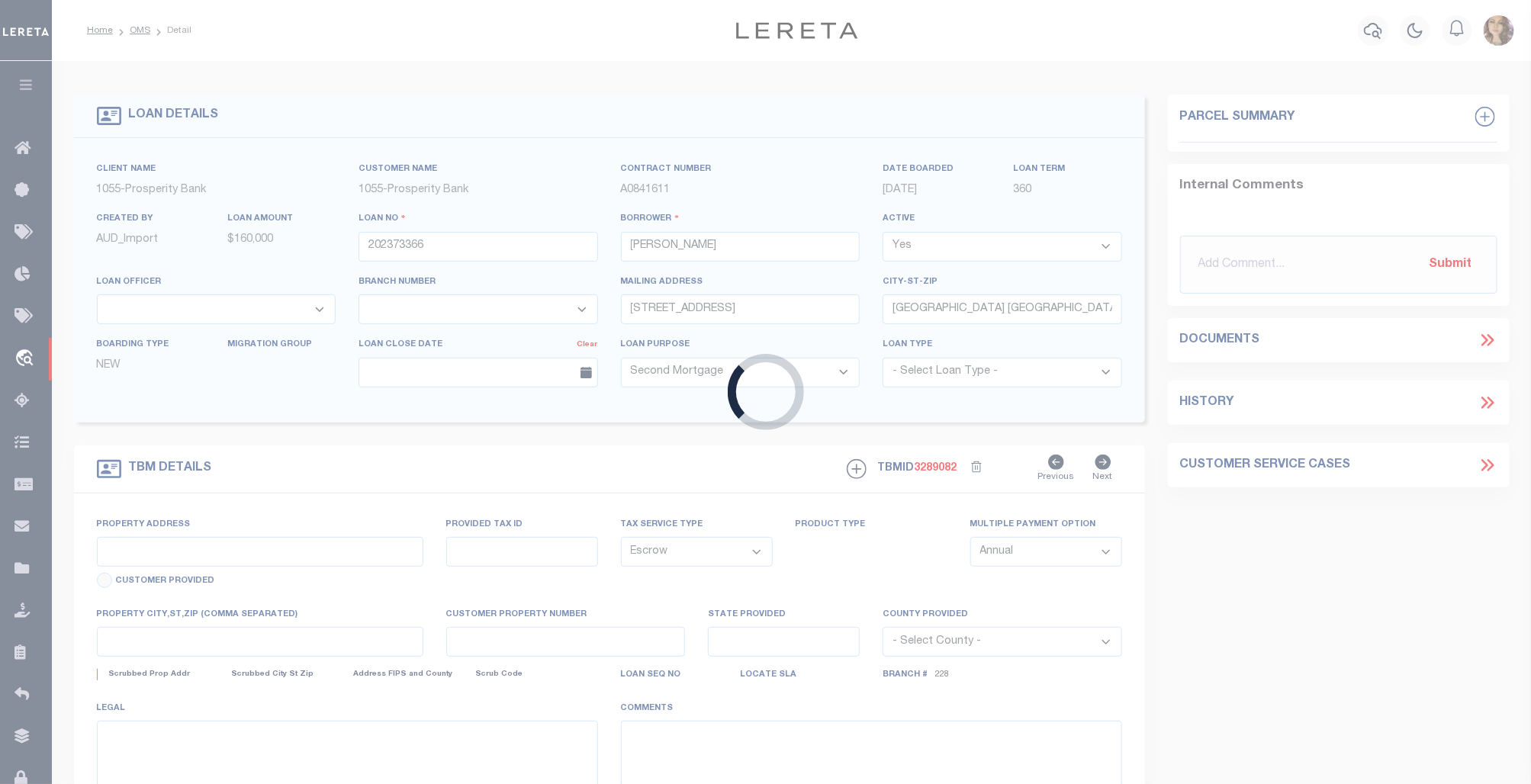
type input "1320 E RICE ST"
type input "R119861"
select select
type input "TX"
type textarea "LOT 1 BLK 31 CARTER-COFFEY ADD"
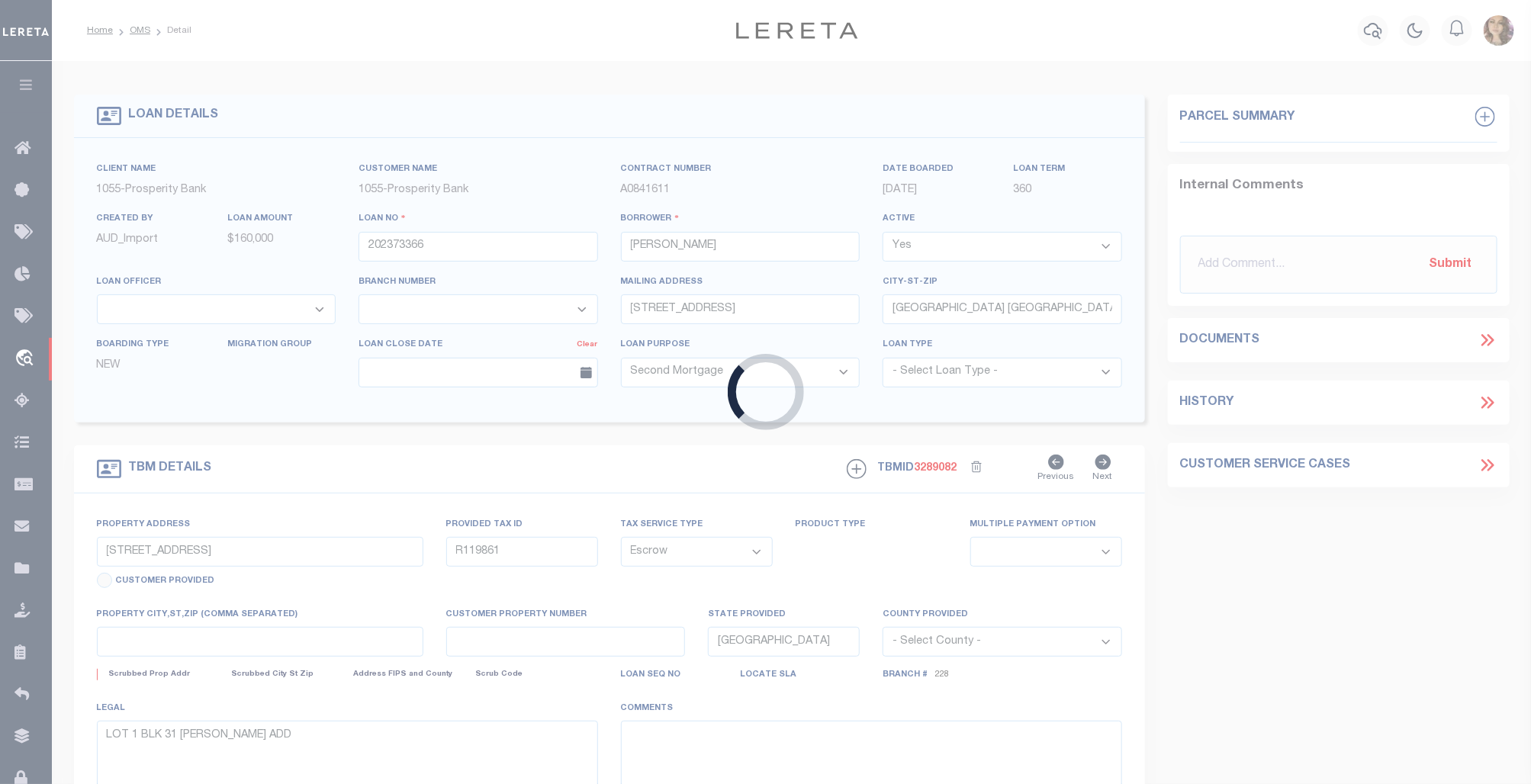
select select "10391"
select select "4050"
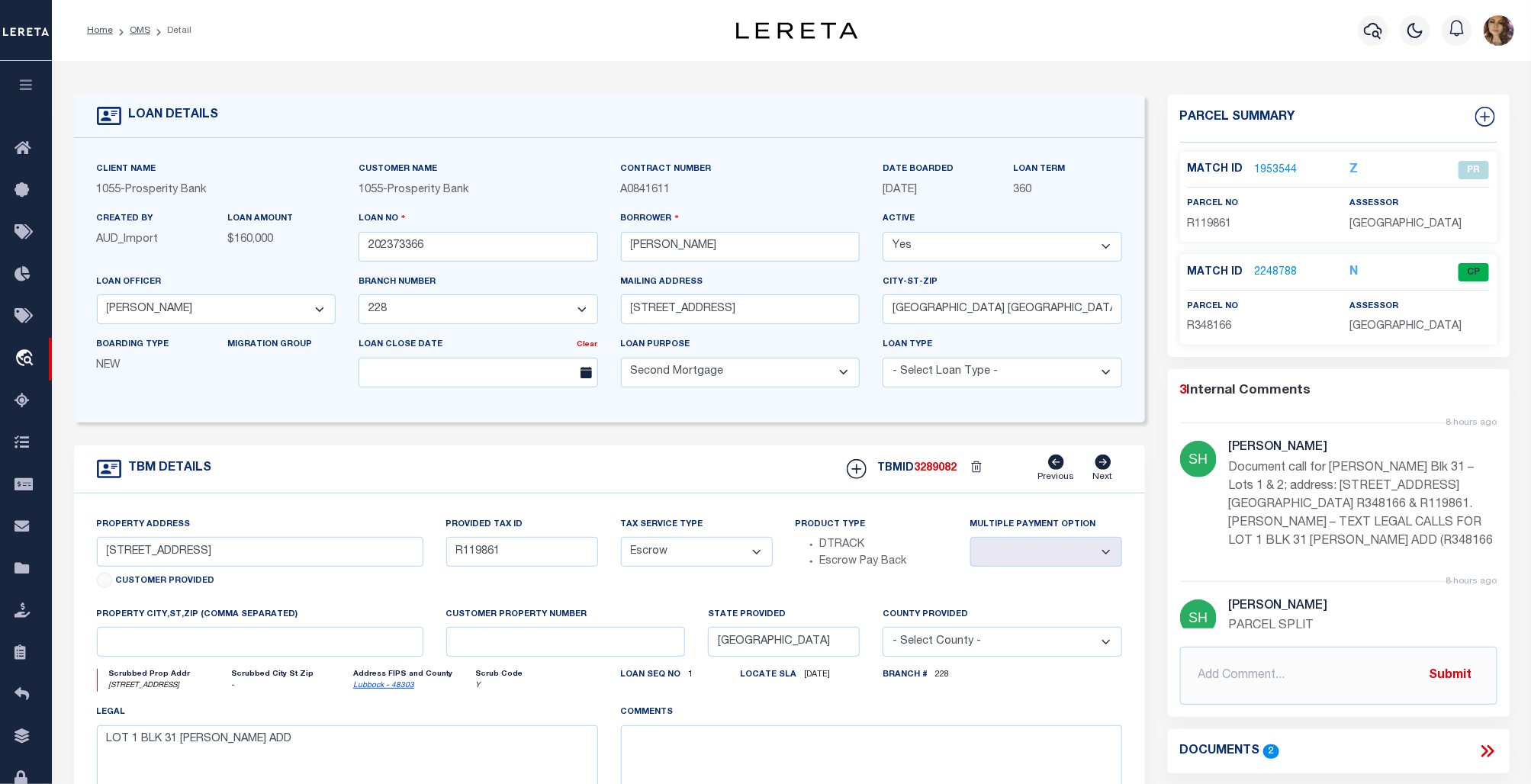
click at [1267, 271] on link "2248788" at bounding box center [1276, 272] width 43 height 16
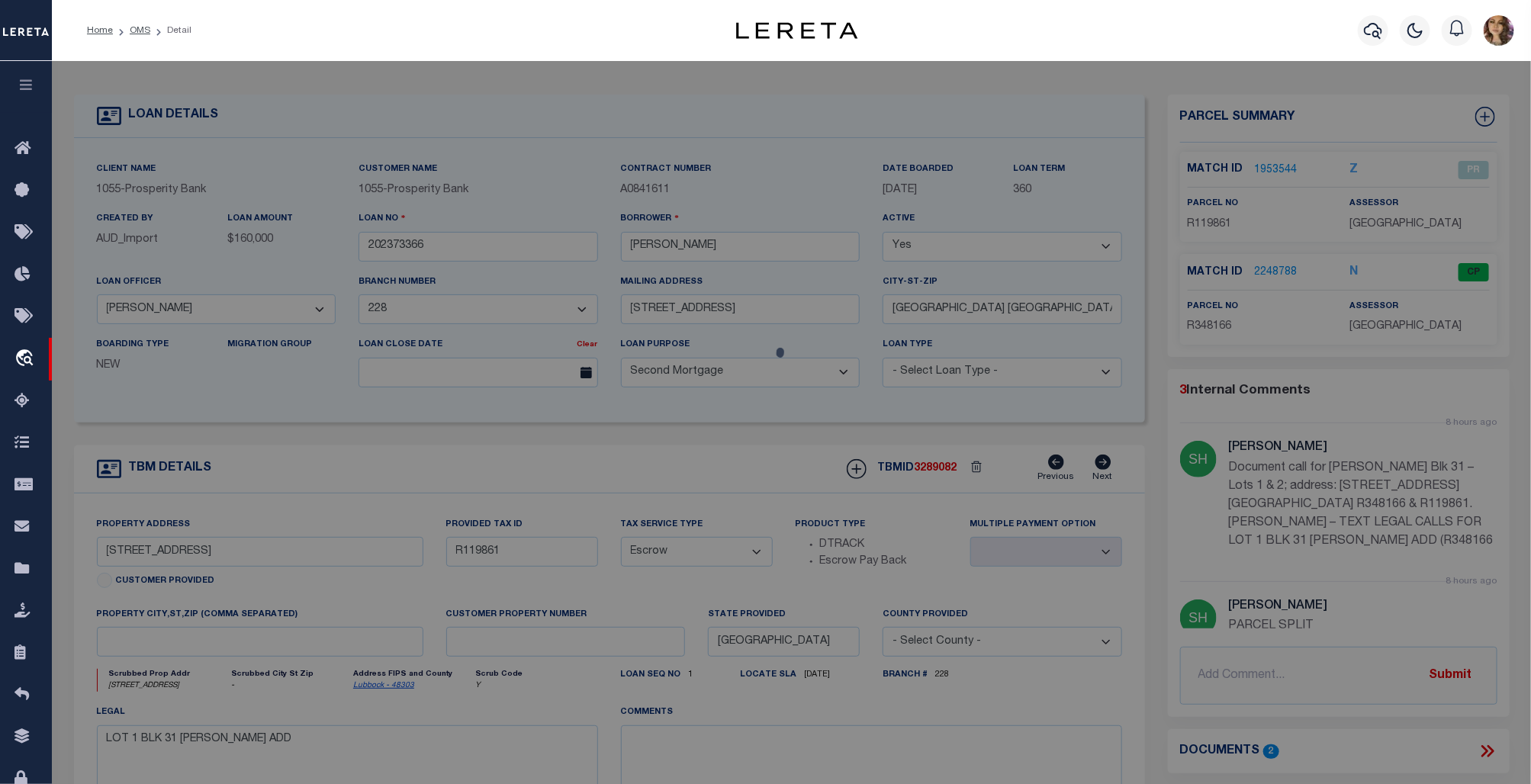
select select "AS"
select select
checkbox input "false"
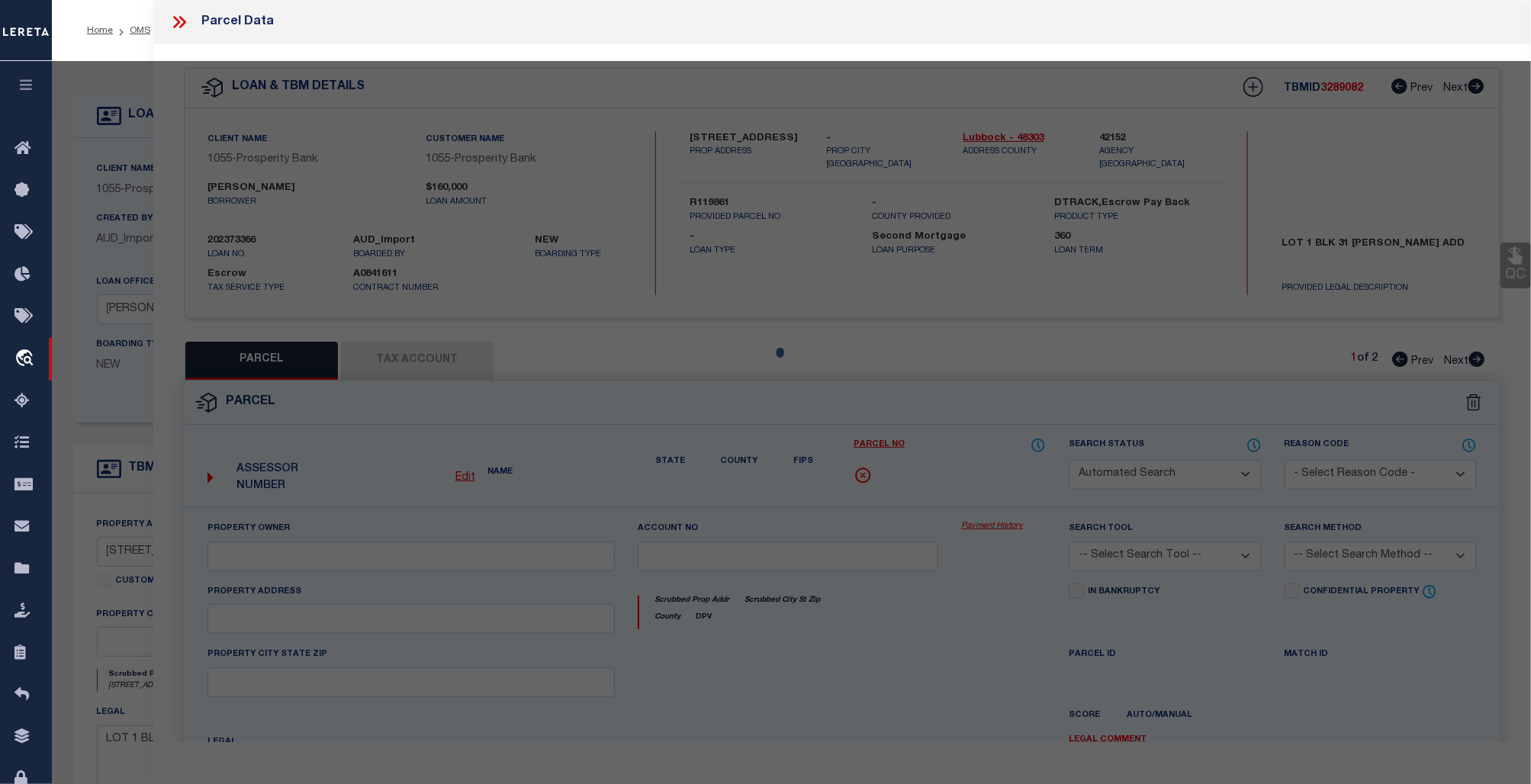
select select "CP"
select select "ACT"
type input "ESCAMILLA, RICHARD LEE"
select select "AGW"
select select
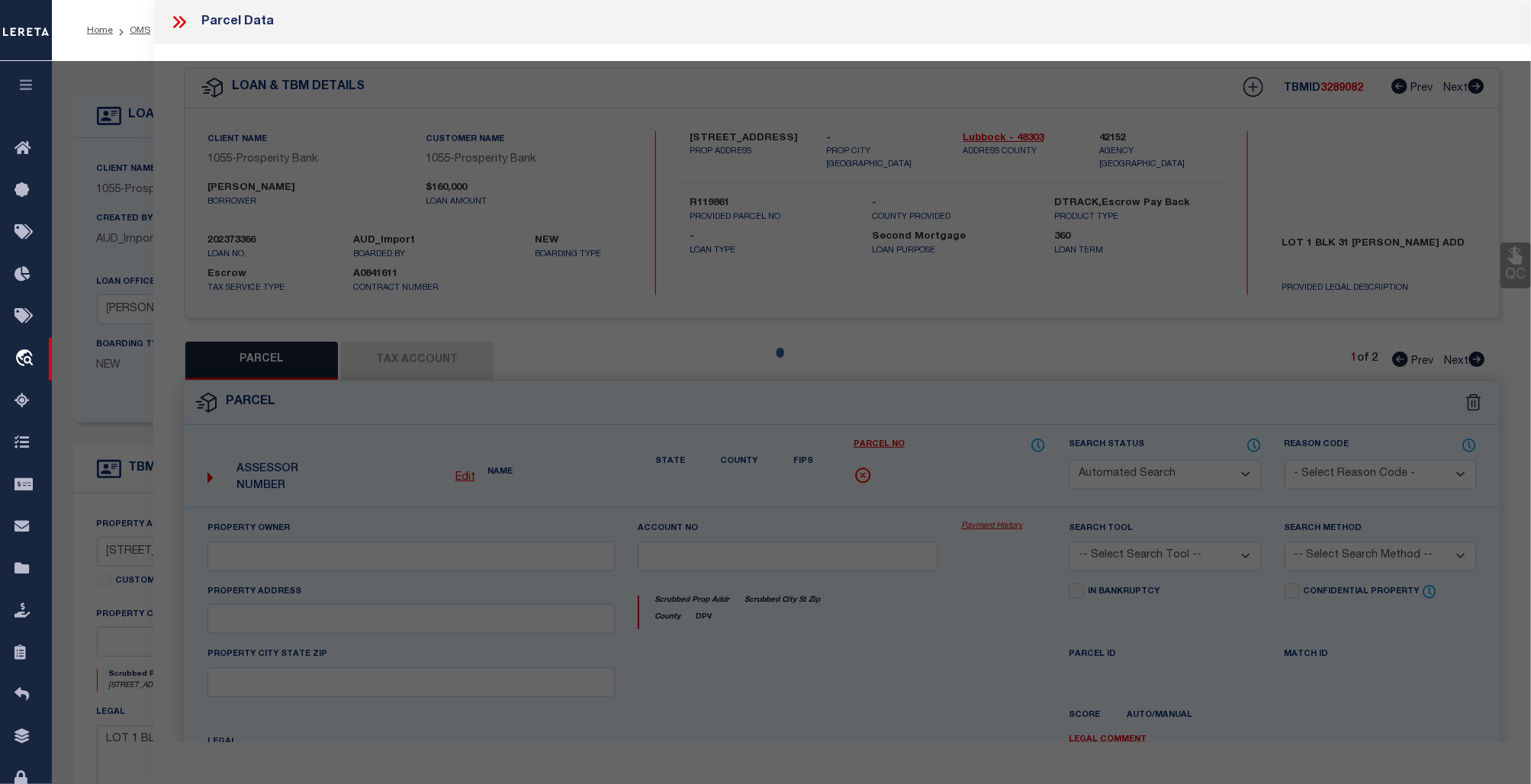
type input "1320 E RICE ST,"
type textarea "CARTER COFFEY BLK 31 L 1"
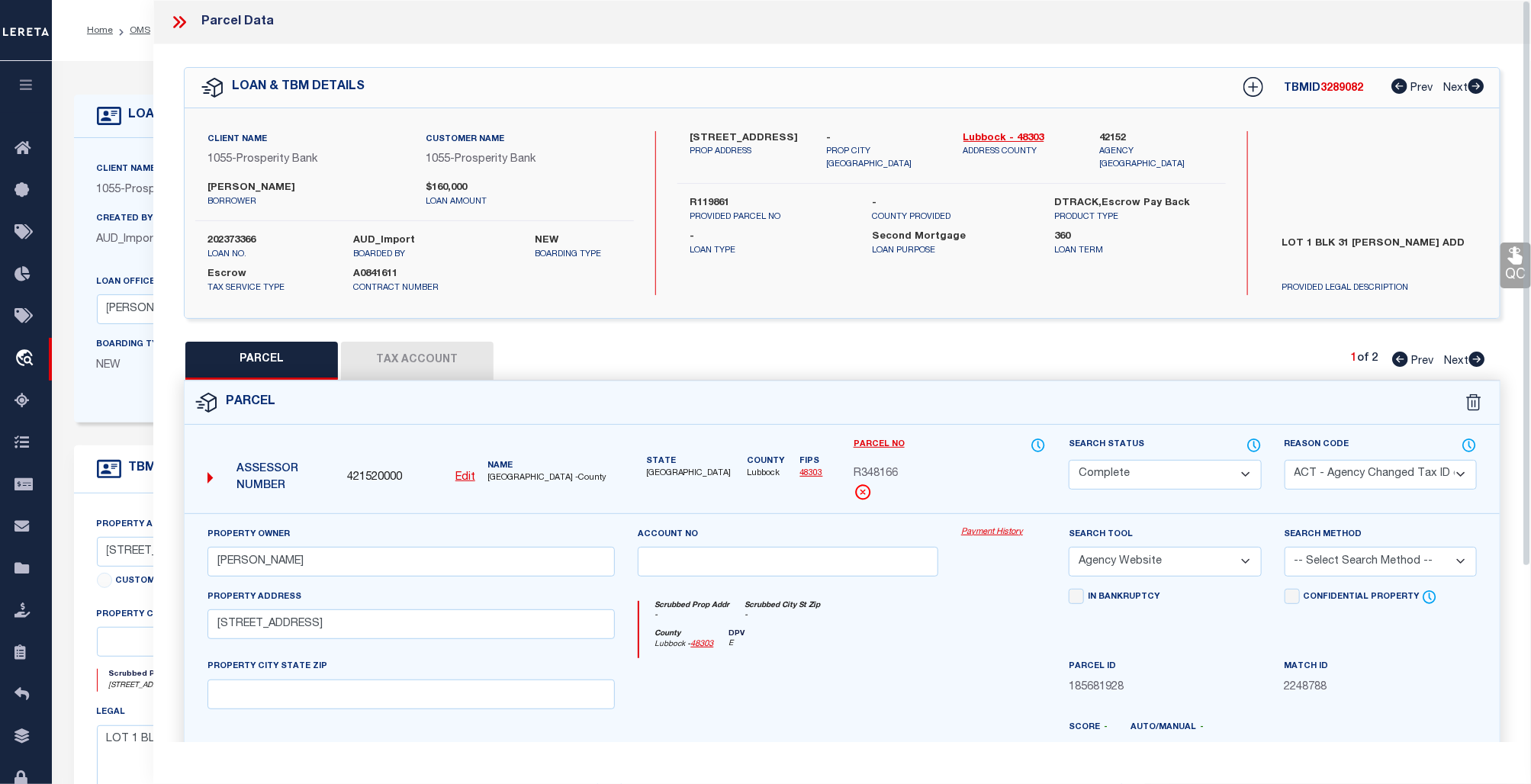
click at [987, 530] on link "Payment History" at bounding box center [1003, 532] width 84 height 13
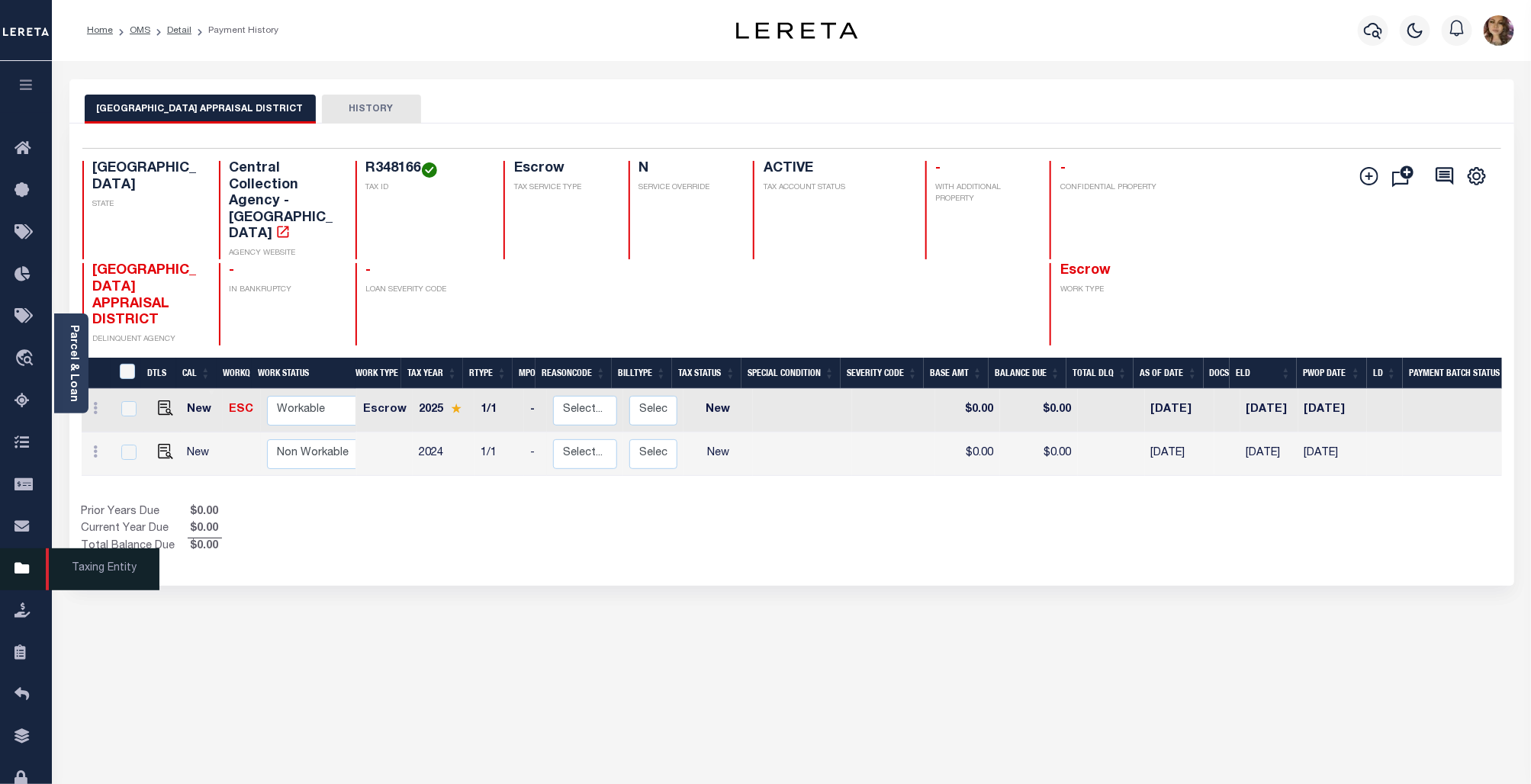
click at [33, 563] on link "Taxing Entity" at bounding box center [26, 569] width 52 height 42
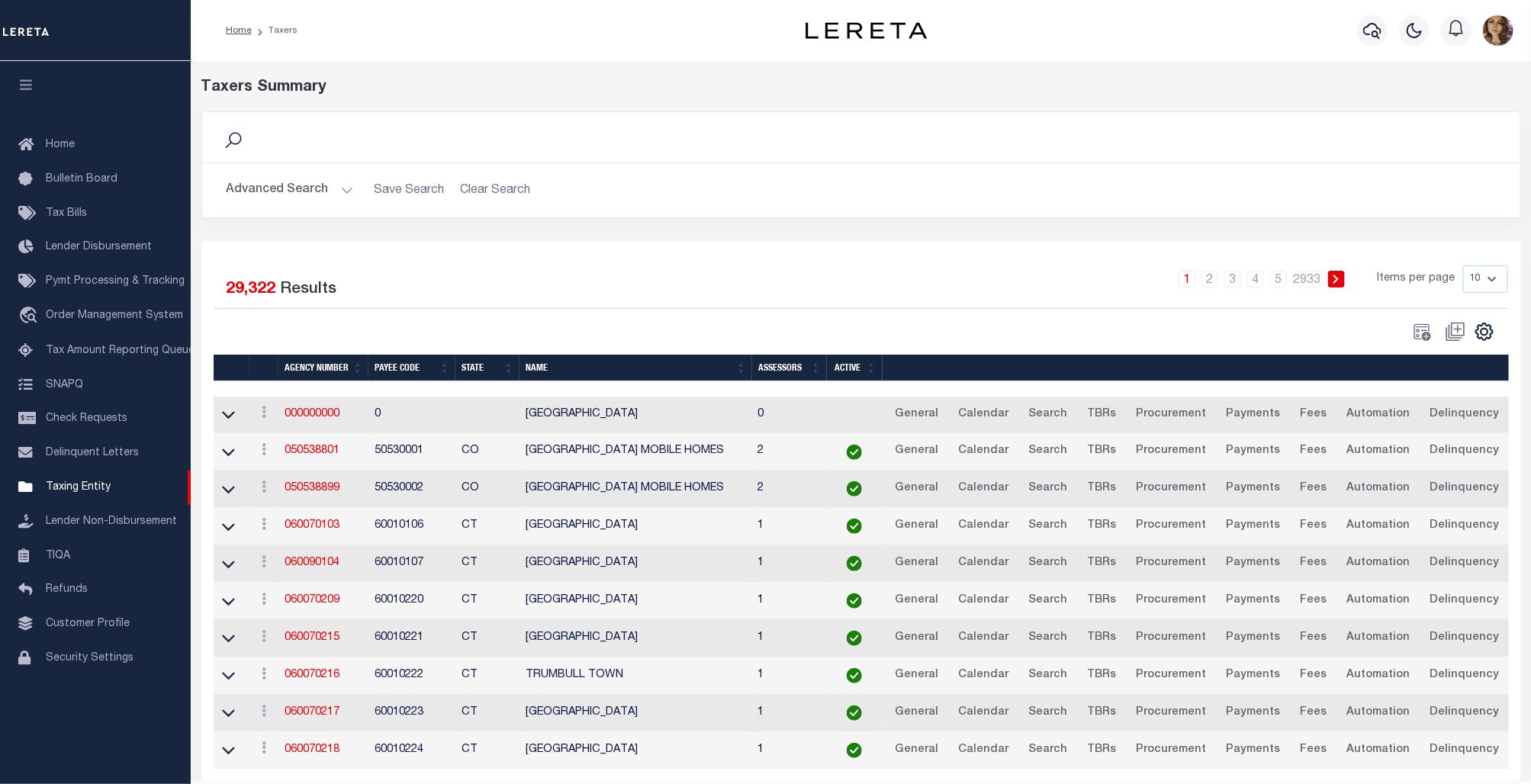
click at [342, 196] on button "Advanced Search" at bounding box center [289, 190] width 126 height 30
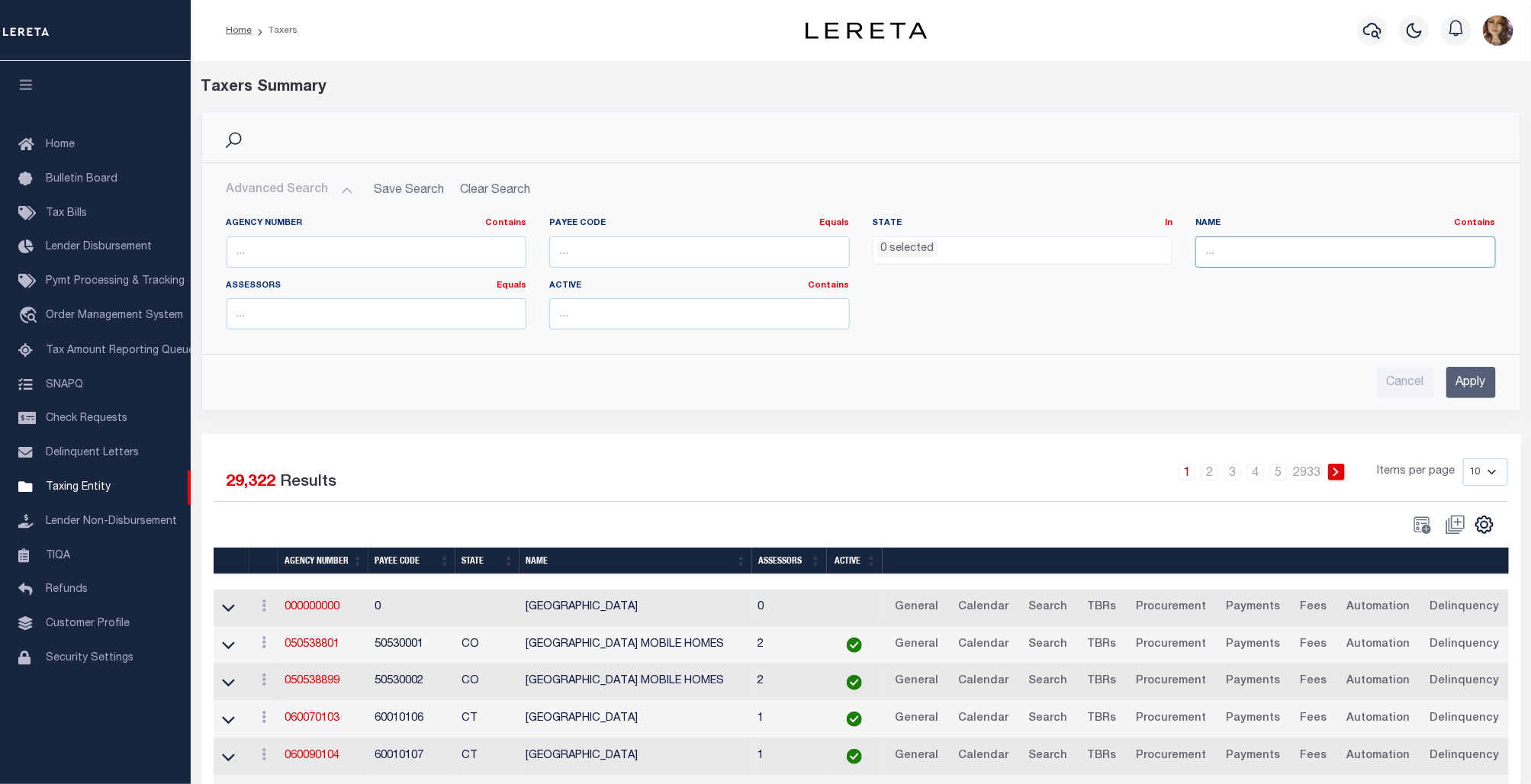
click at [1222, 246] on input "text" at bounding box center [1345, 251] width 301 height 31
type input "LUBBOCK"
click at [1464, 377] on input "Apply" at bounding box center [1470, 382] width 50 height 31
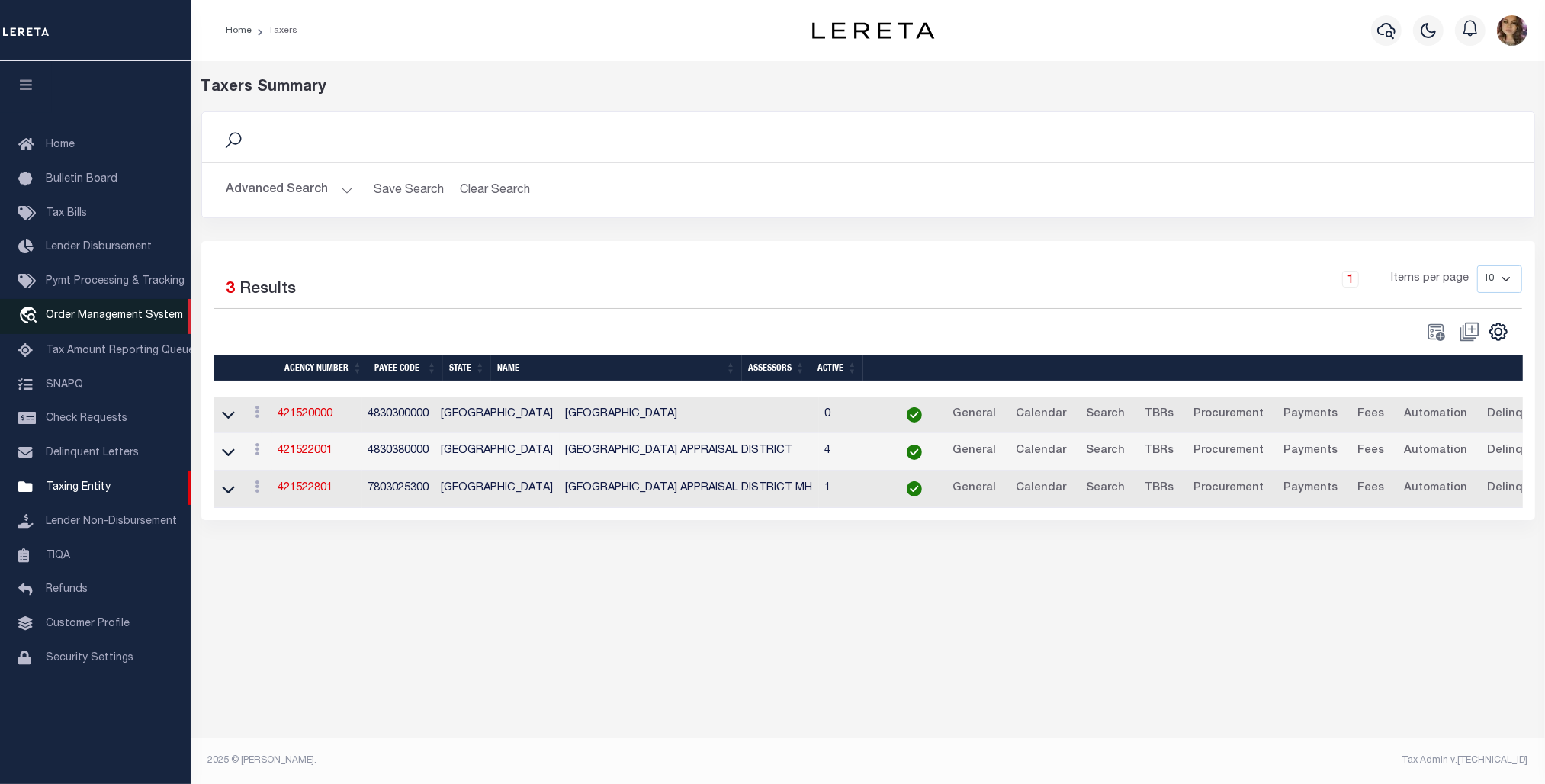
click at [85, 317] on span "Order Management System" at bounding box center [114, 316] width 137 height 11
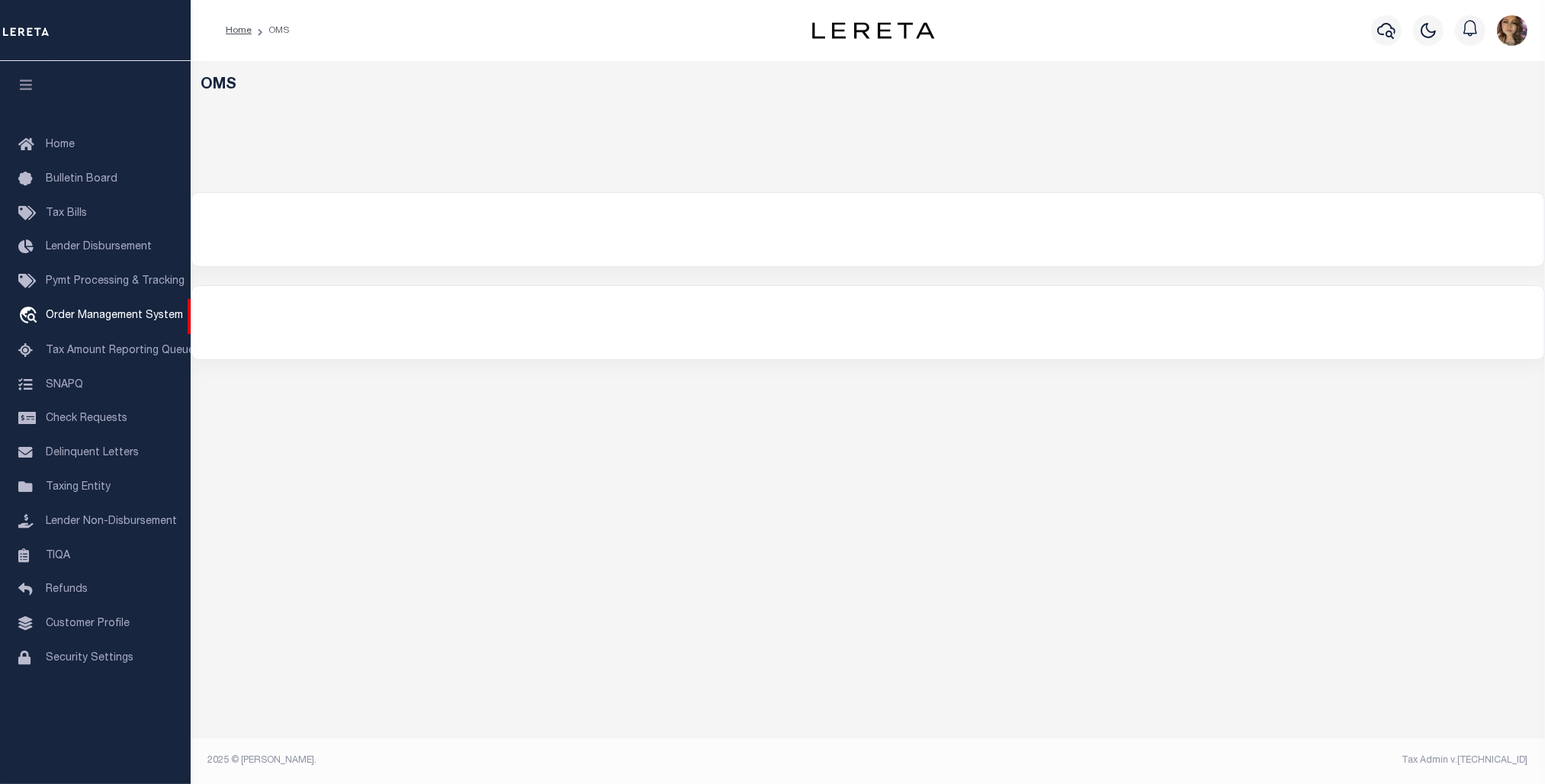
select select "200"
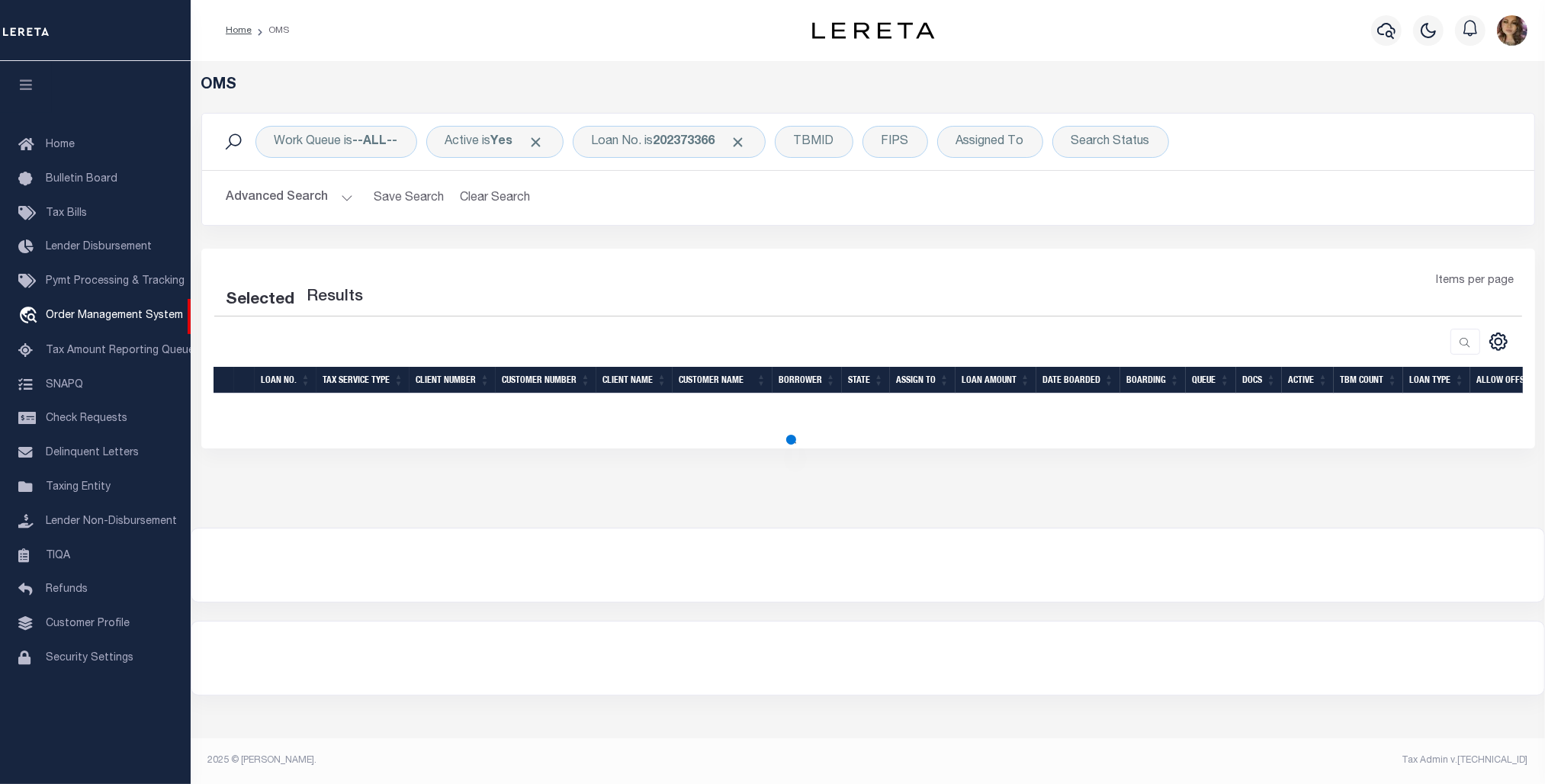
select select "200"
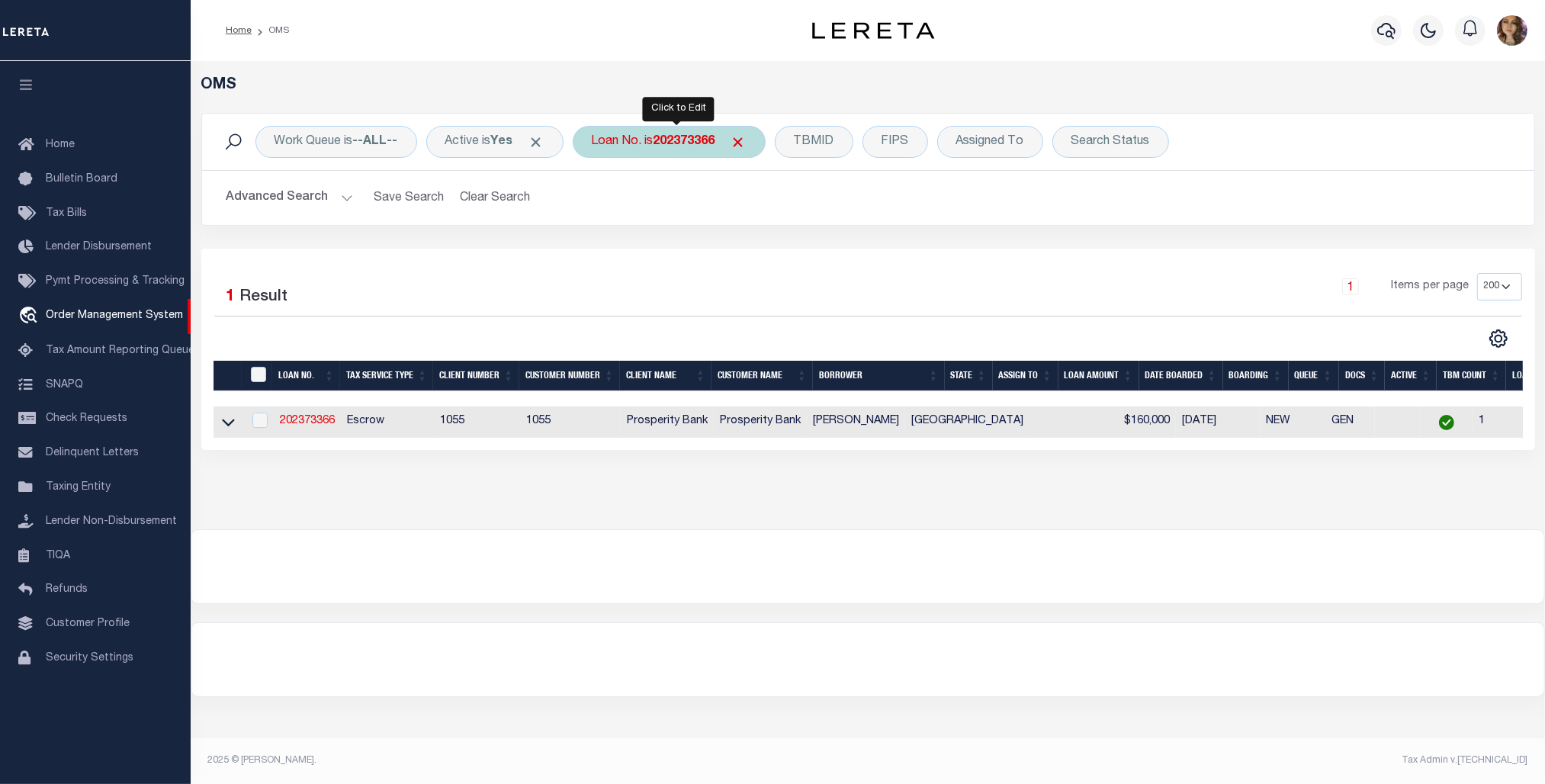
click at [659, 139] on div "Loan No. is 202373366" at bounding box center [669, 142] width 193 height 32
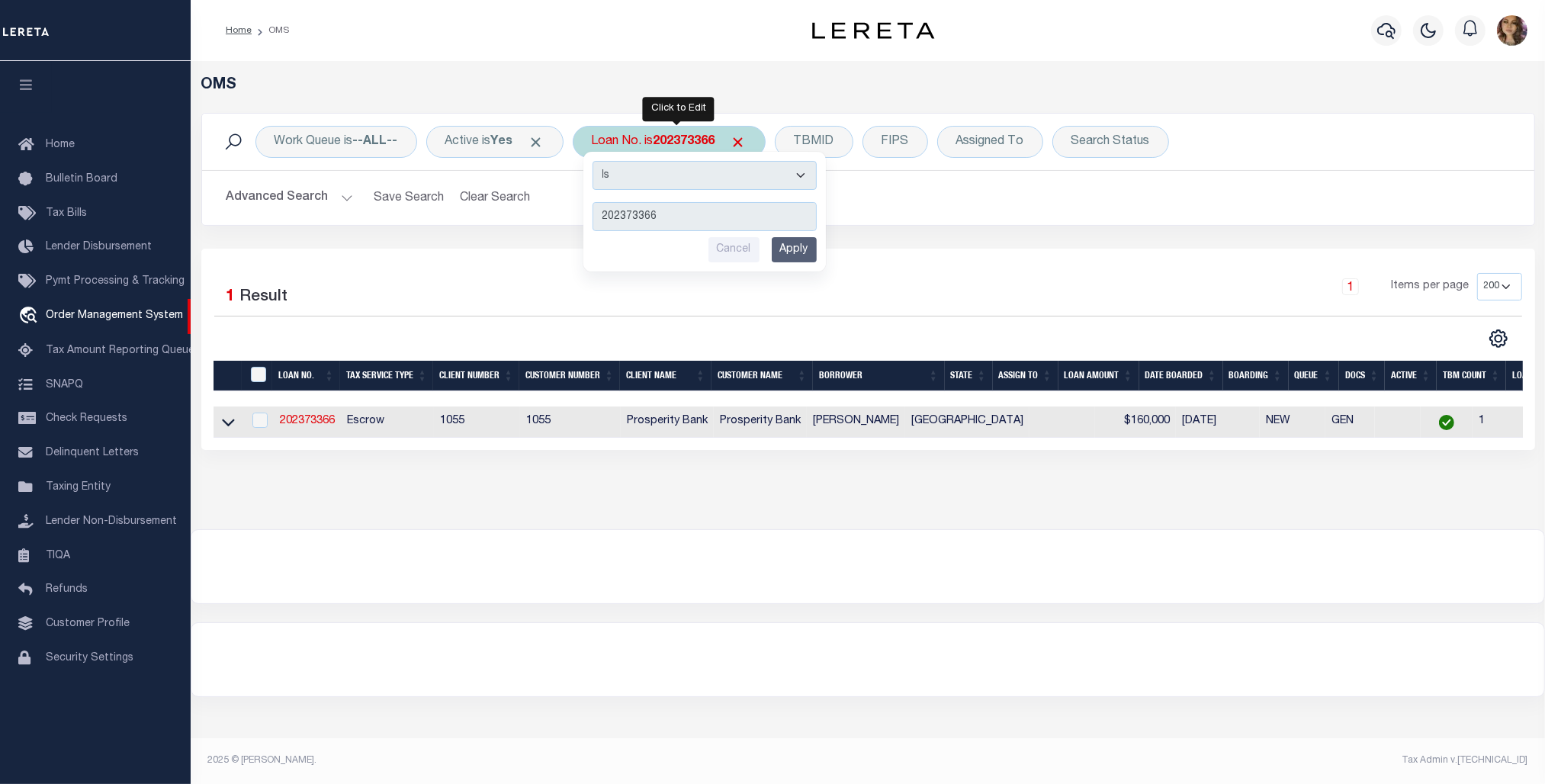
type input "115817"
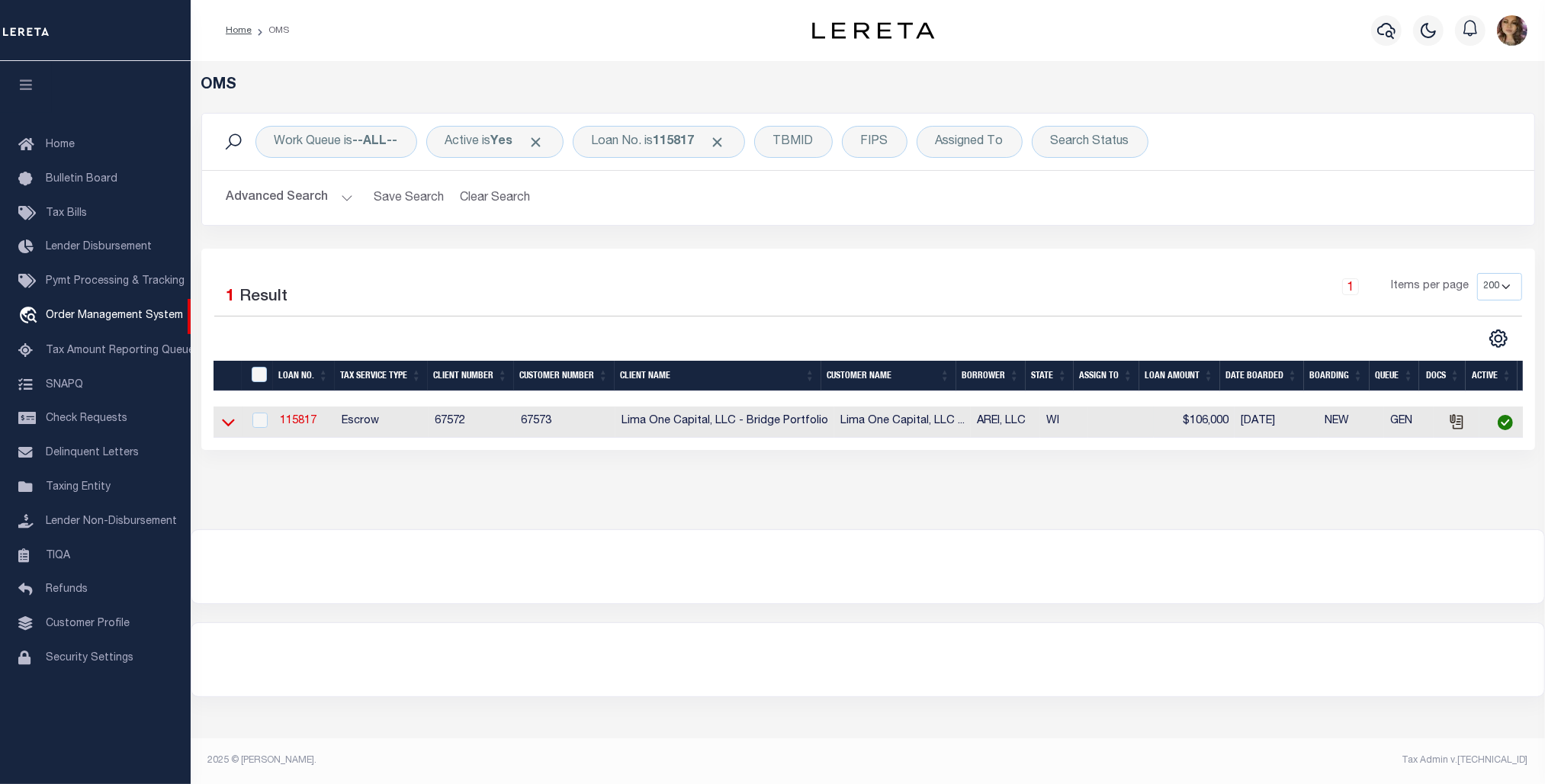
click at [228, 427] on icon at bounding box center [228, 423] width 13 height 8
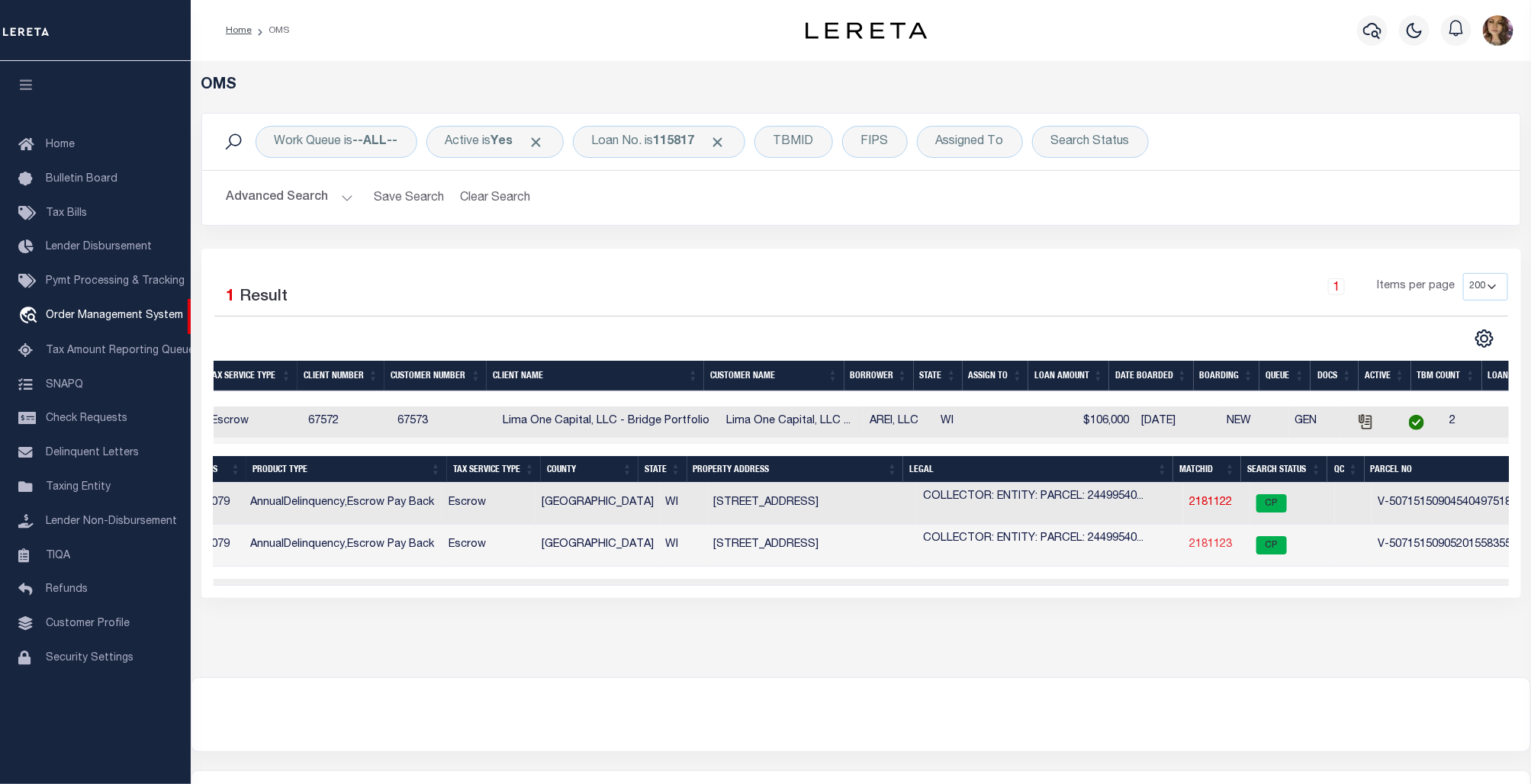
click at [1205, 543] on link "2181123" at bounding box center [1211, 544] width 43 height 11
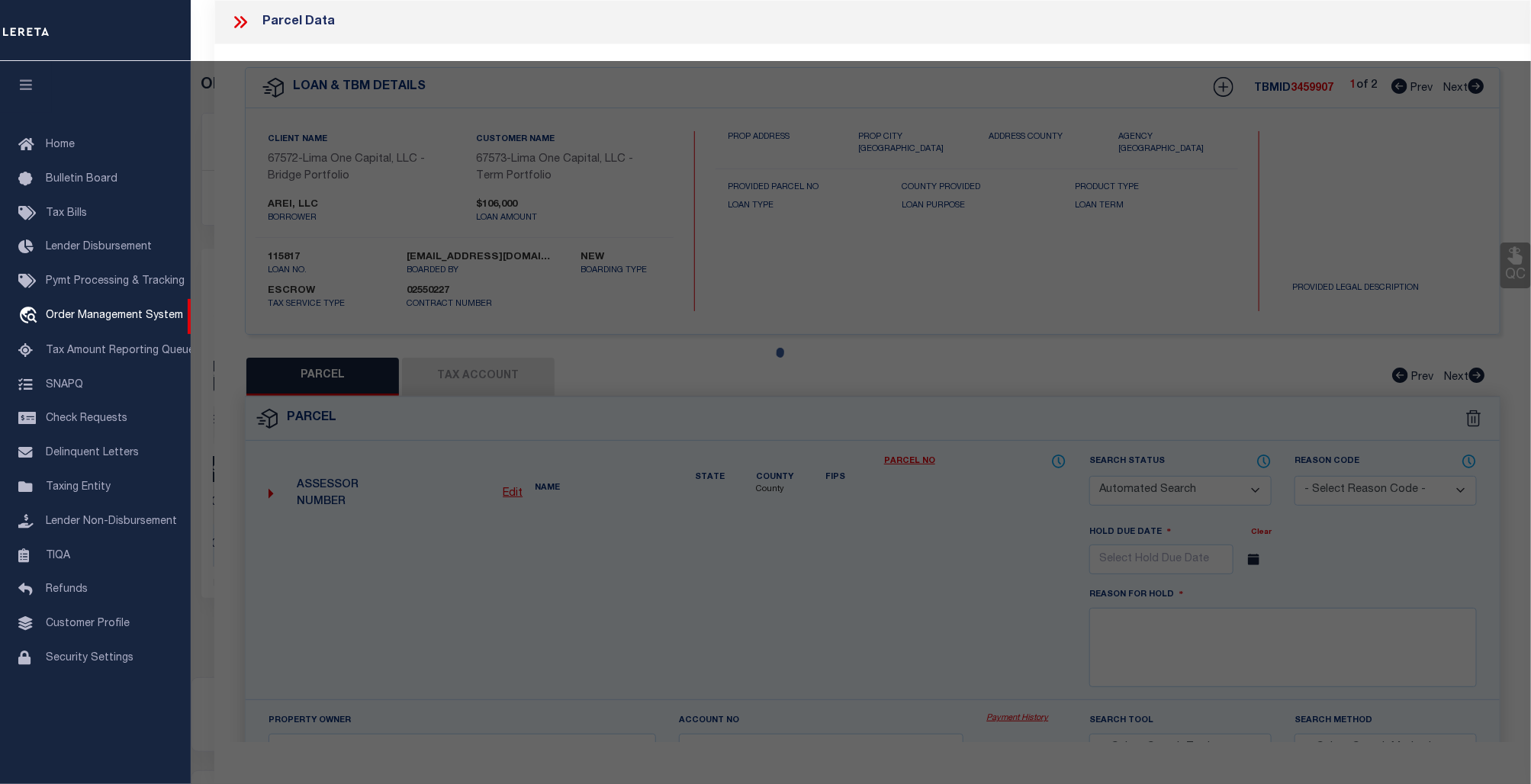
checkbox input "false"
select select "CP"
select select "AGW"
select select
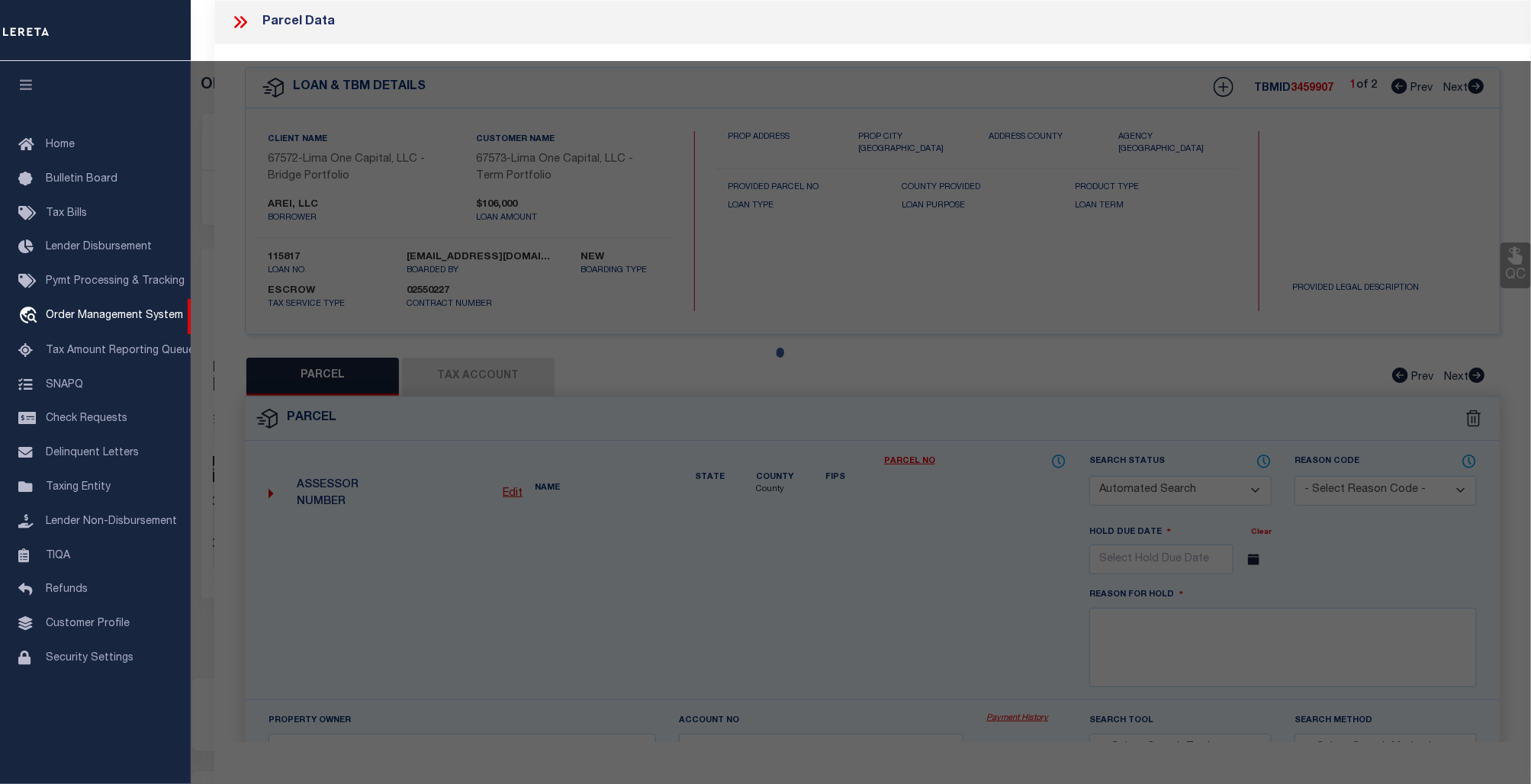
type input "5700 WEST WAHNER AVENUE, UNIT"
checkbox input "false"
type input "BROWN DEER WI 53223"
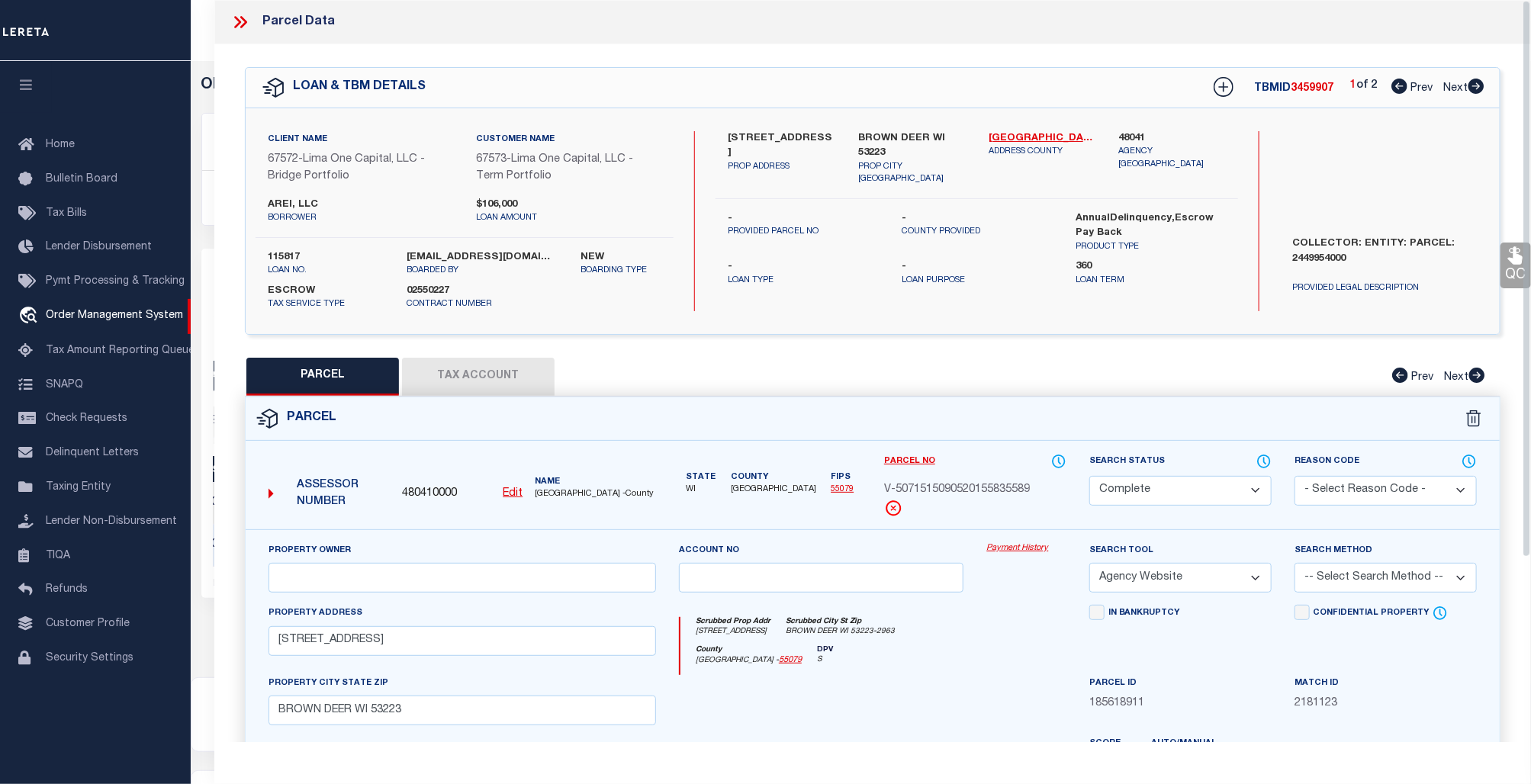
click at [1020, 549] on link "Payment History" at bounding box center [1026, 548] width 80 height 13
click at [238, 25] on icon at bounding box center [237, 22] width 7 height 12
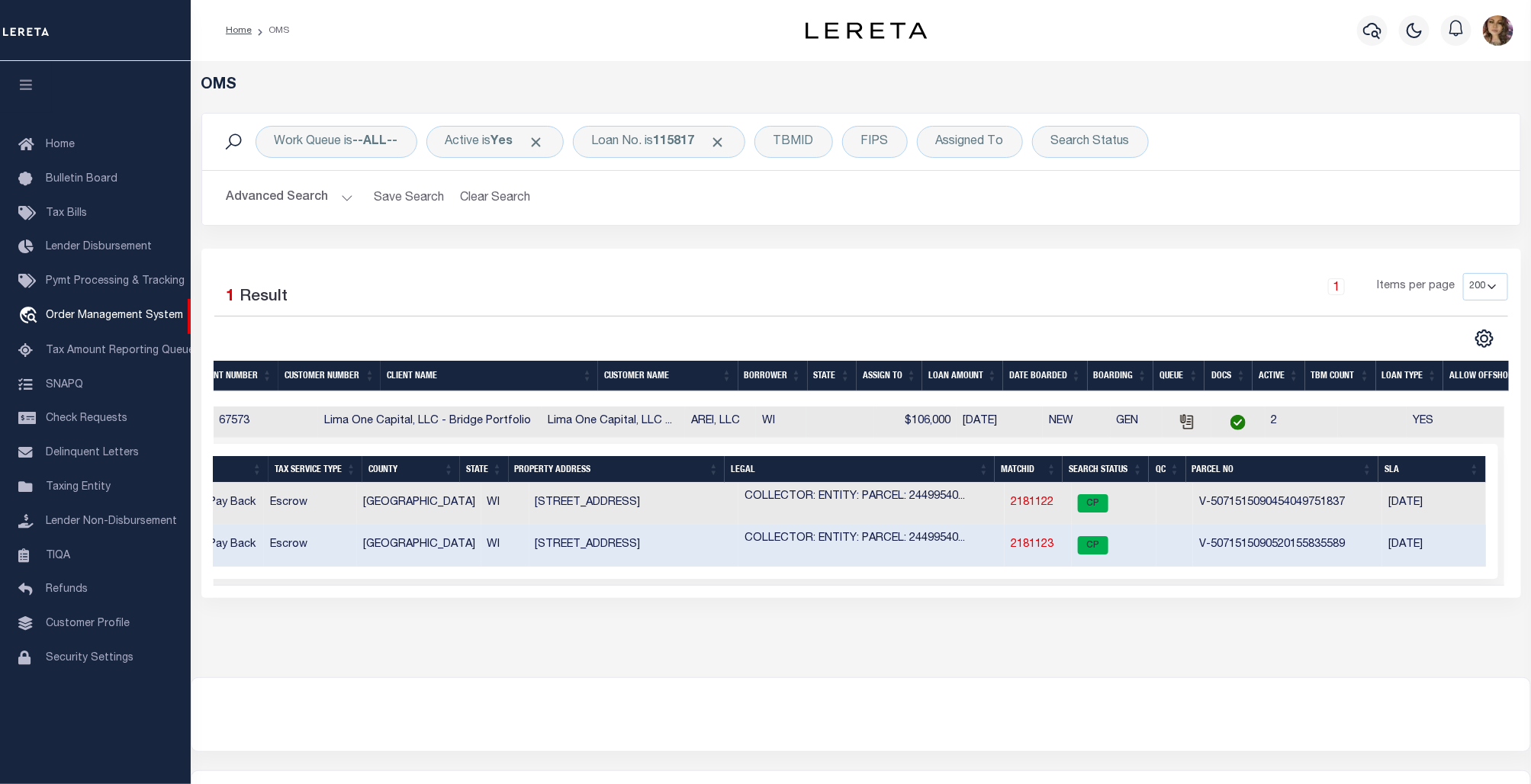
scroll to position [0, 307]
click at [1022, 501] on link "2181122" at bounding box center [1032, 503] width 43 height 11
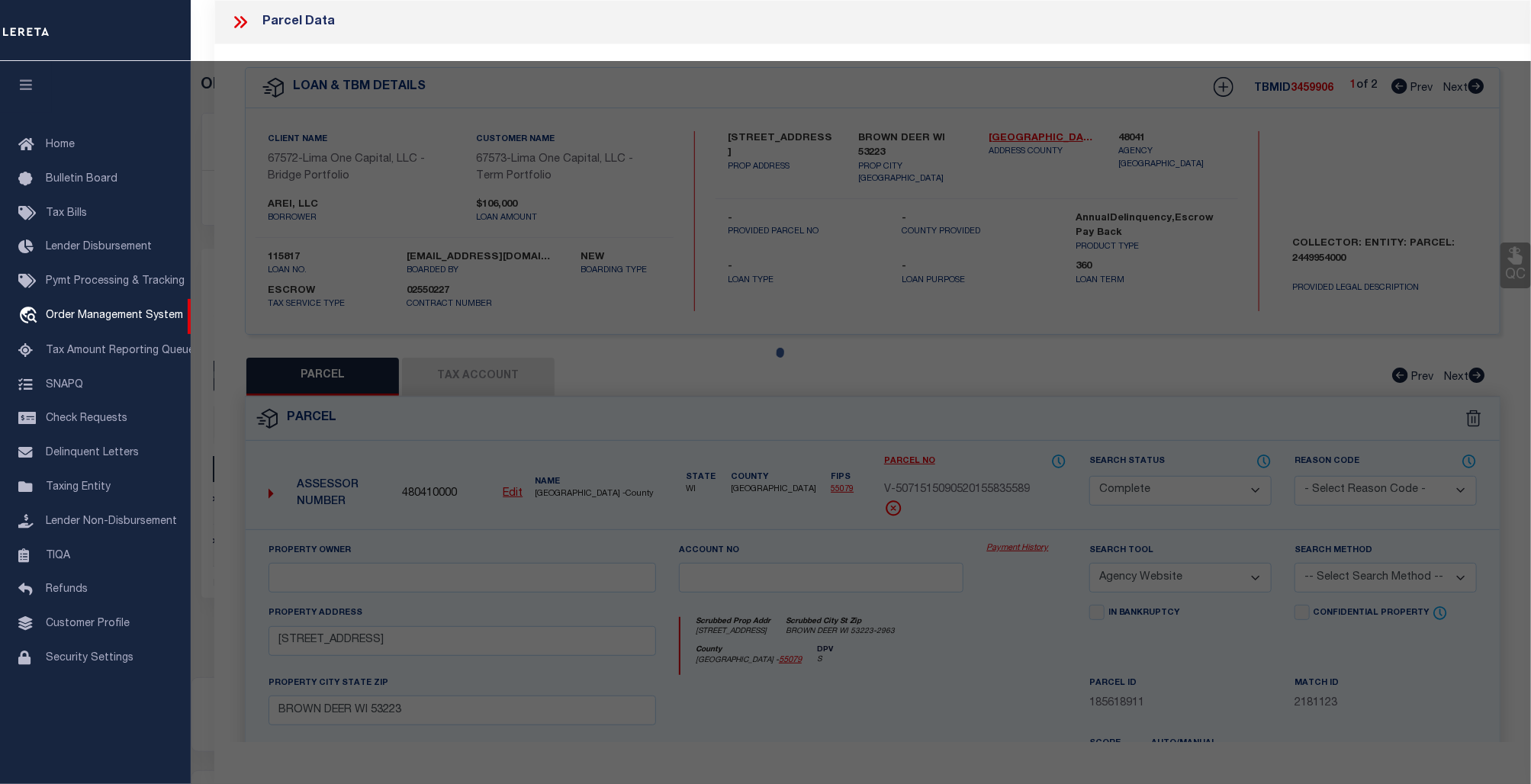
select select "AS"
select select
checkbox input "false"
select select "CP"
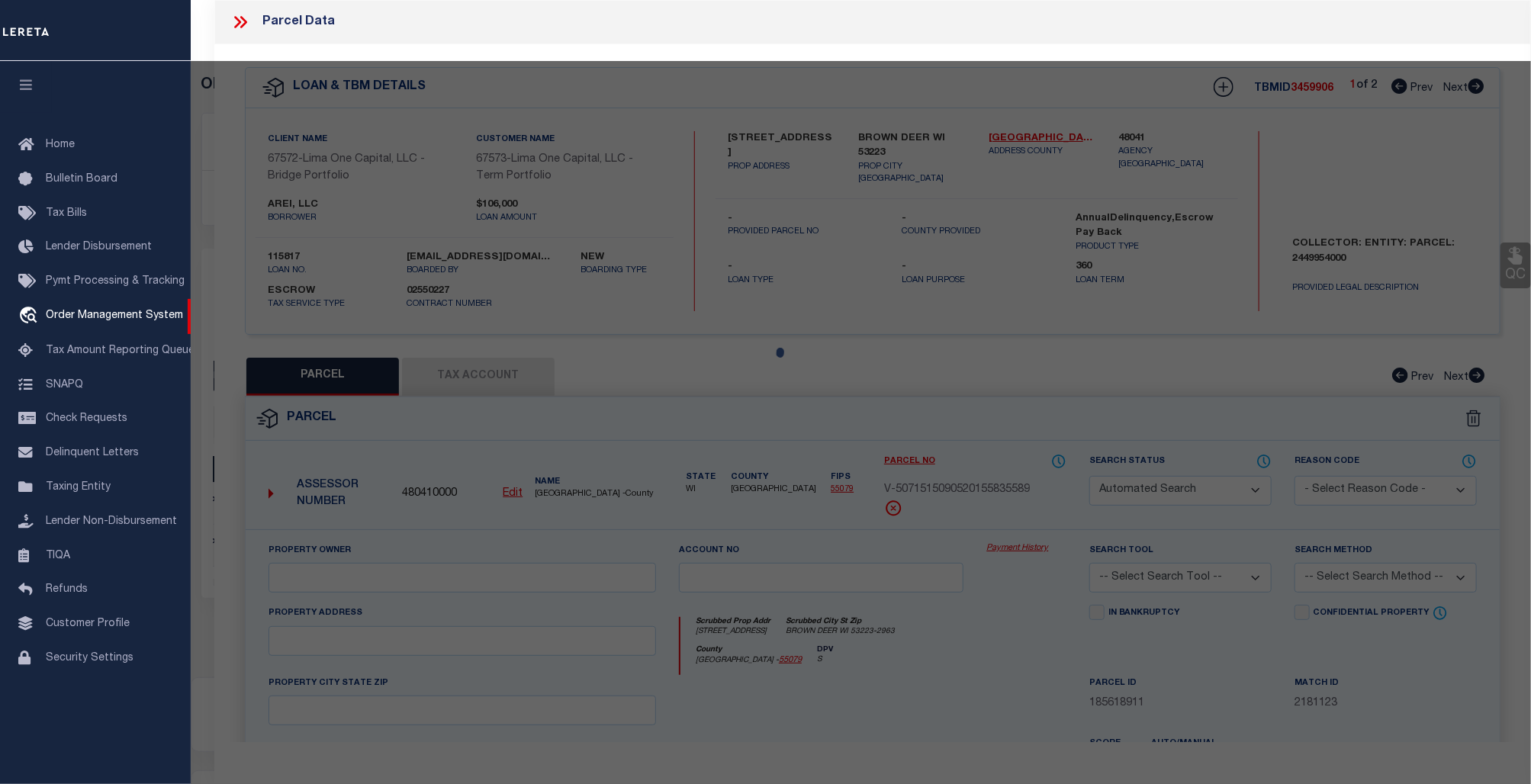
select select "AGW"
select select
type input "[STREET_ADDRESS]"
checkbox input "false"
type input "[GEOGRAPHIC_DATA] WI 53209"
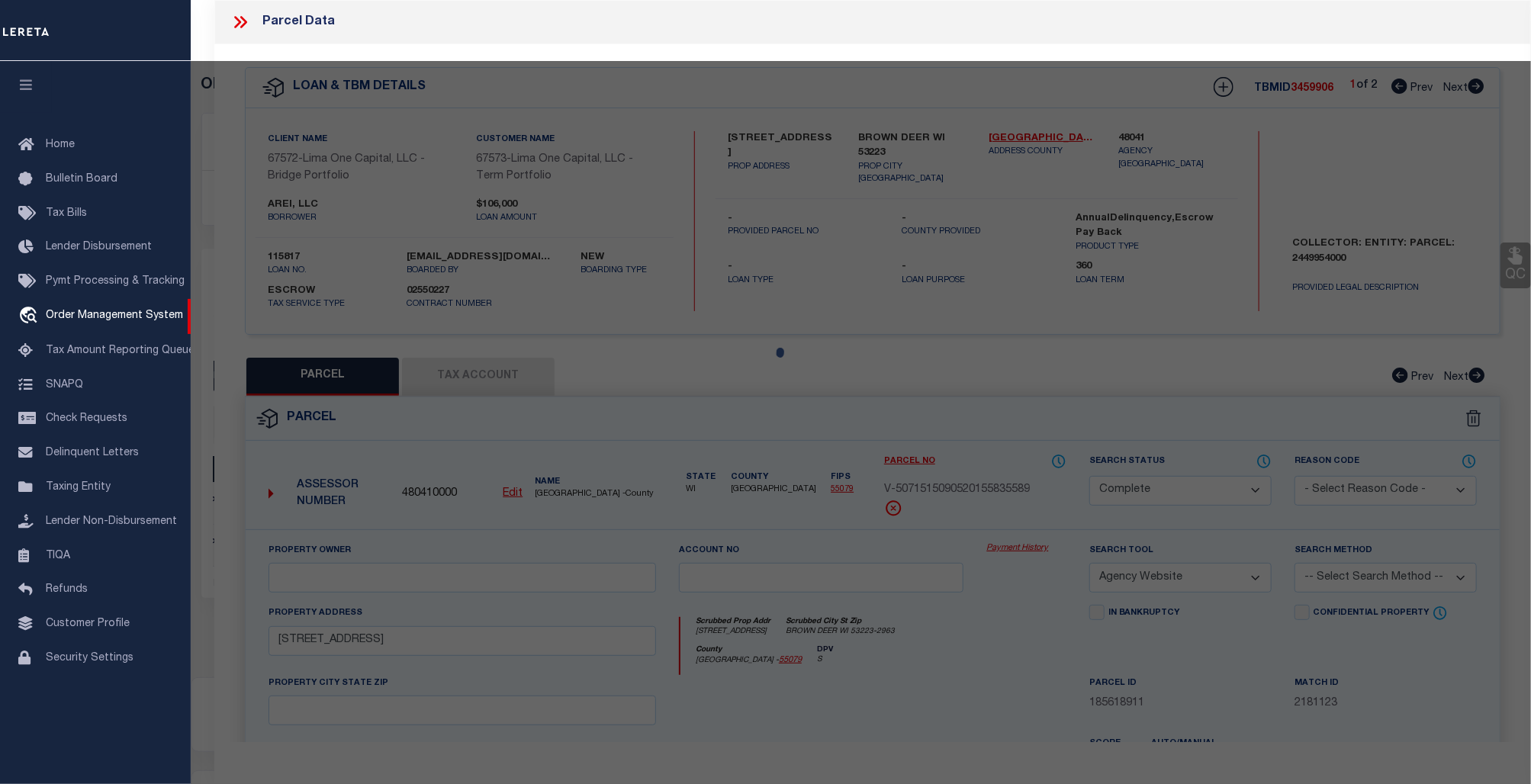
type textarea "need to verify parcel 100%"
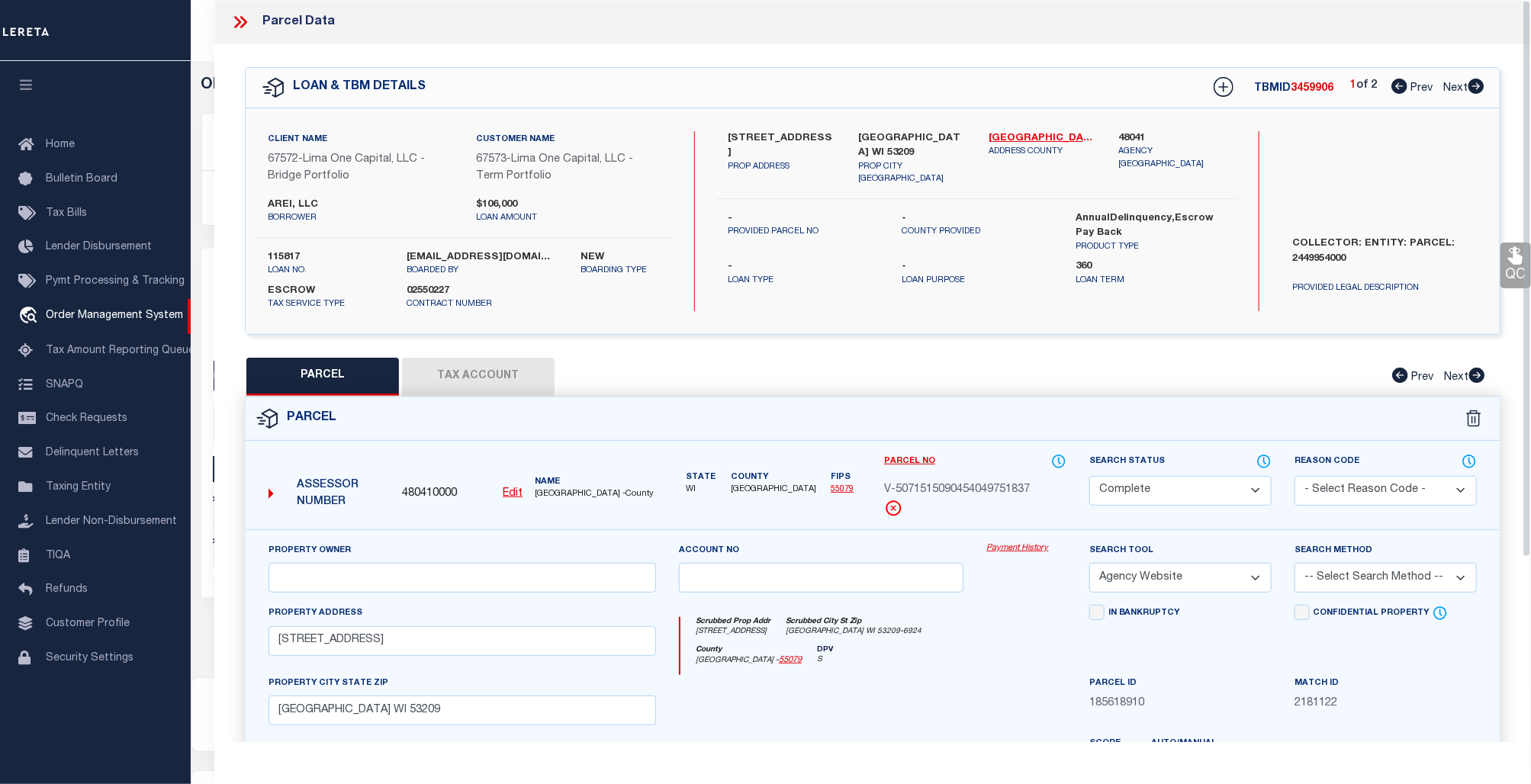
click at [1007, 543] on link "Payment History" at bounding box center [1026, 548] width 80 height 13
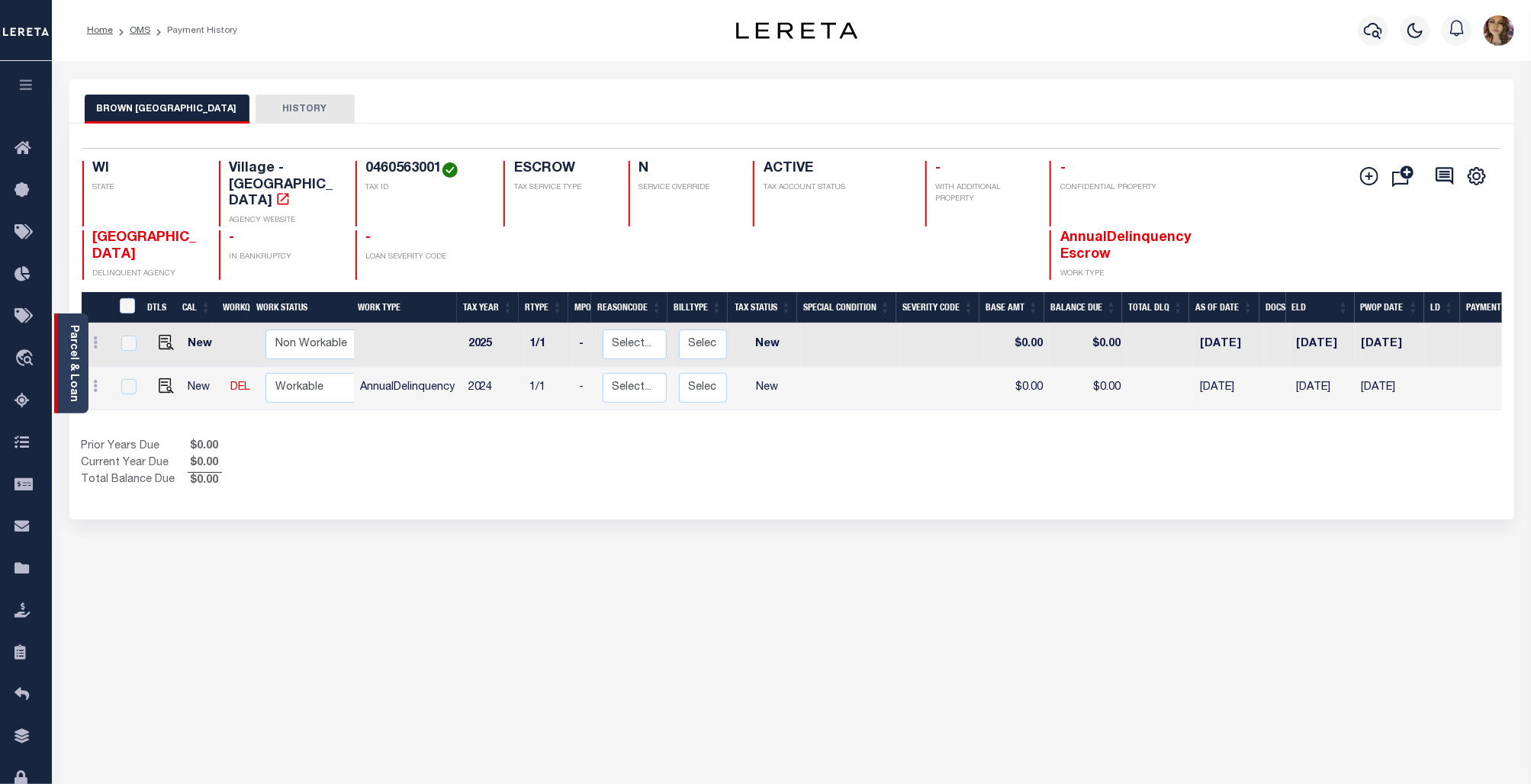
click at [78, 346] on link "Parcel & Loan" at bounding box center [74, 363] width 11 height 77
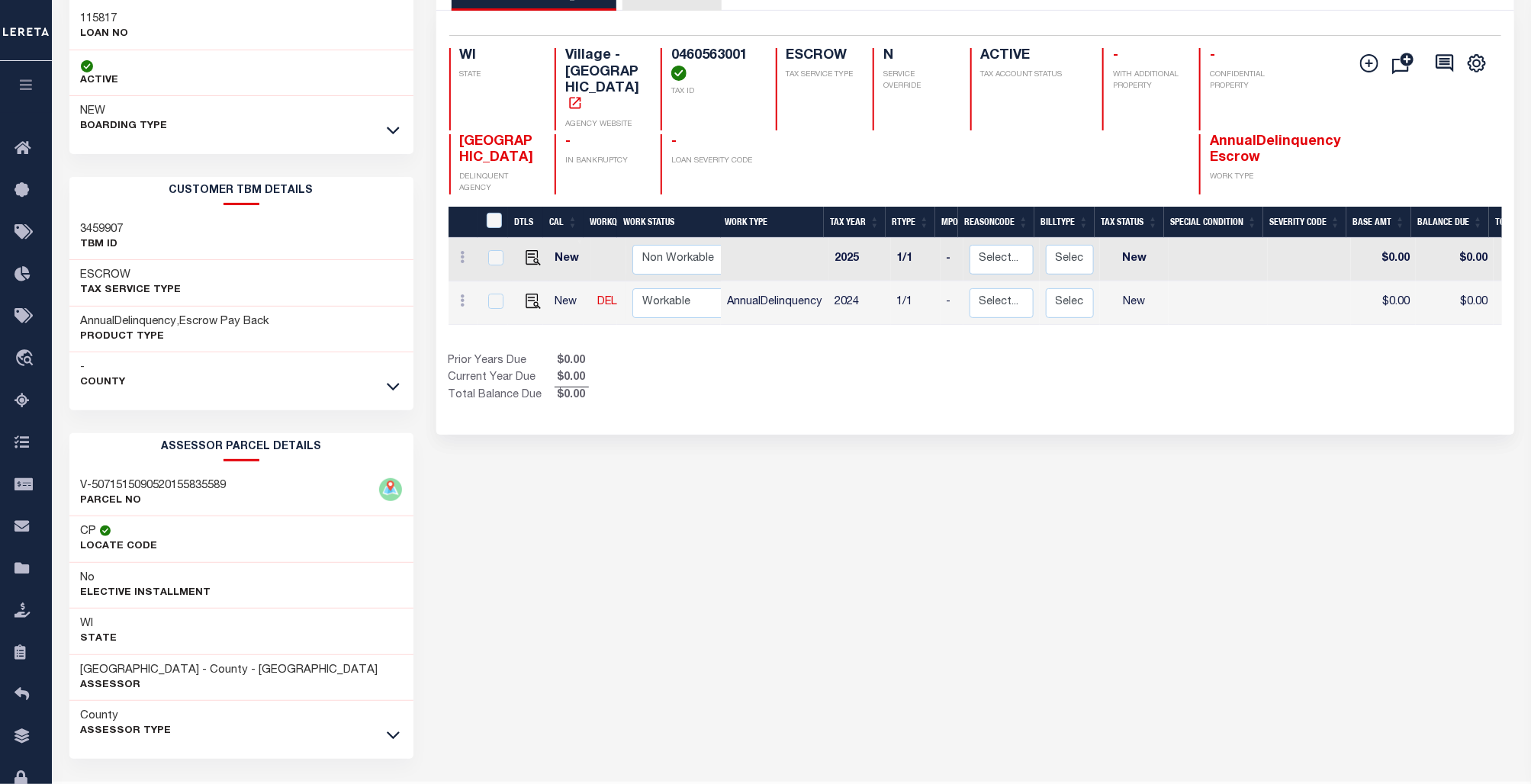
scroll to position [158, 0]
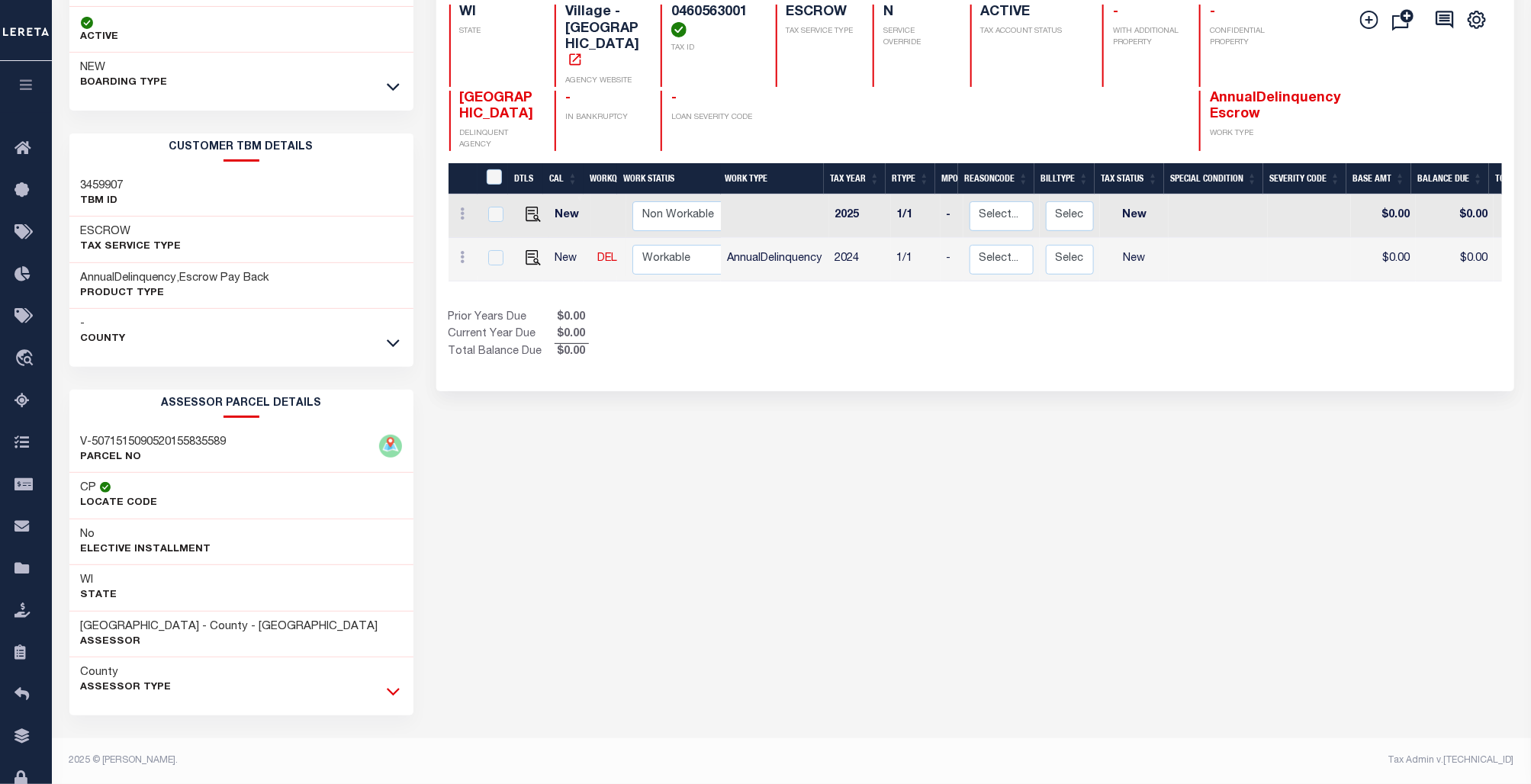
click at [389, 695] on icon at bounding box center [393, 691] width 13 height 16
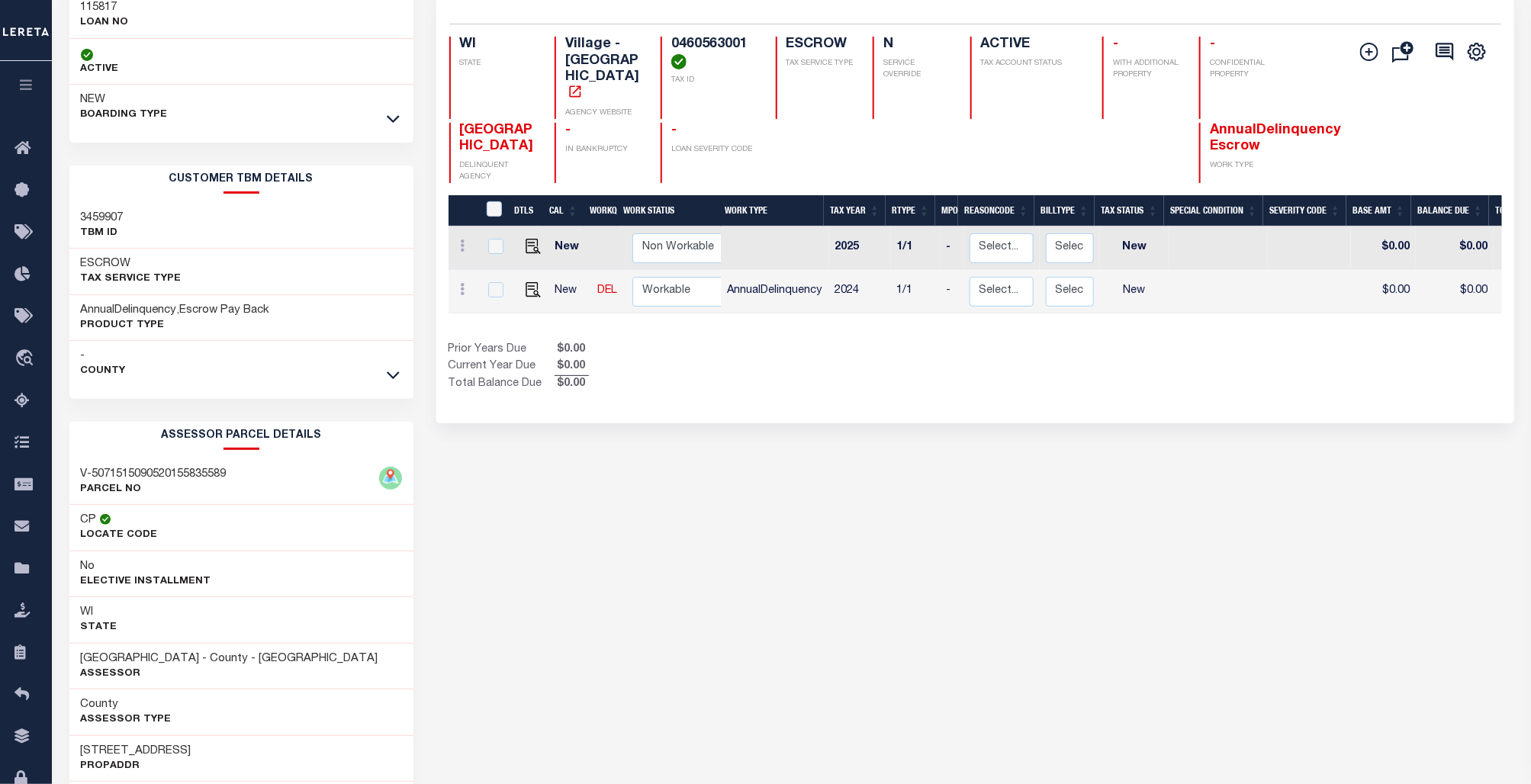
scroll to position [0, 0]
